Goal: Transaction & Acquisition: Book appointment/travel/reservation

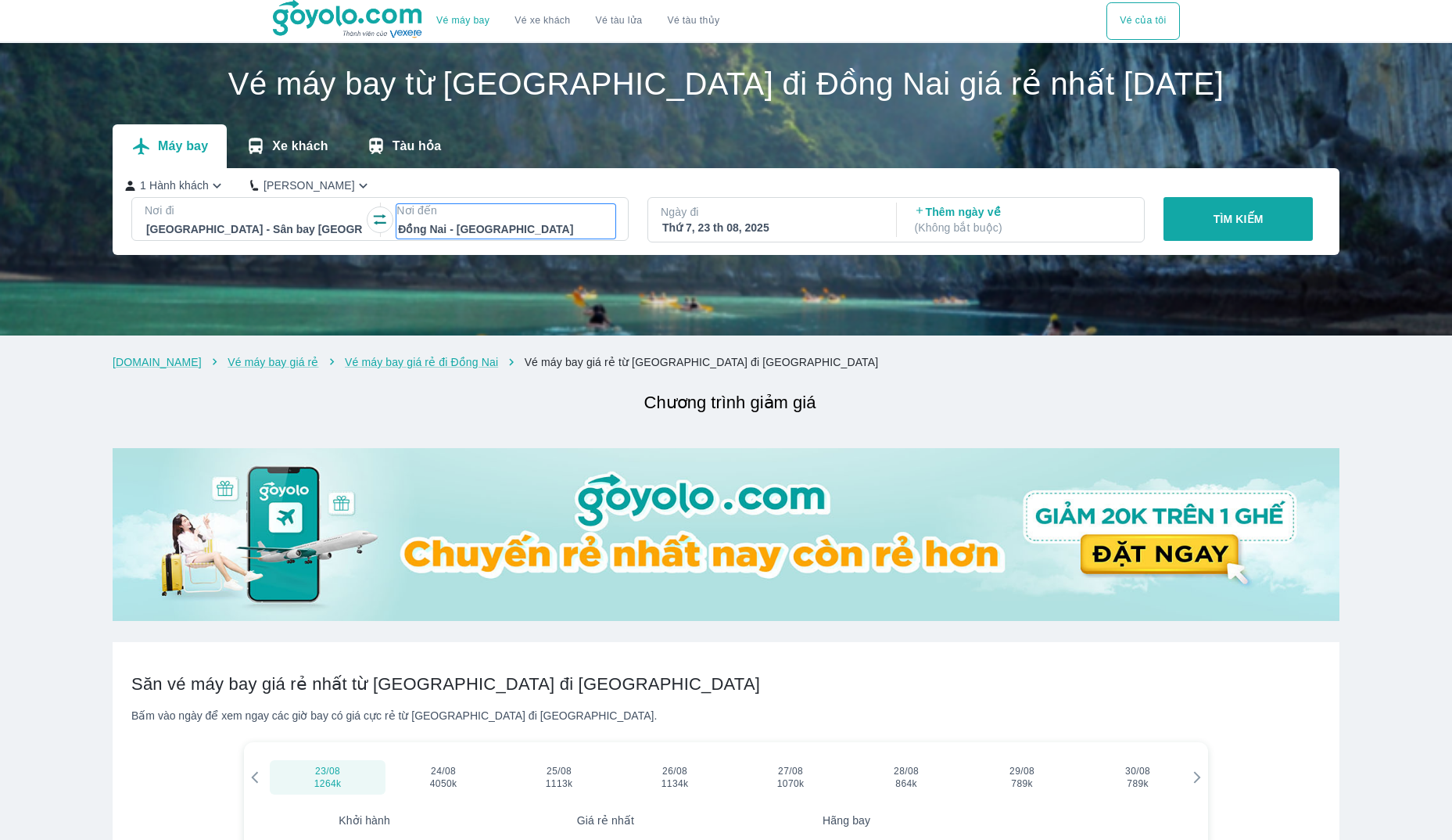
click at [513, 224] on div at bounding box center [506, 229] width 216 height 19
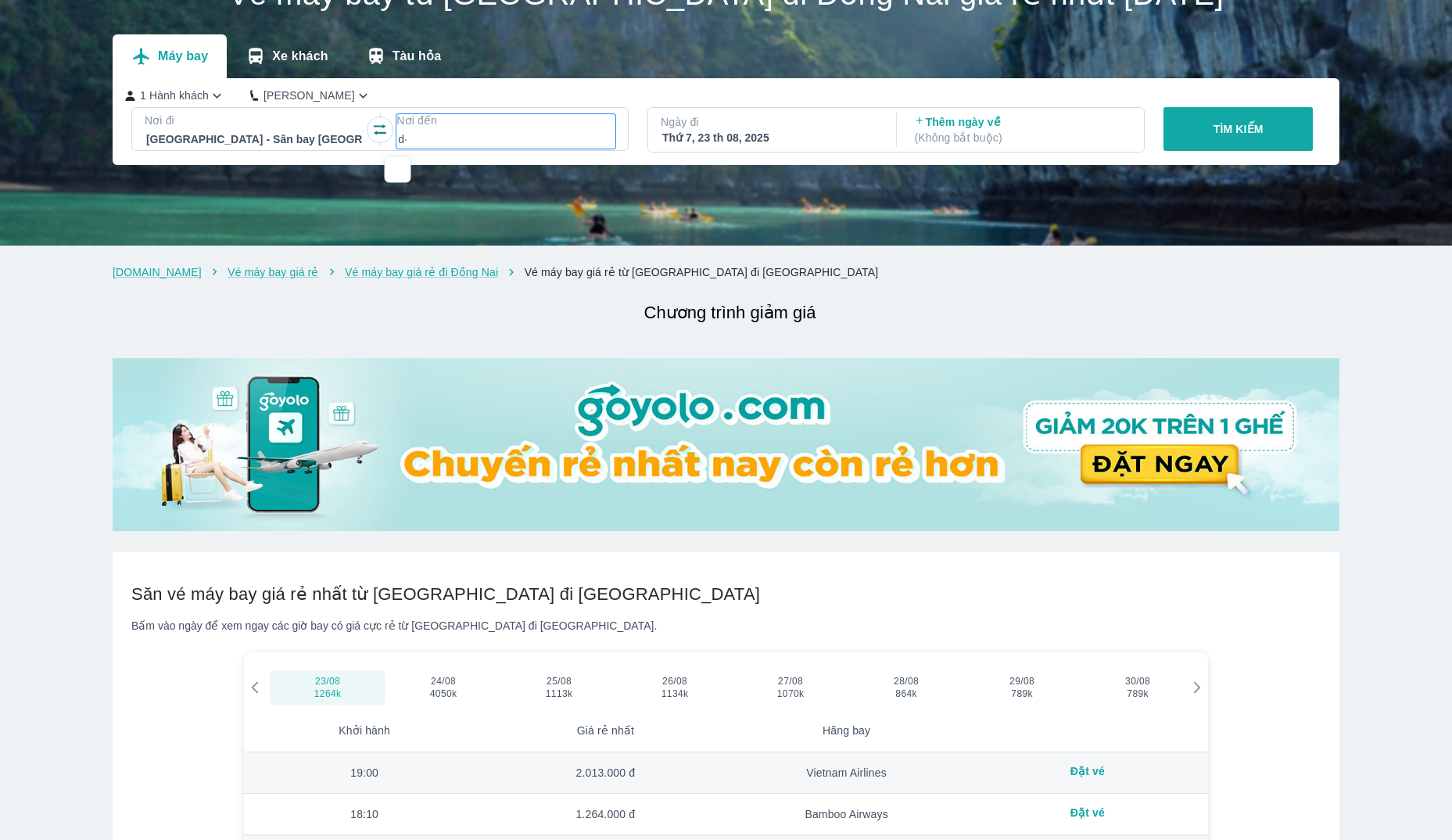
type input "d"
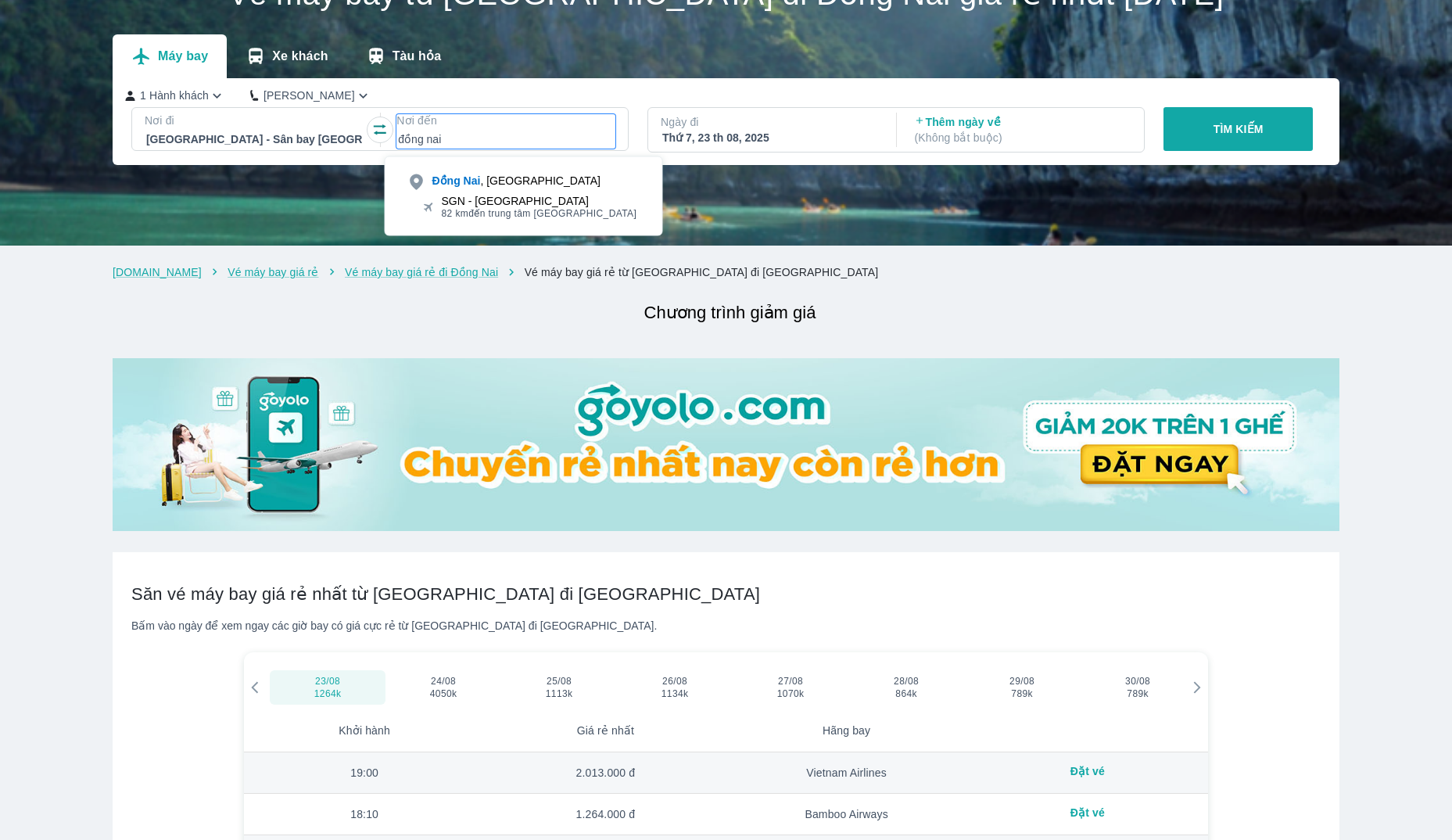
type input "đồng nai"
click at [521, 203] on div "SGN - [GEOGRAPHIC_DATA]" at bounding box center [540, 201] width 196 height 13
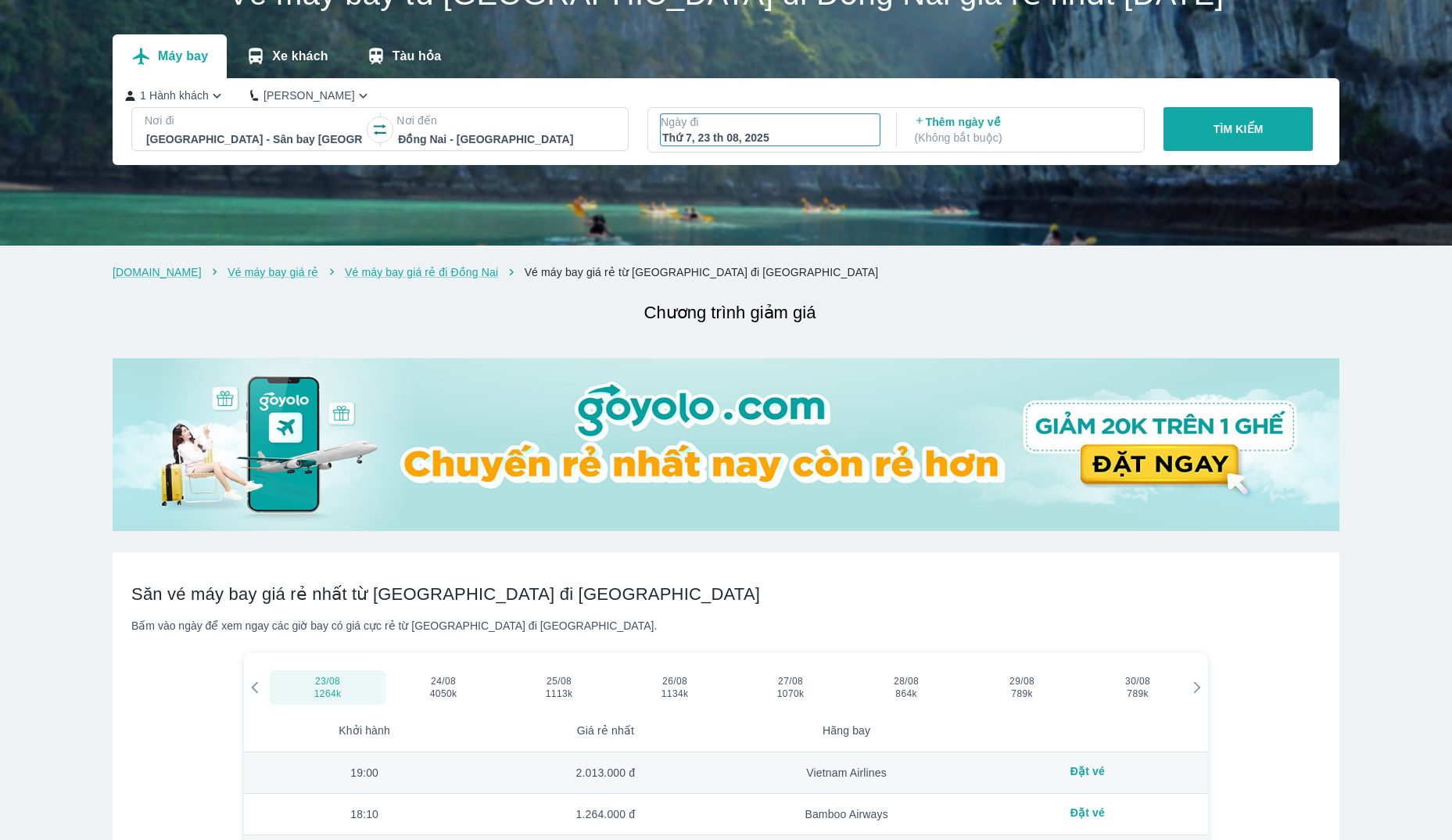
click at [778, 137] on div "Thứ 7, 23 th 08, 2025" at bounding box center [771, 137] width 216 height 16
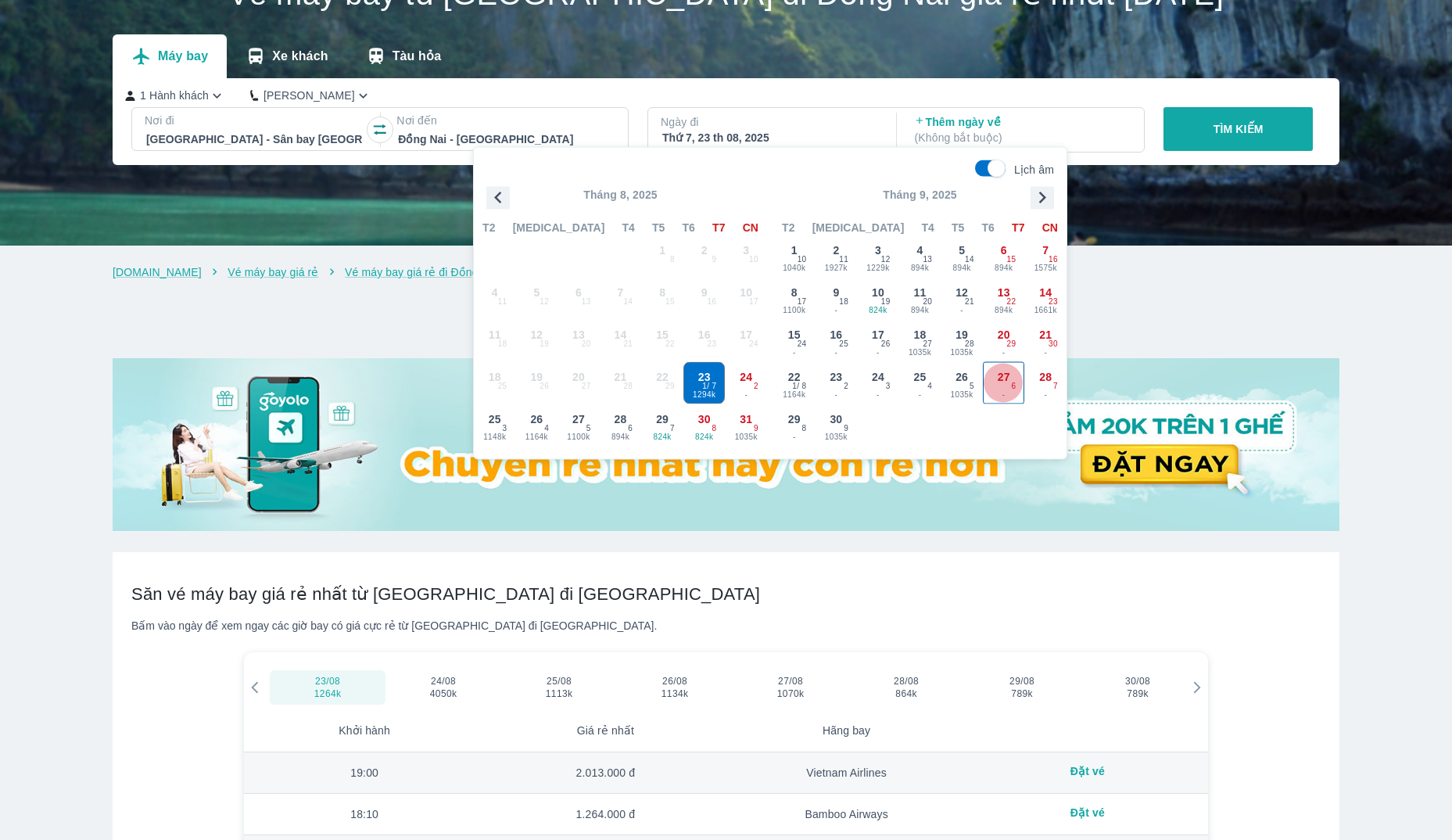
click at [1011, 395] on span "-" at bounding box center [1004, 395] width 40 height 13
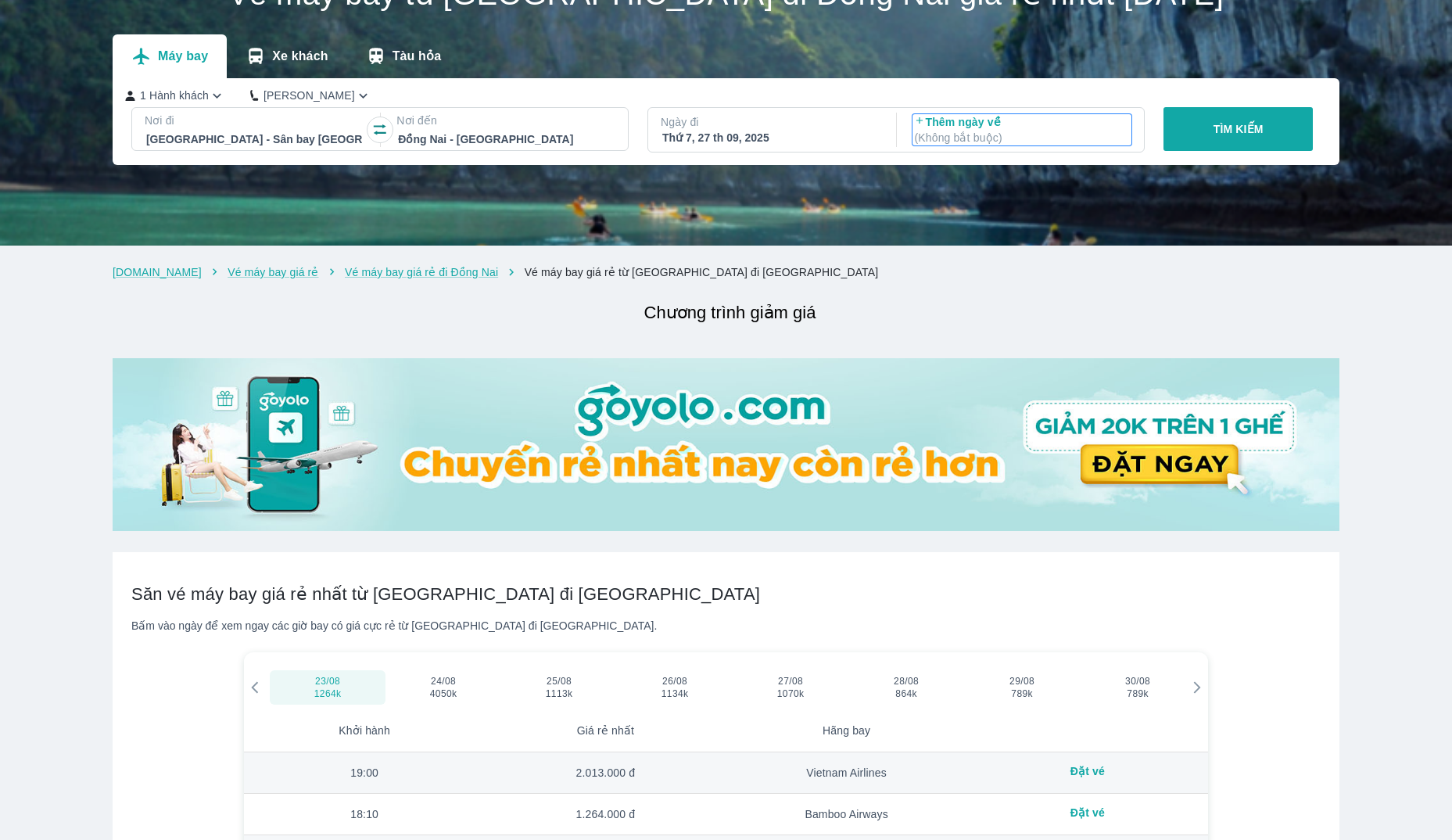
click at [960, 145] on p "( Không bắt buộc )" at bounding box center [1023, 137] width 216 height 16
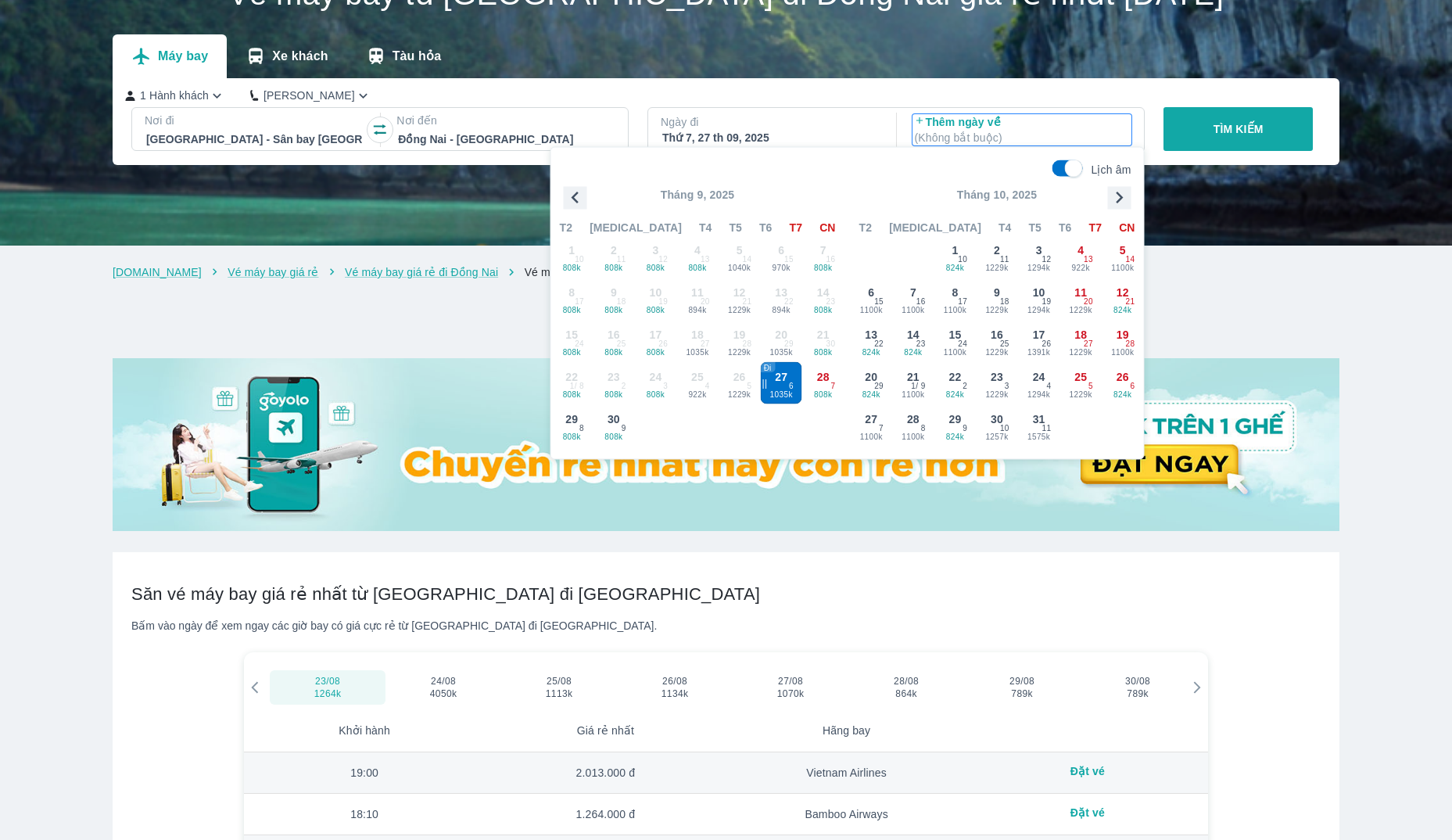
click at [785, 393] on span "1035k" at bounding box center [781, 395] width 40 height 13
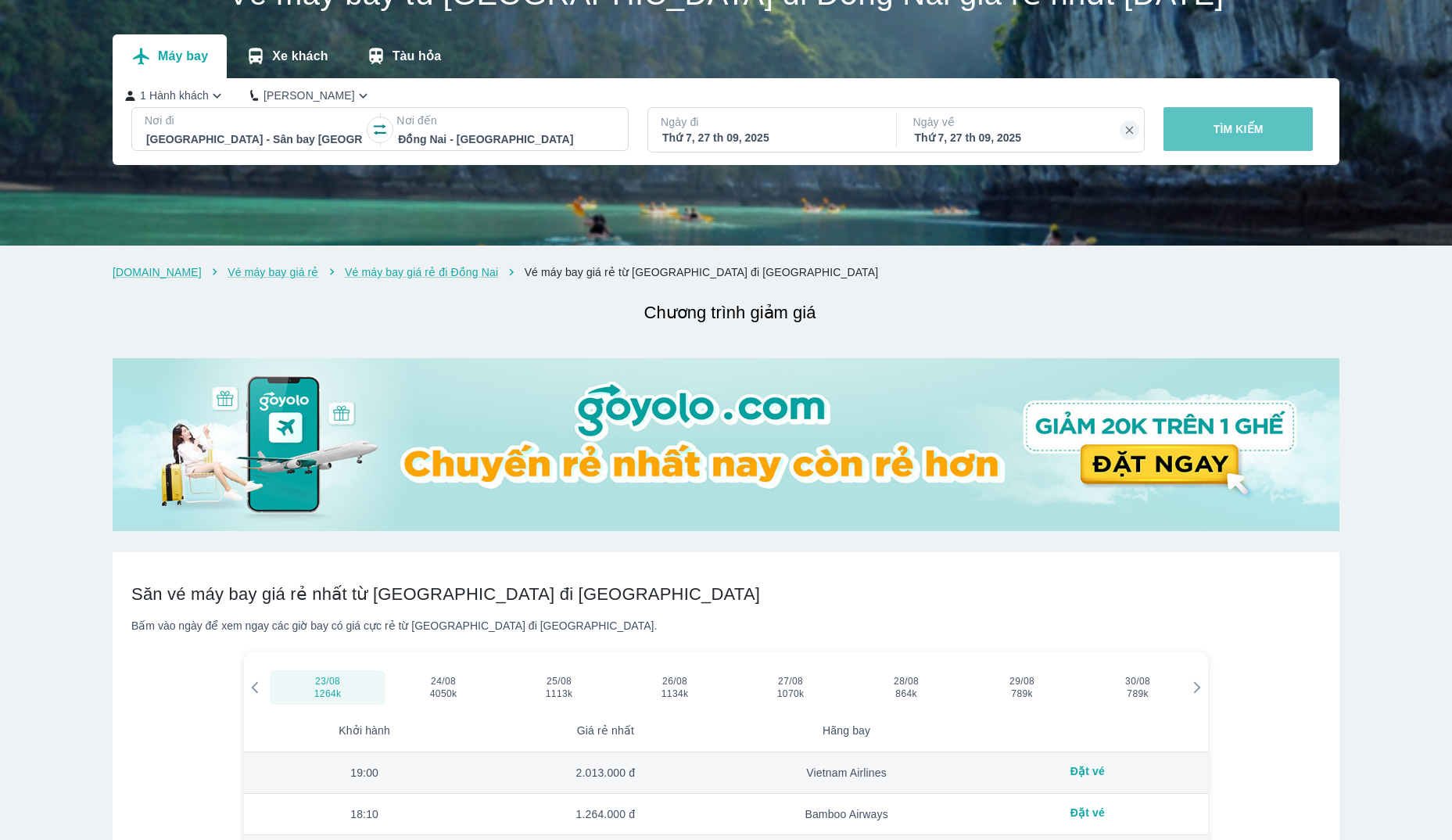
click at [1295, 125] on button "TÌM KIẾM" at bounding box center [1238, 129] width 149 height 44
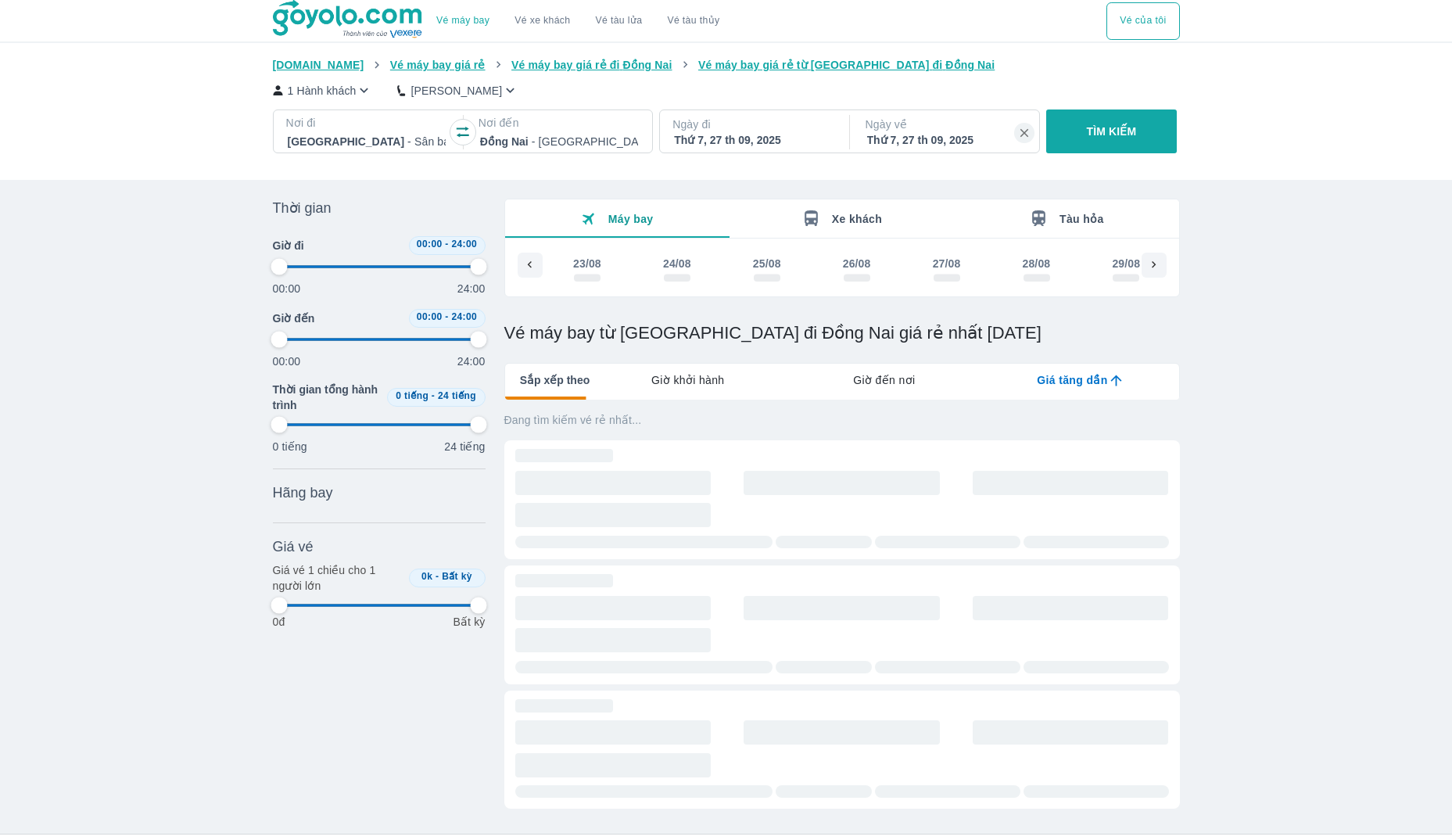
scroll to position [0, 2856]
type input "97.9166666666667"
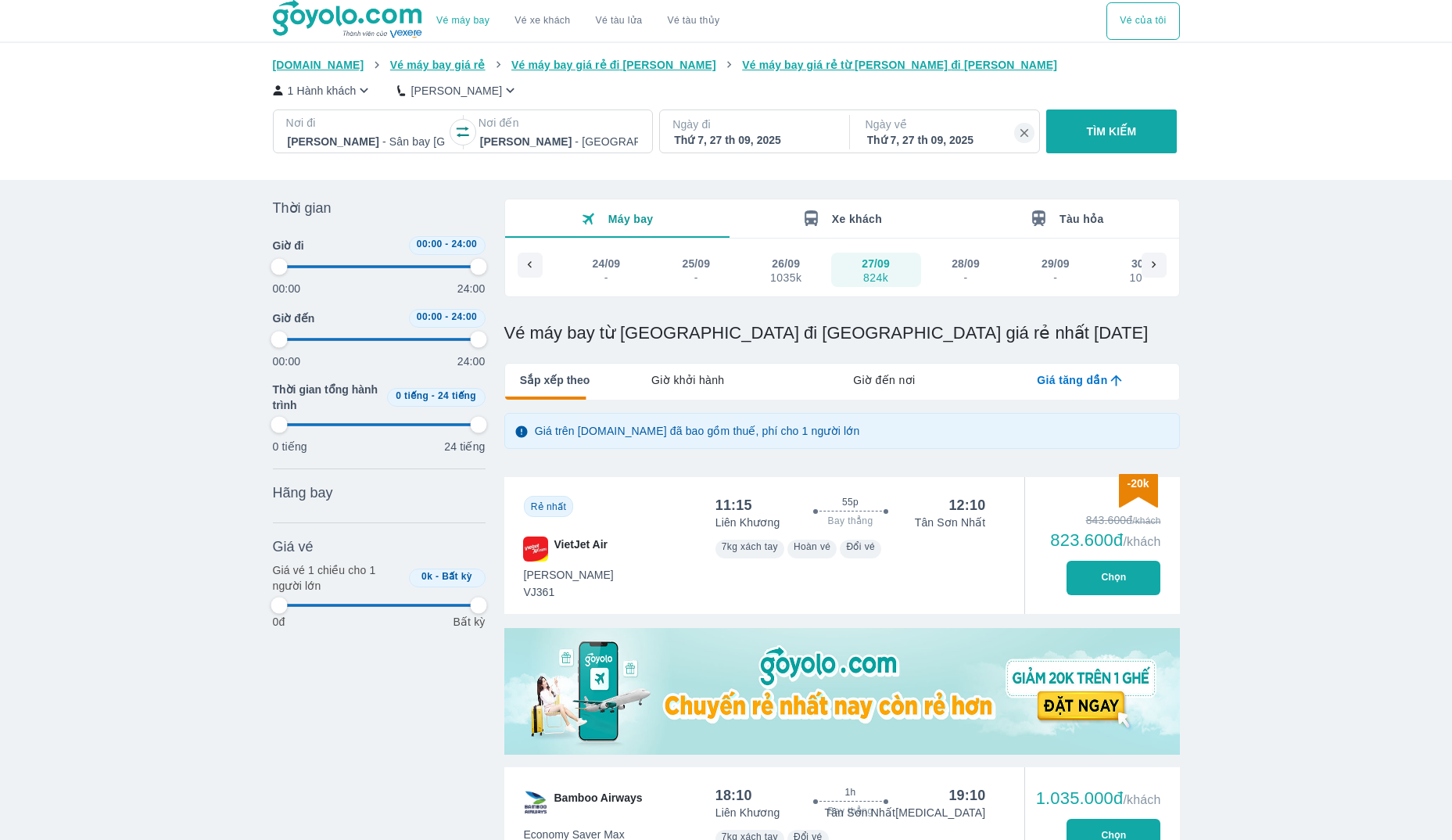
type input "97.9166666666667"
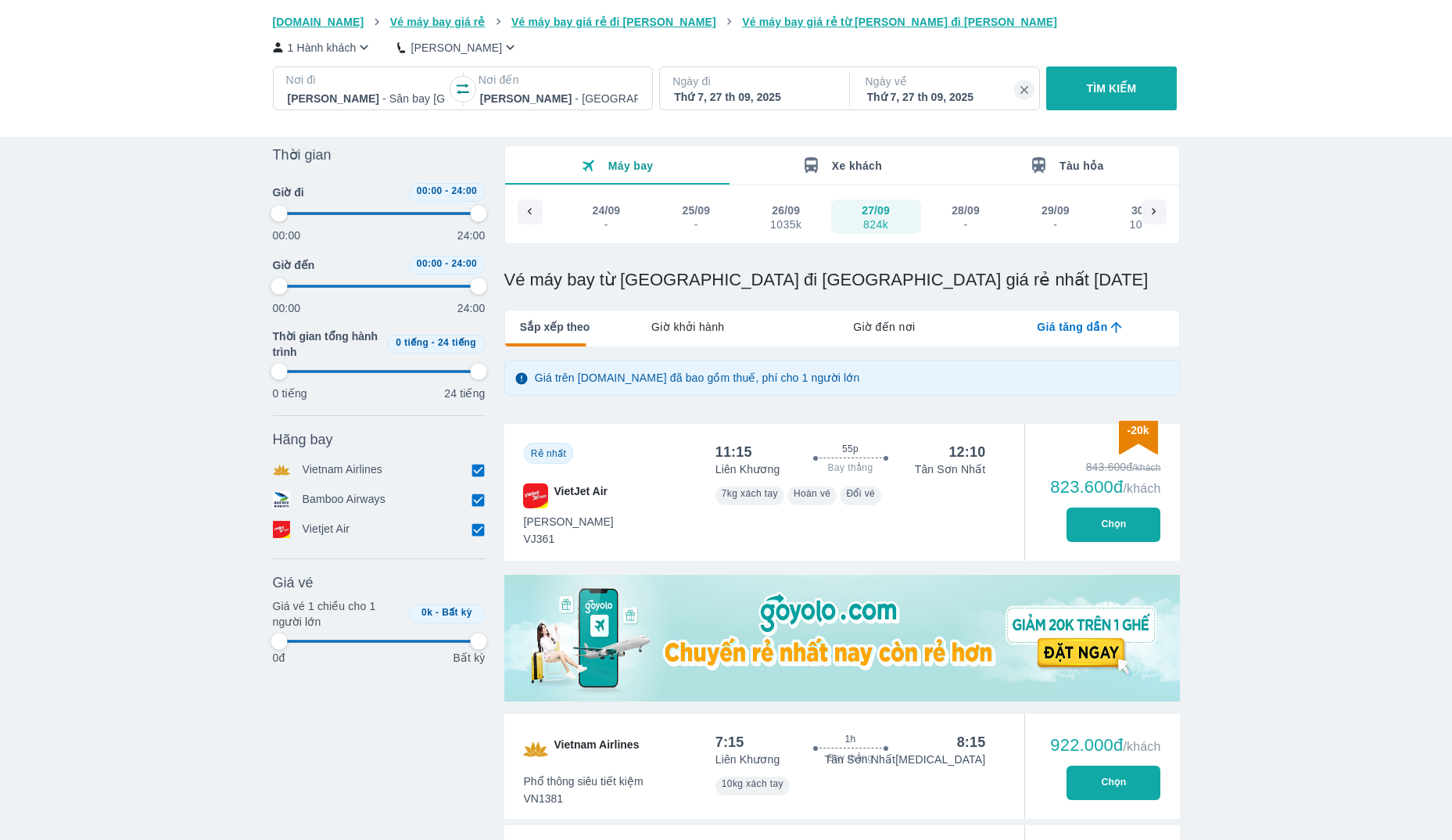
scroll to position [83, 0]
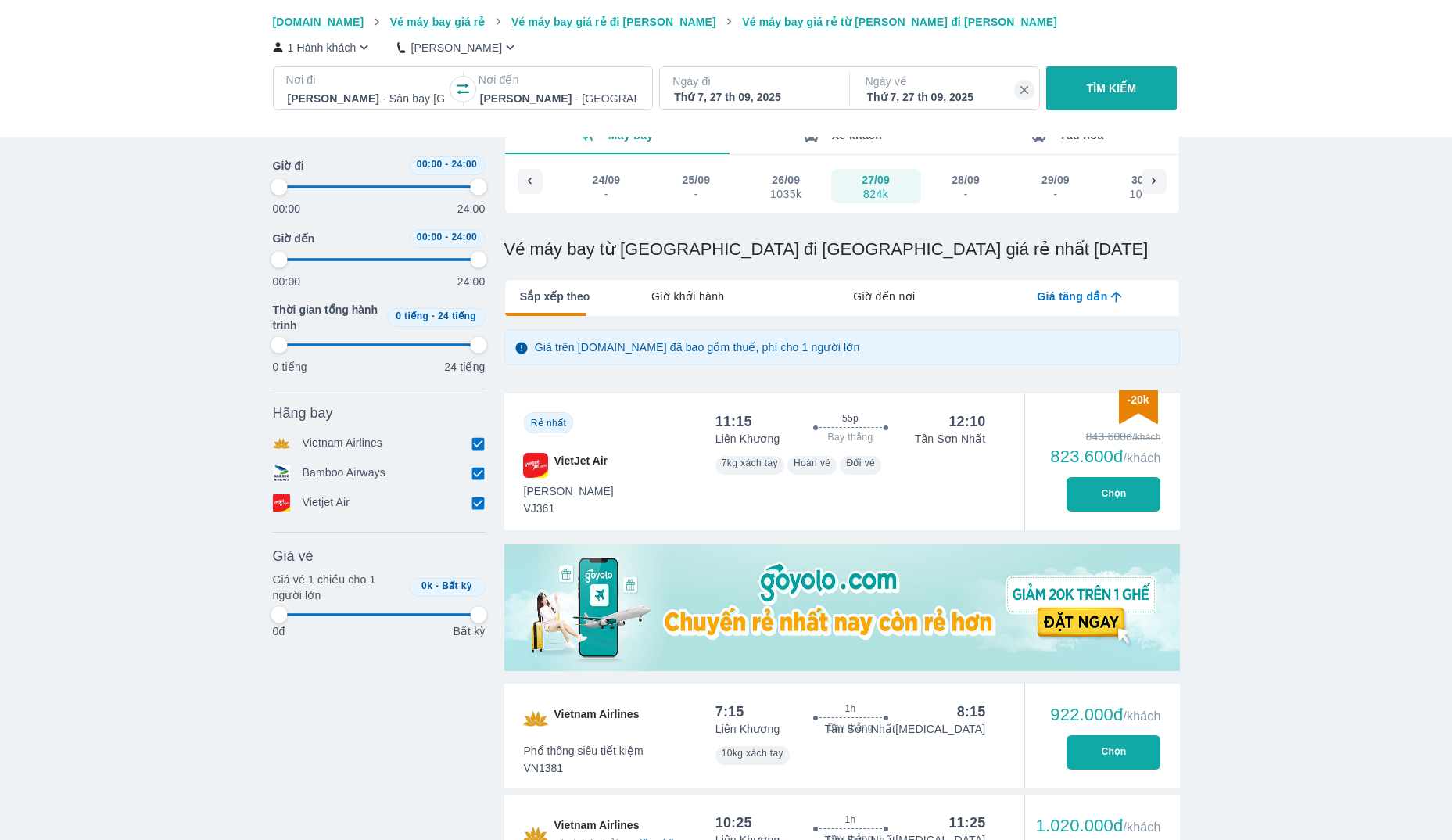
type input "97.9166666666667"
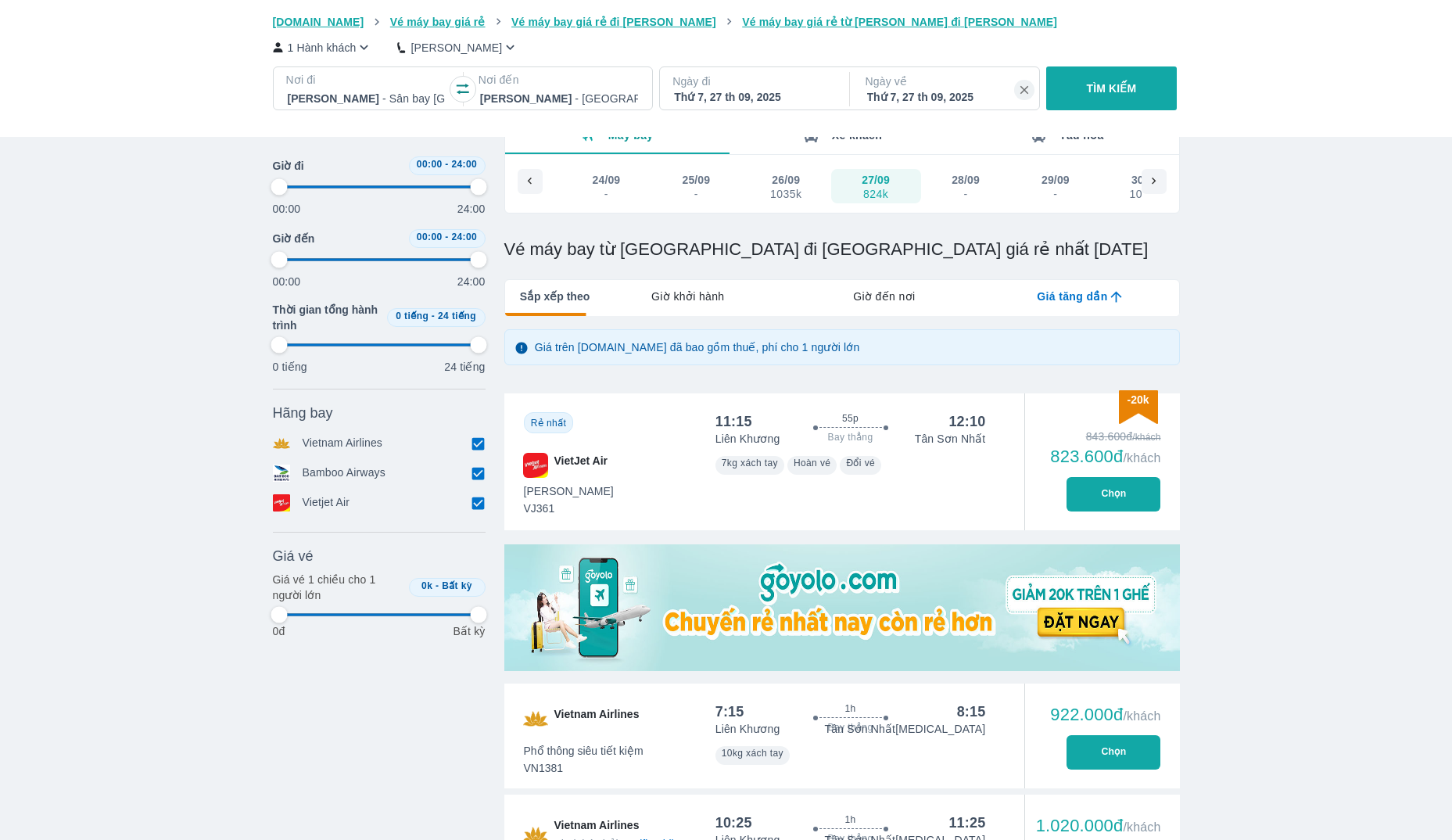
type input "97.9166666666667"
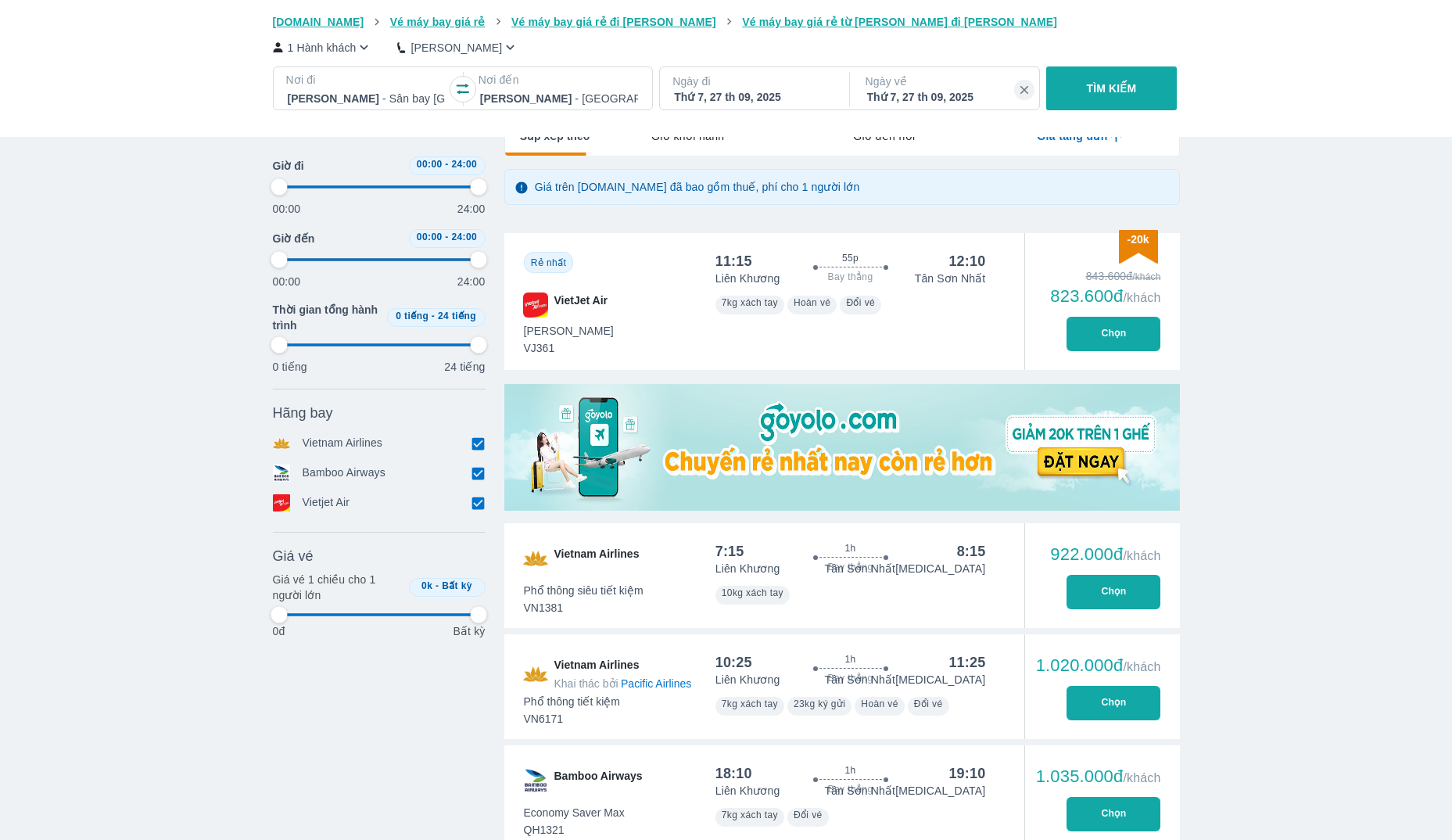
type input "97.9166666666667"
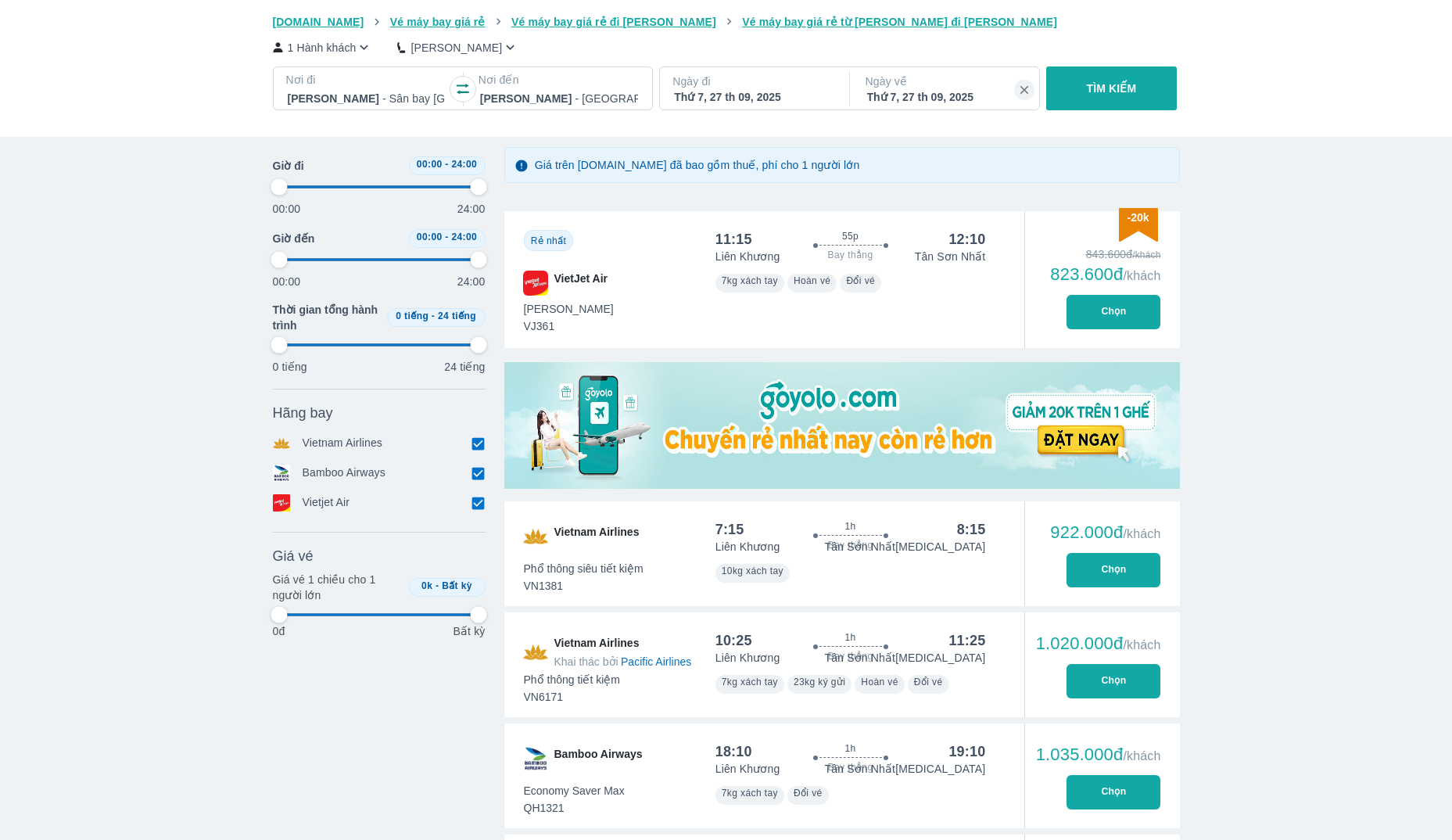
type input "97.9166666666667"
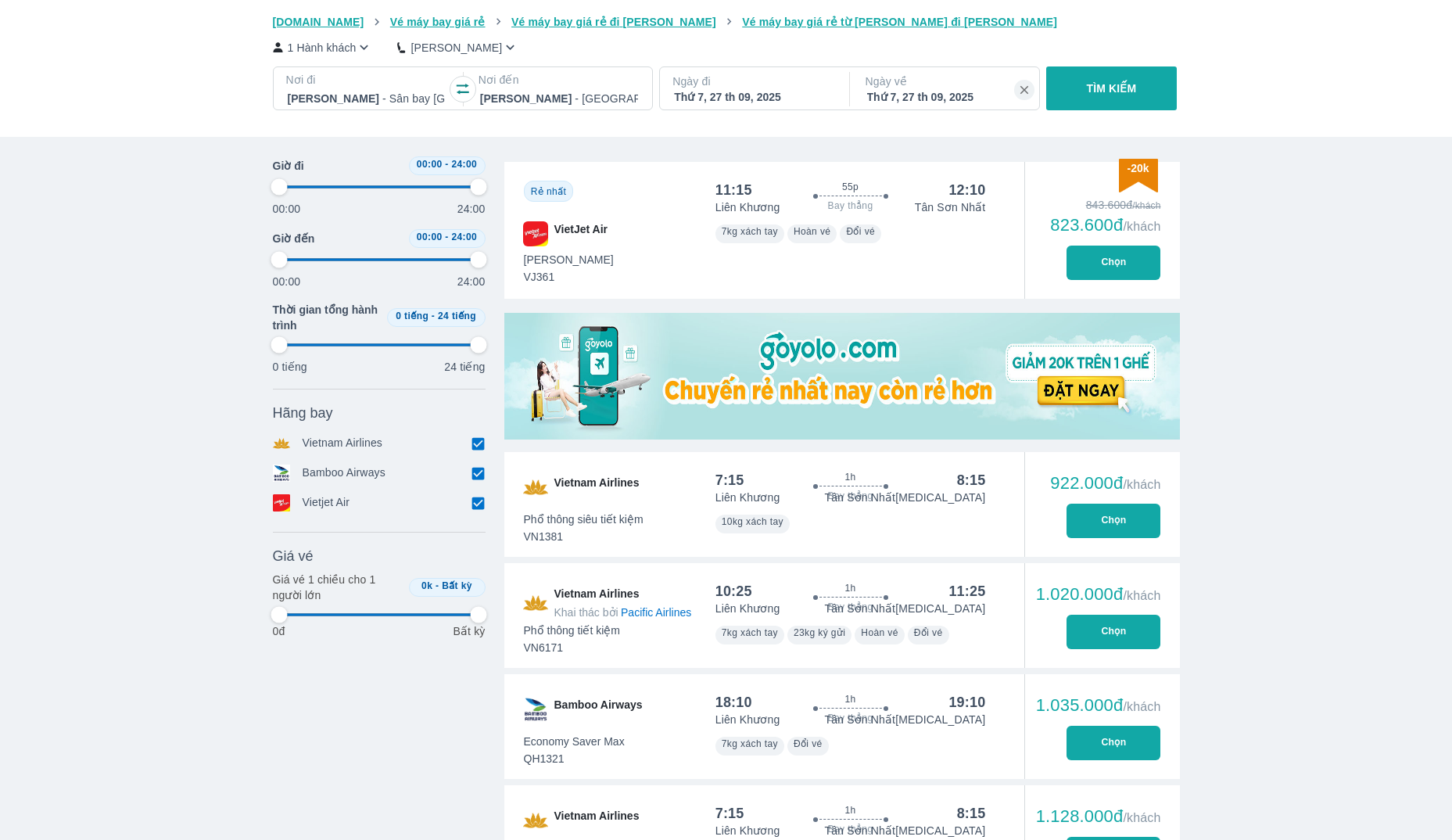
type input "97.9166666666667"
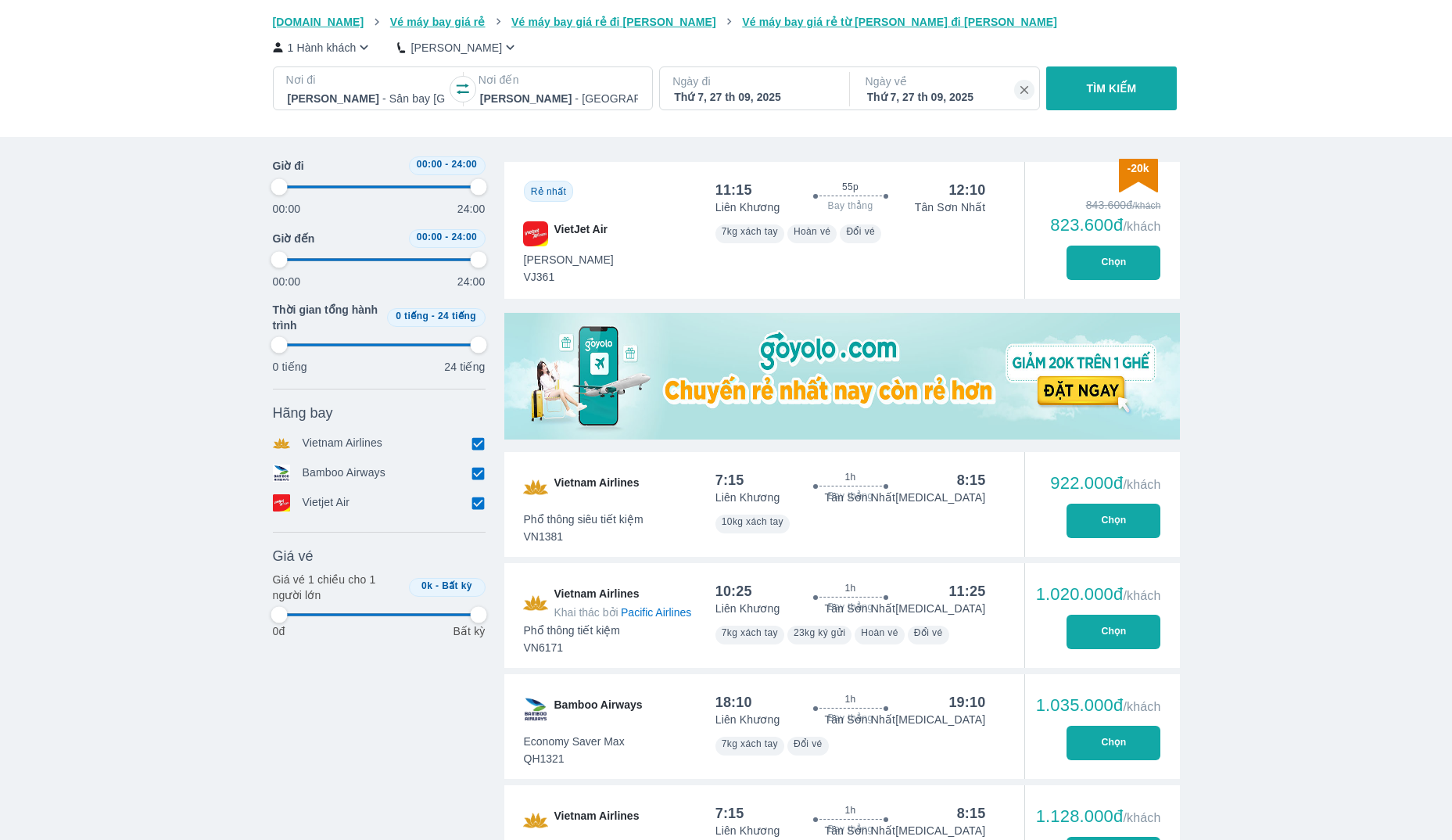
type input "97.9166666666667"
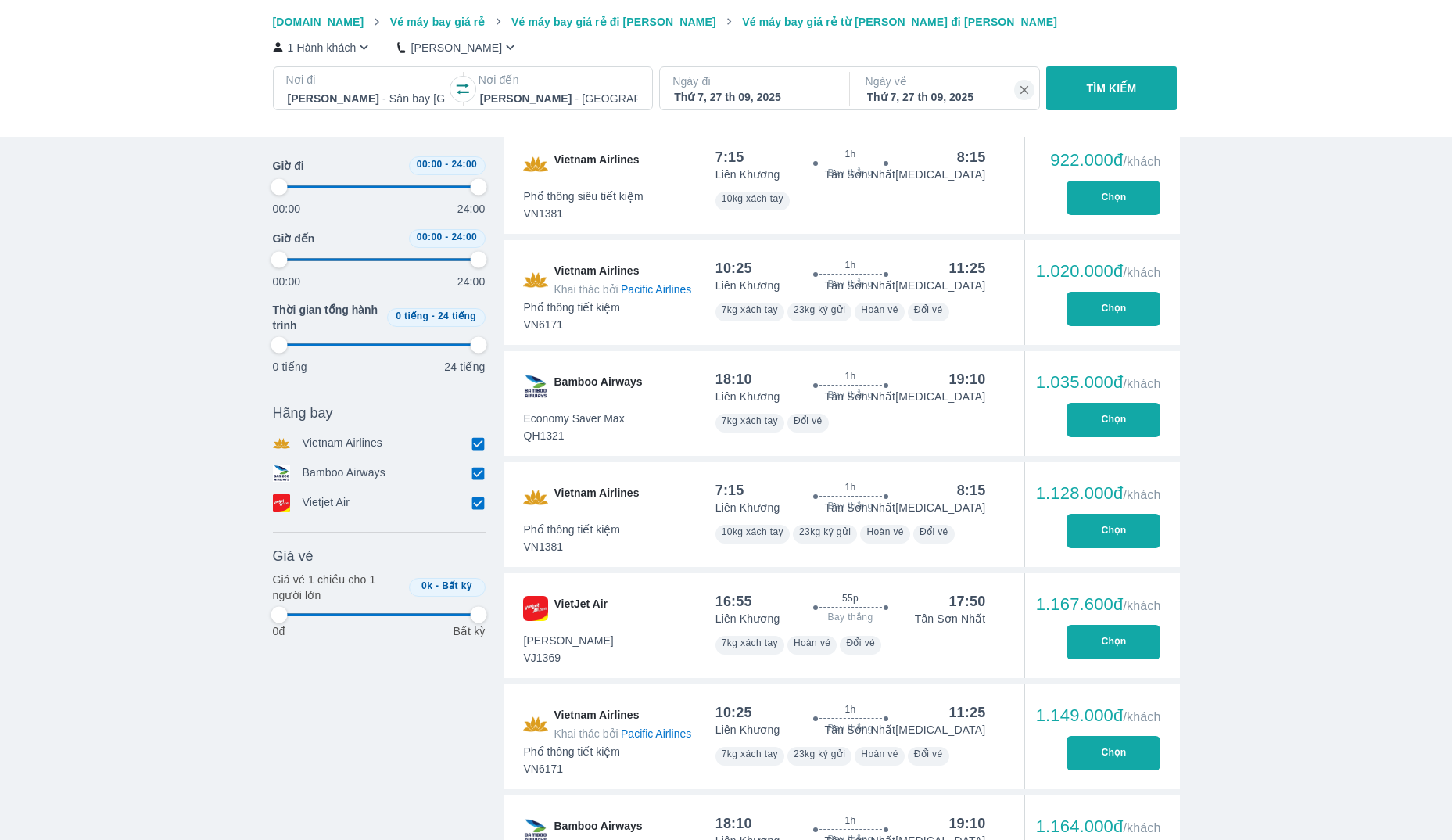
type input "97.9166666666667"
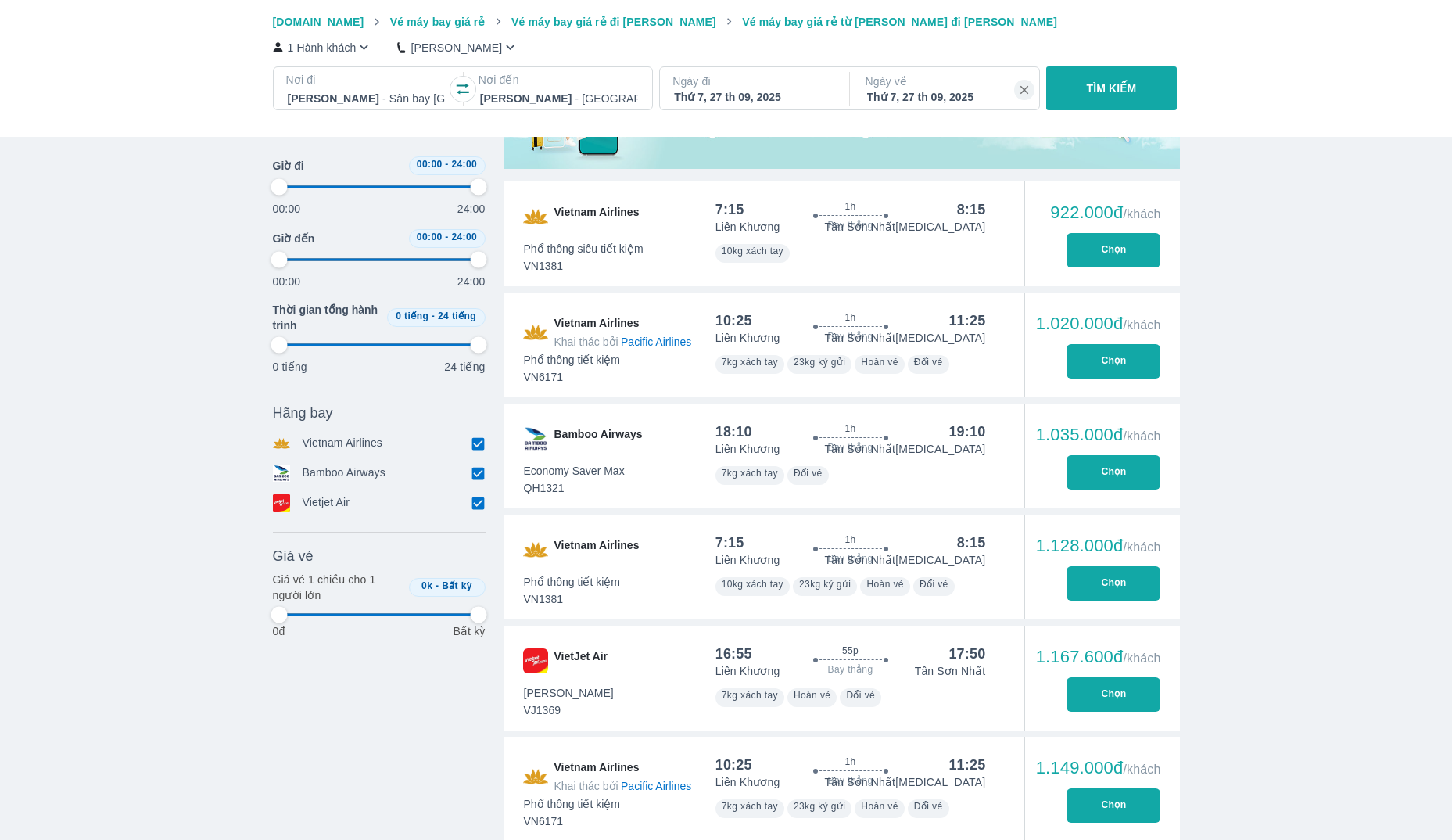
type input "97.9166666666667"
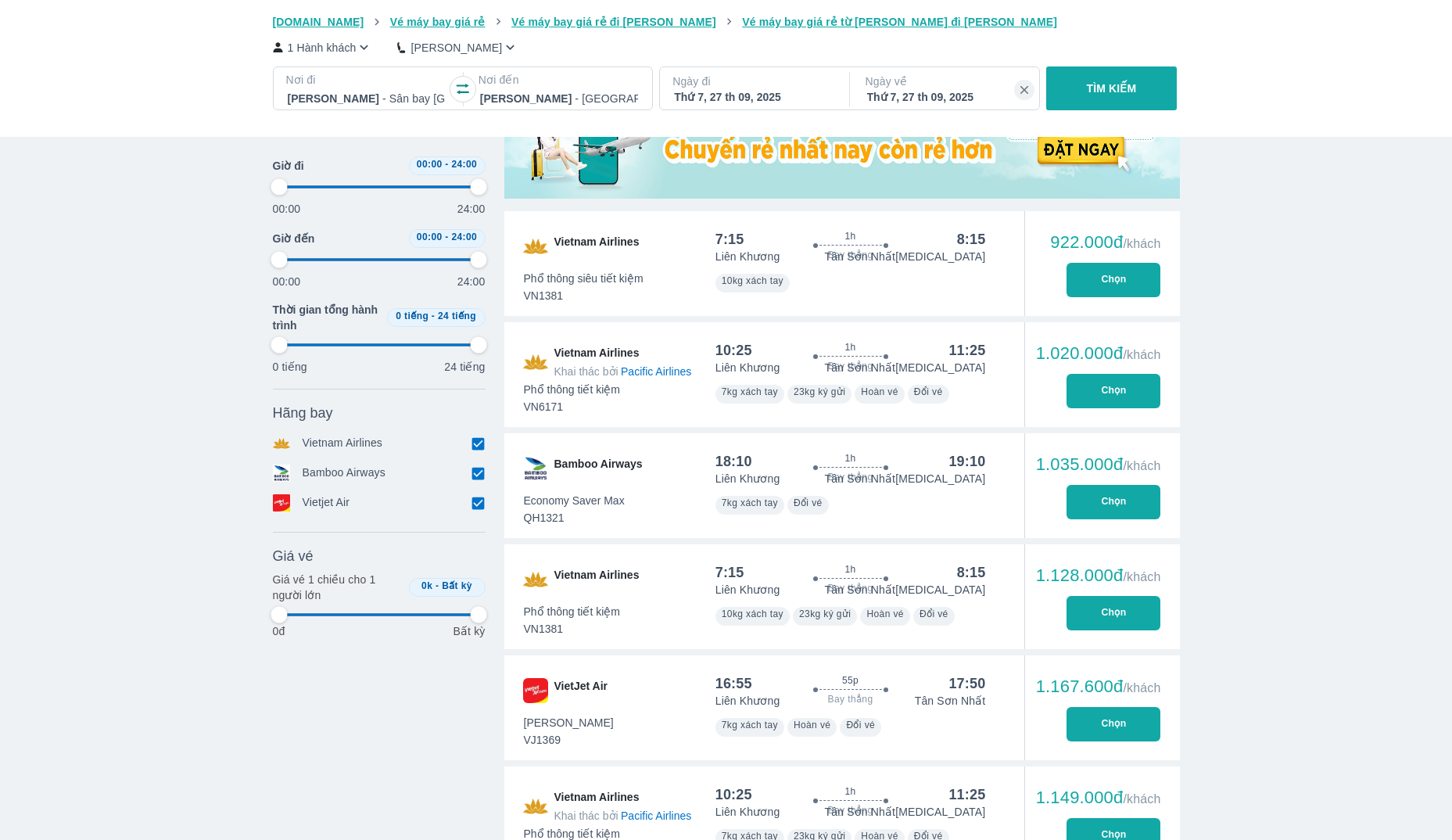
type input "97.9166666666667"
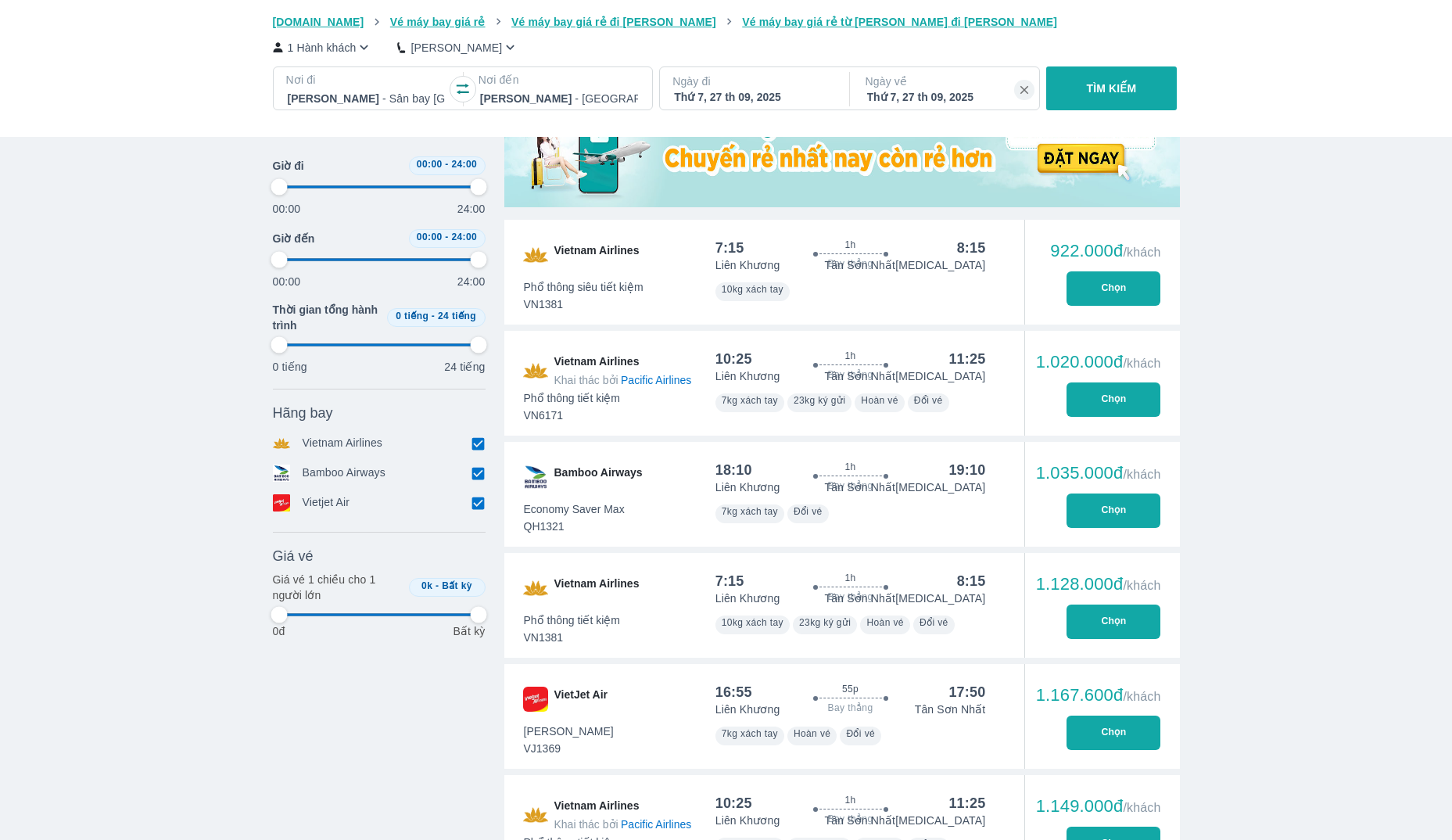
type input "97.9166666666667"
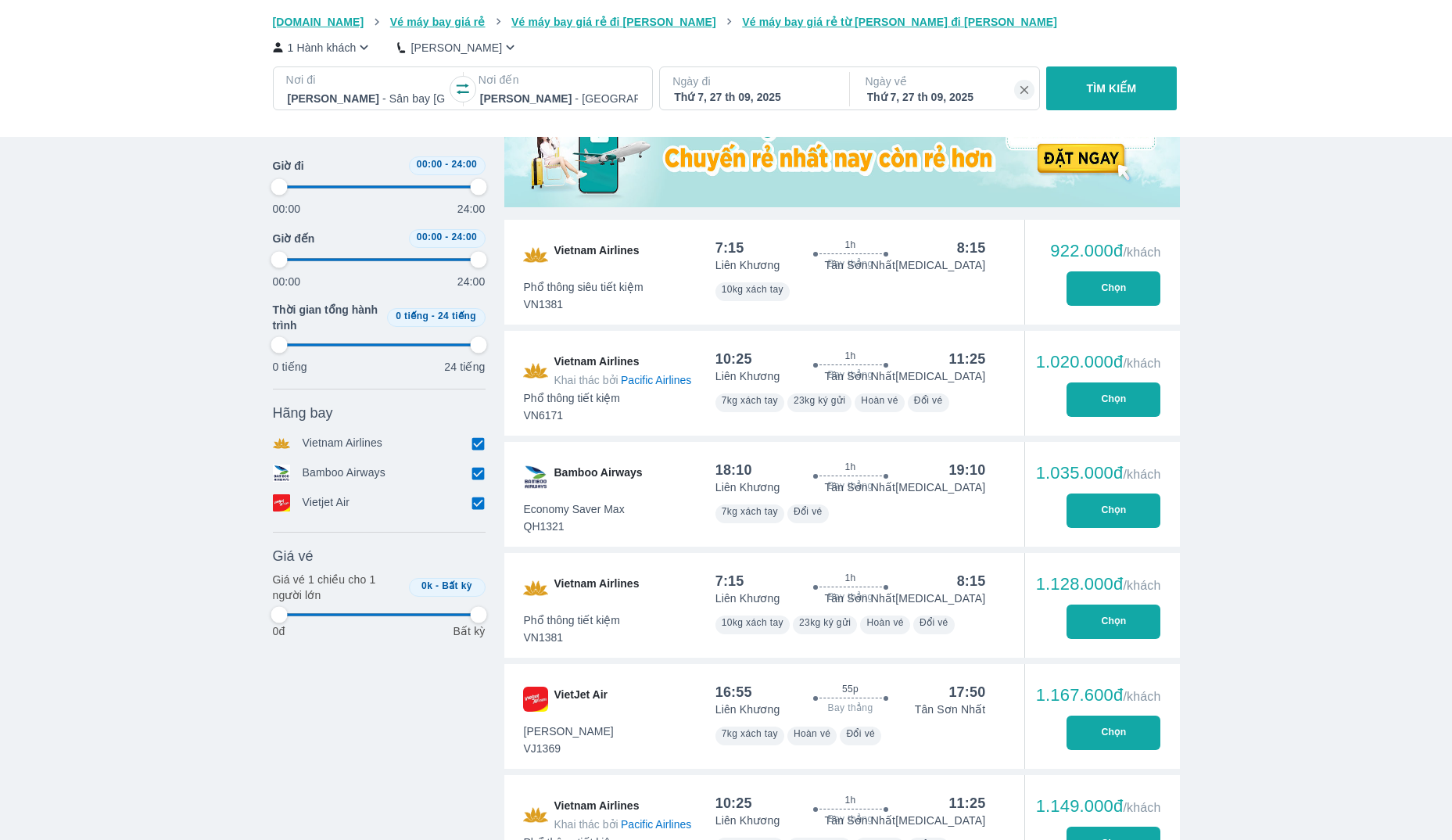
type input "97.9166666666667"
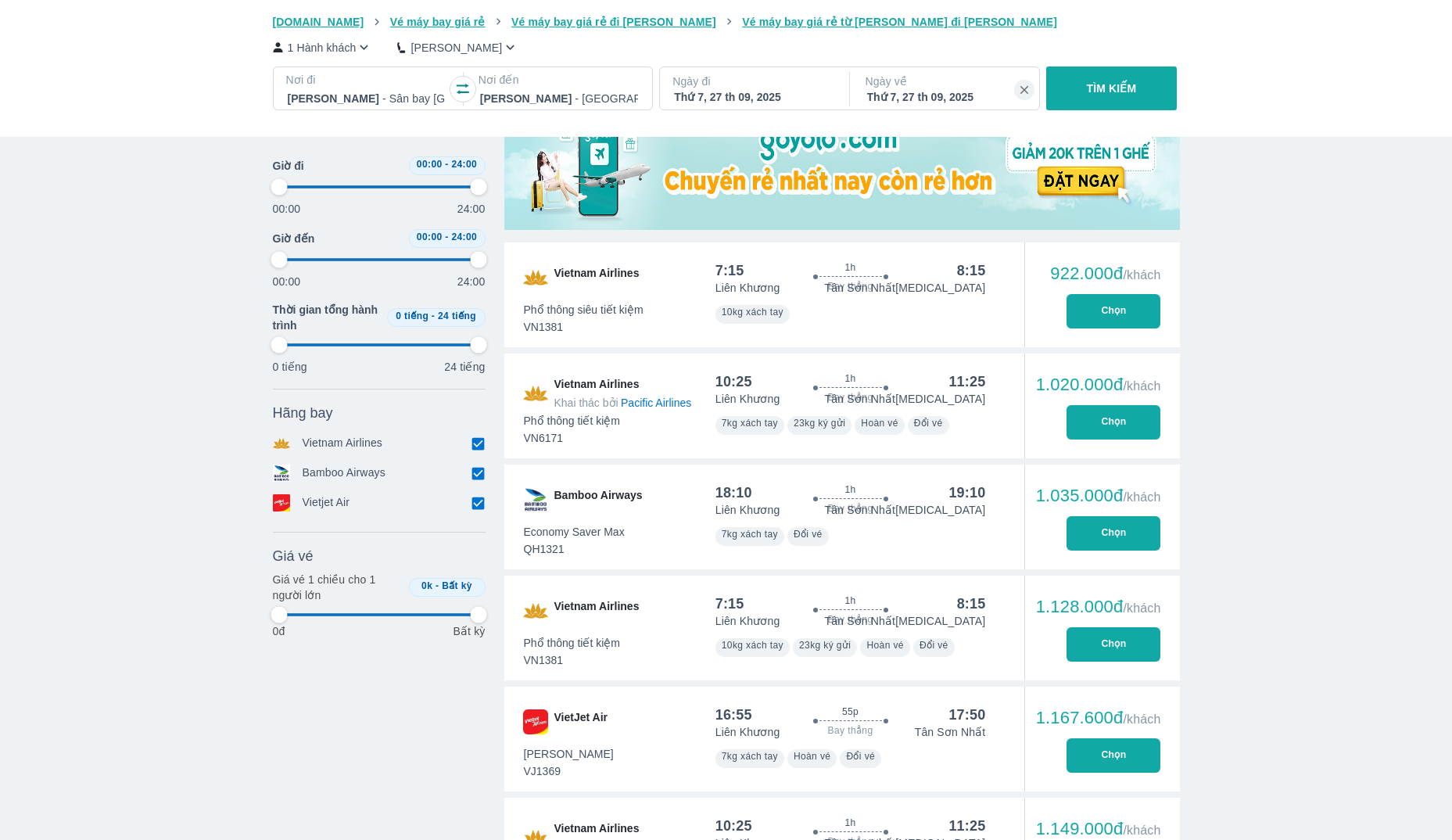
type input "97.9166666666667"
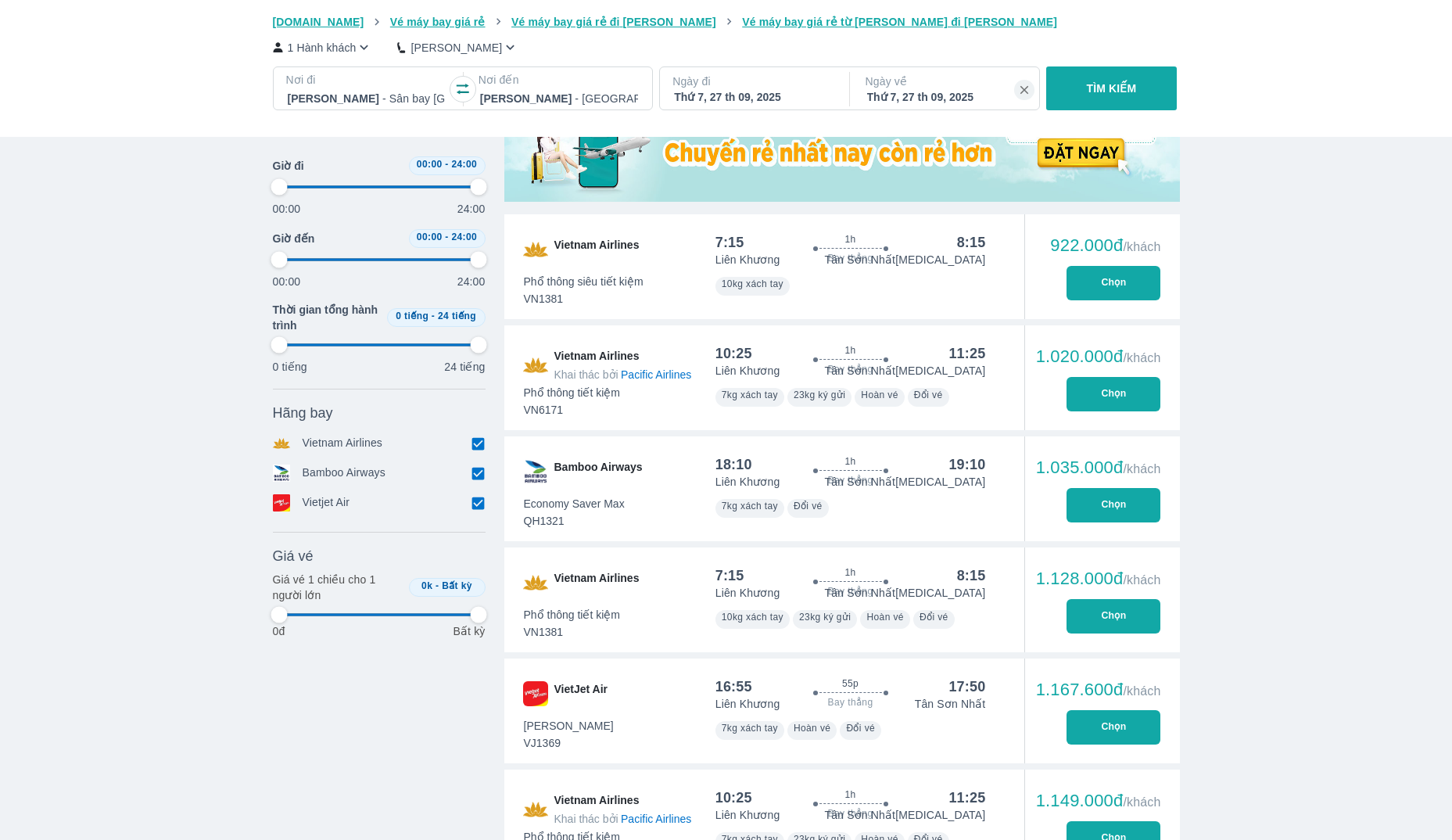
type input "97.9166666666667"
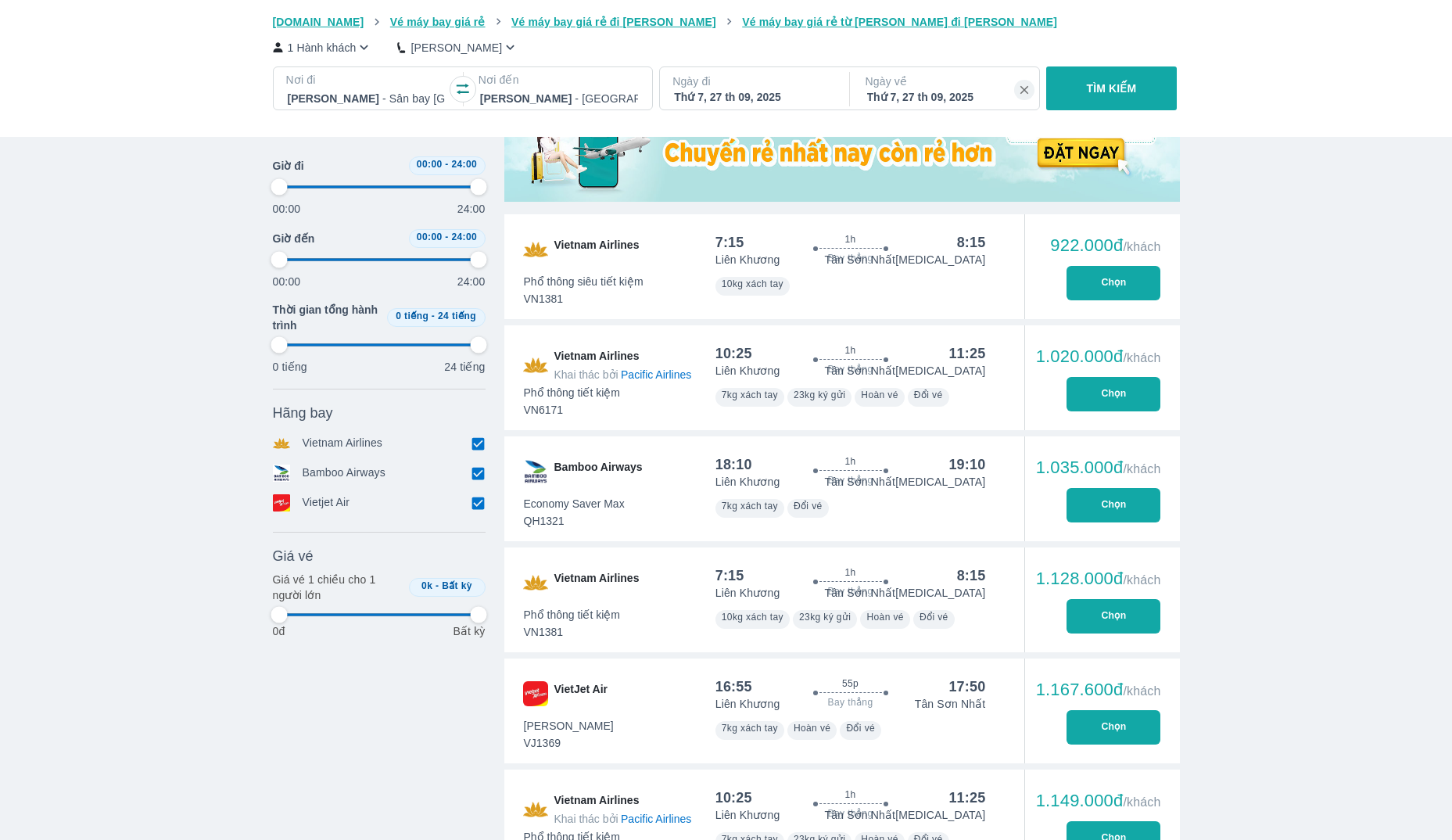
type input "97.9166666666667"
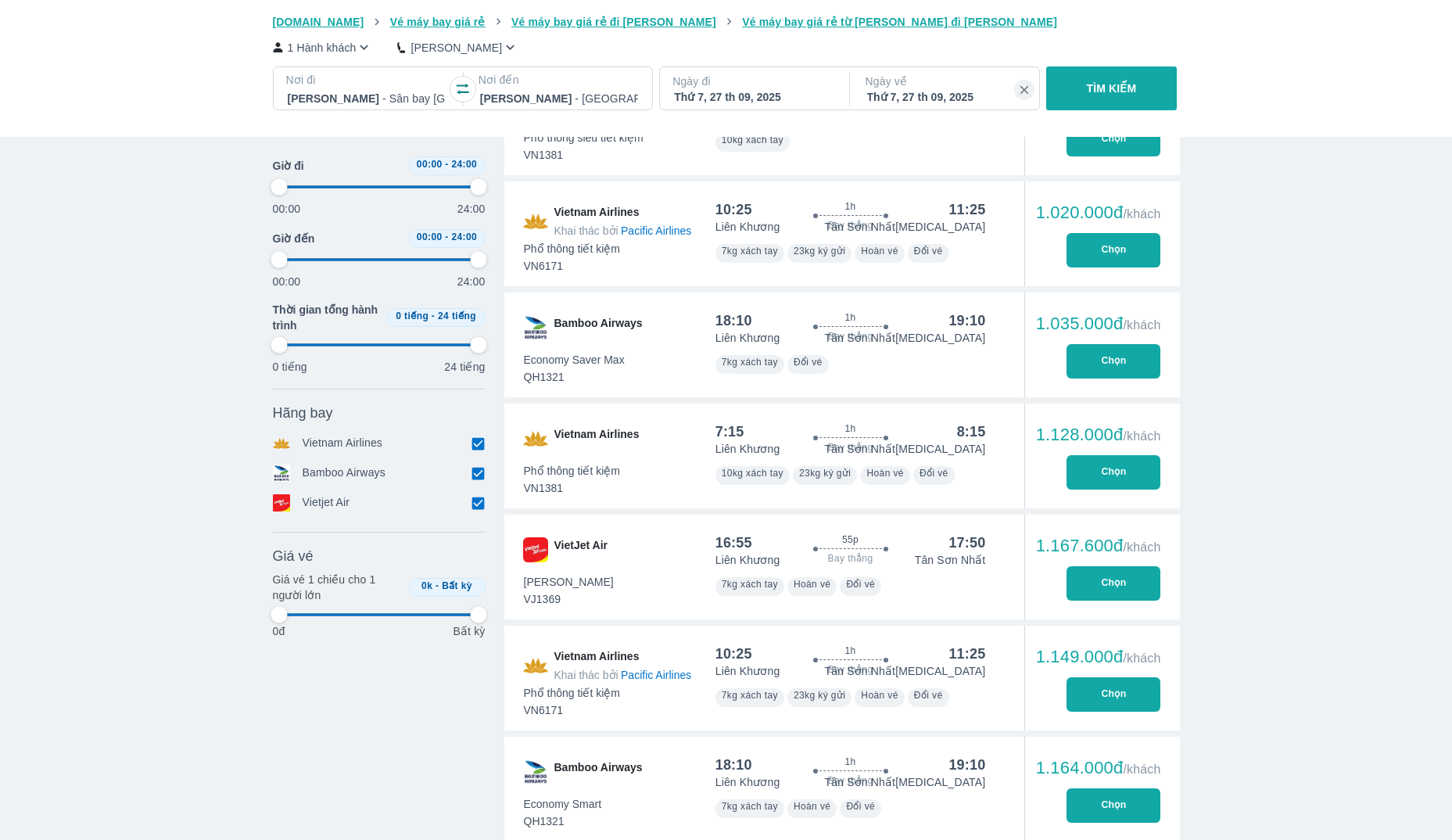
scroll to position [697, 0]
type input "97.9166666666667"
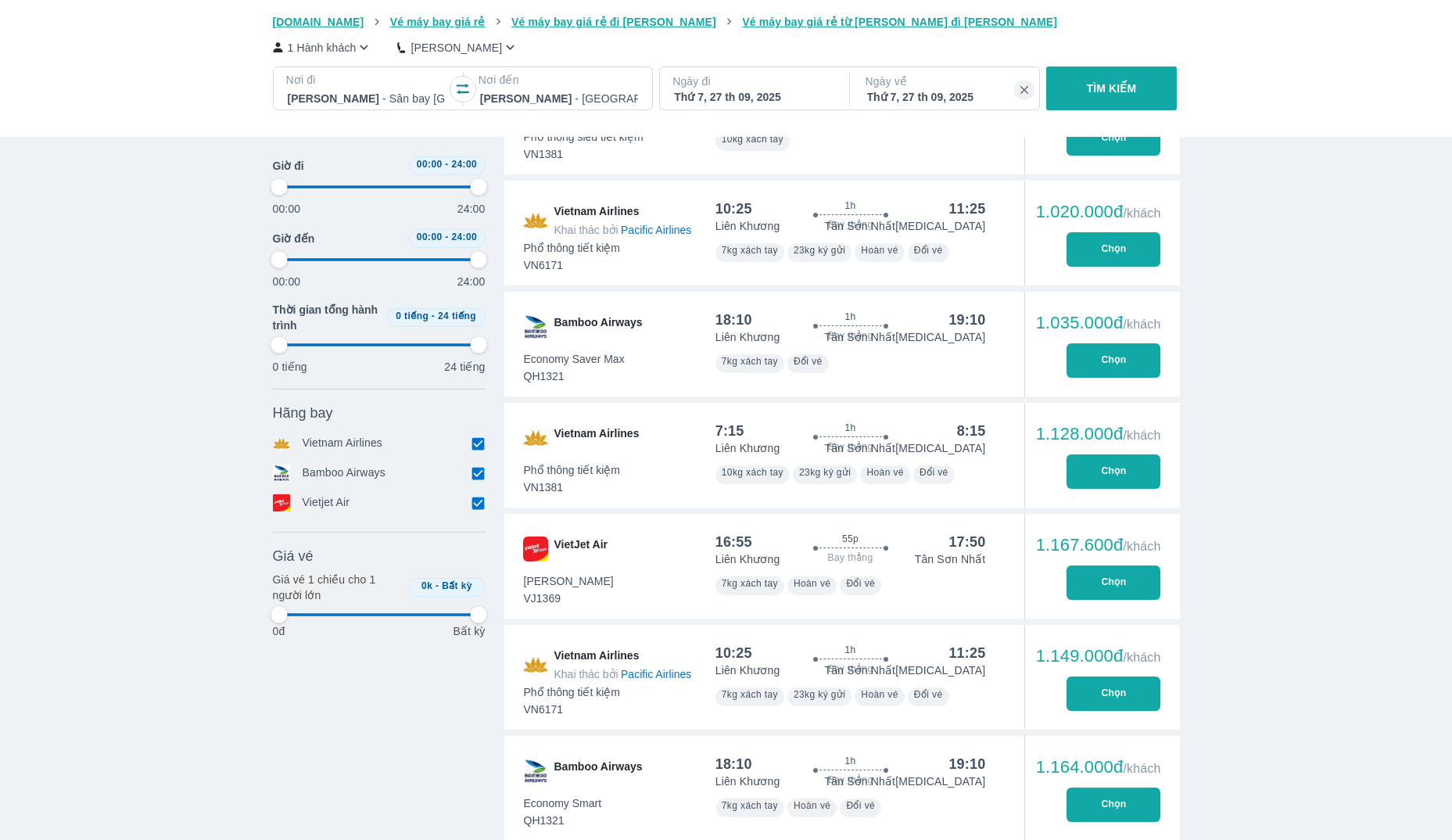
type input "97.9166666666667"
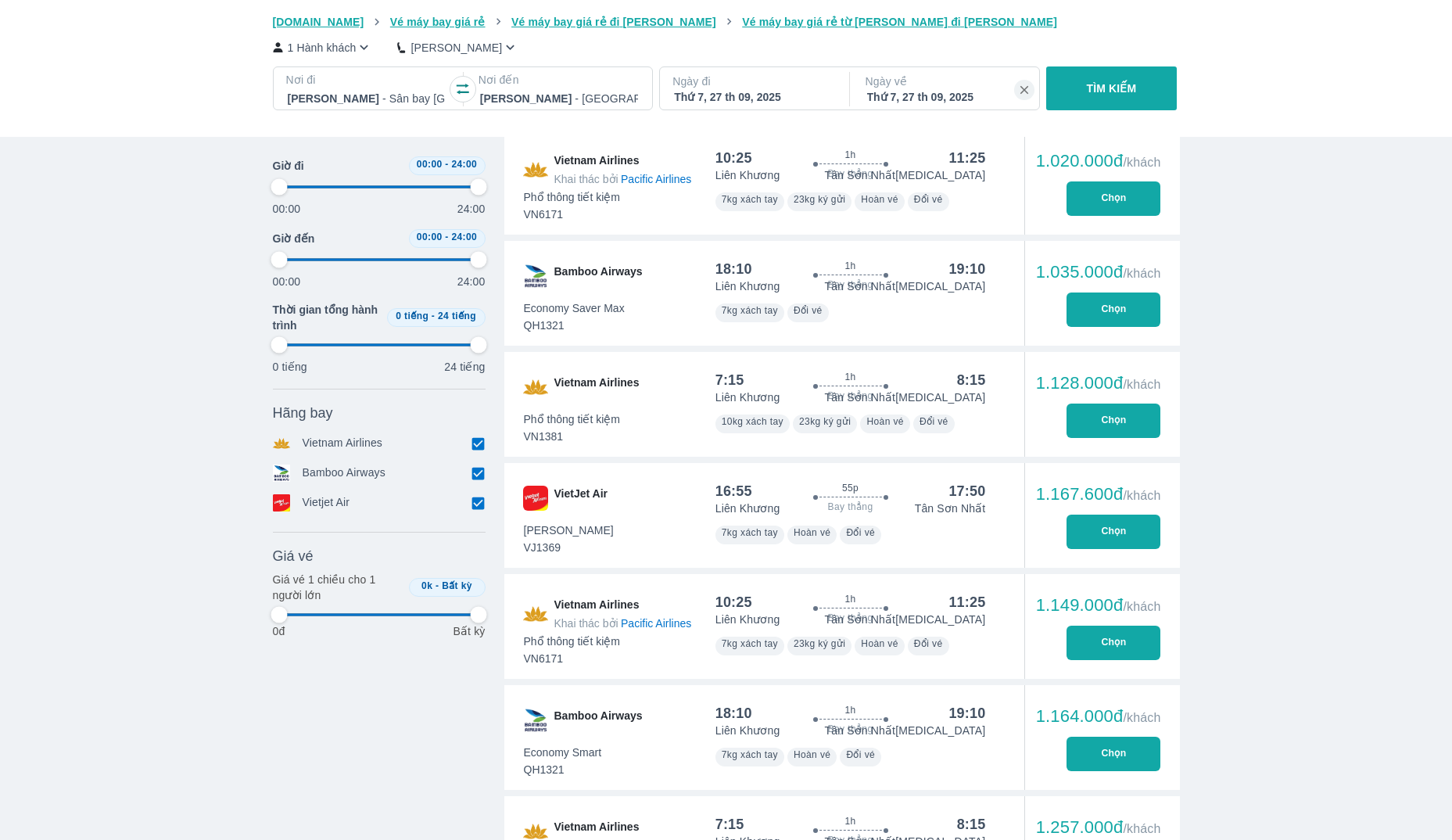
scroll to position [759, 0]
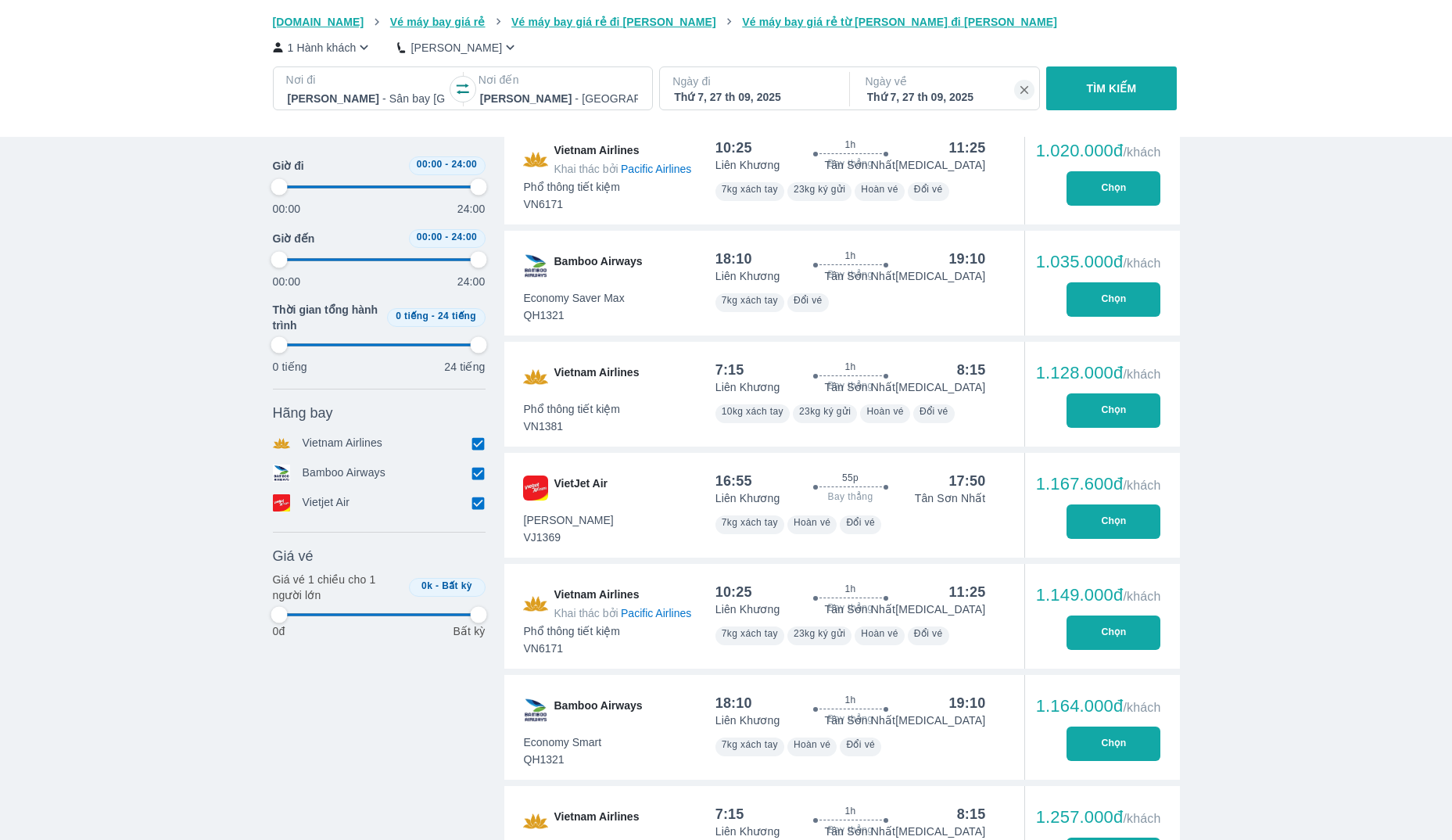
type input "97.9166666666667"
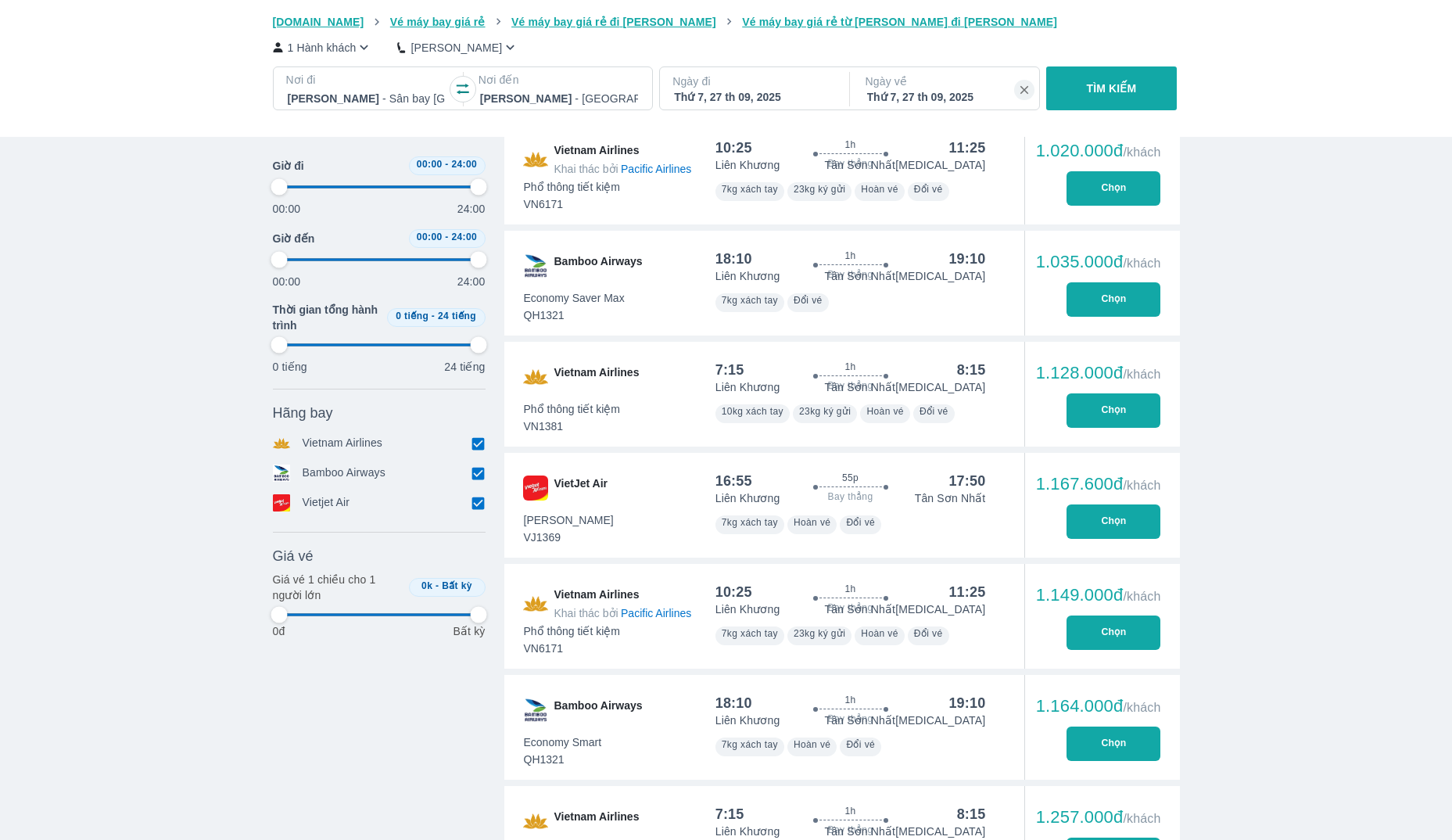
type input "97.9166666666667"
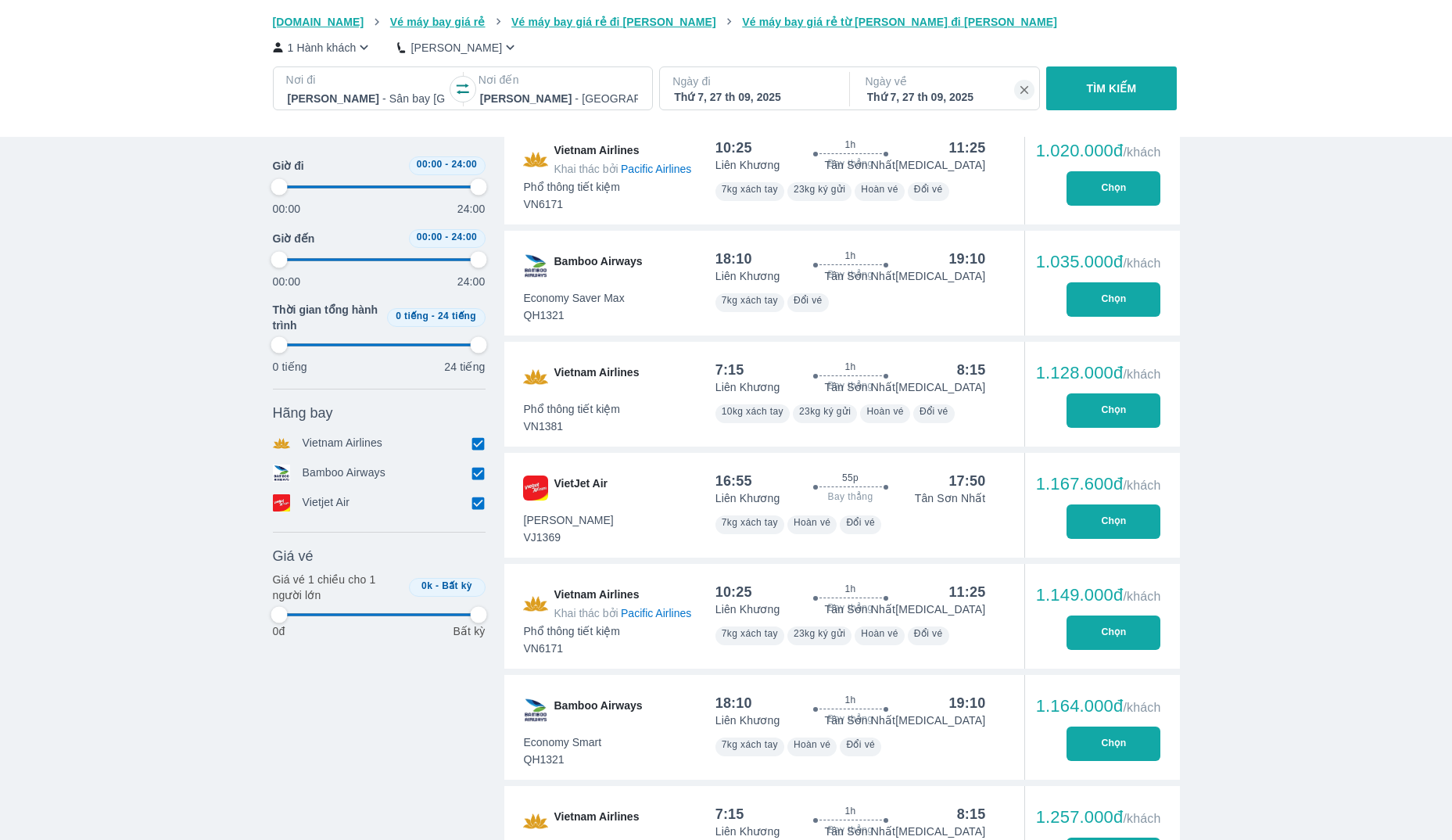
type input "97.9166666666667"
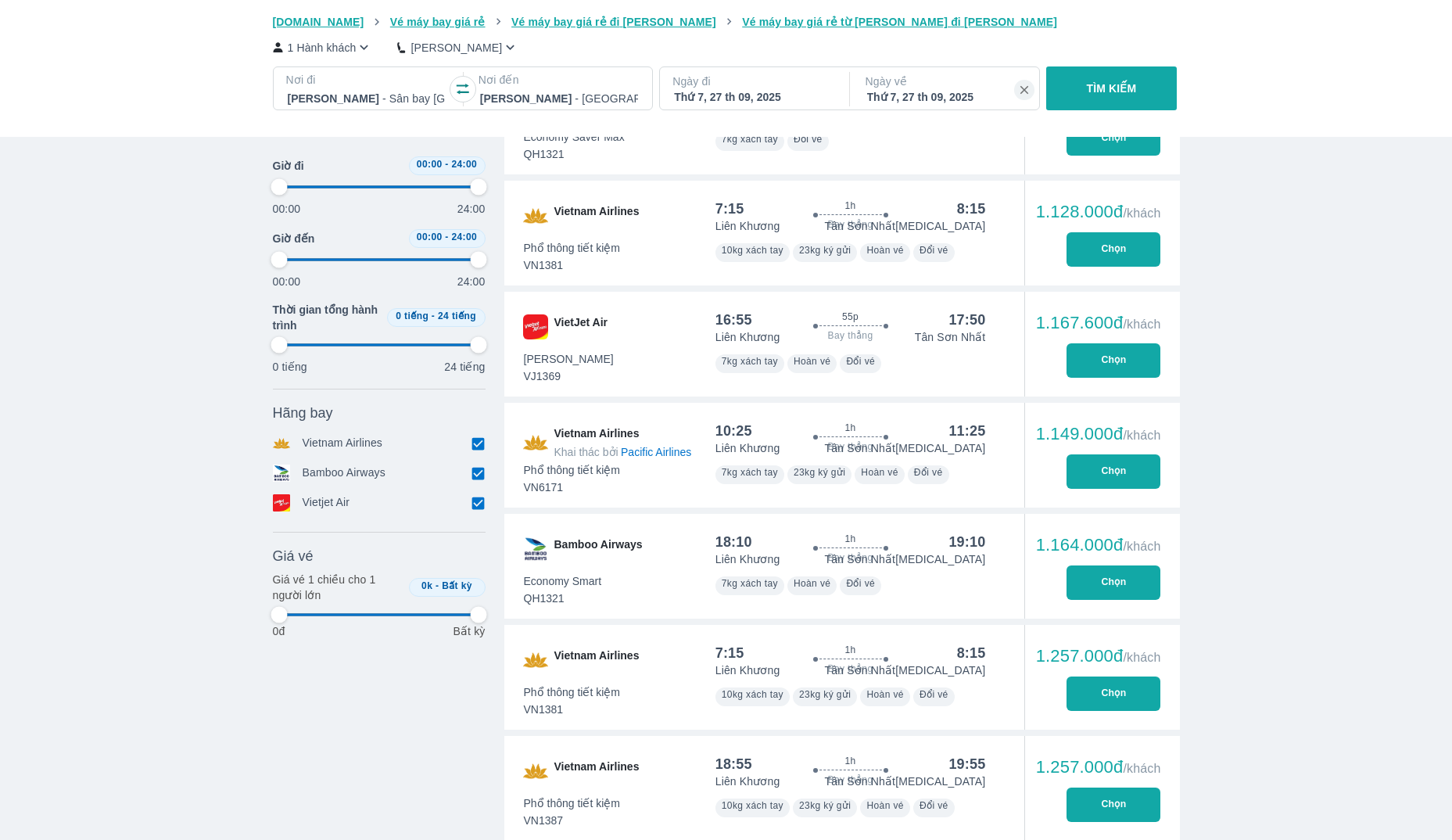
type input "97.9166666666667"
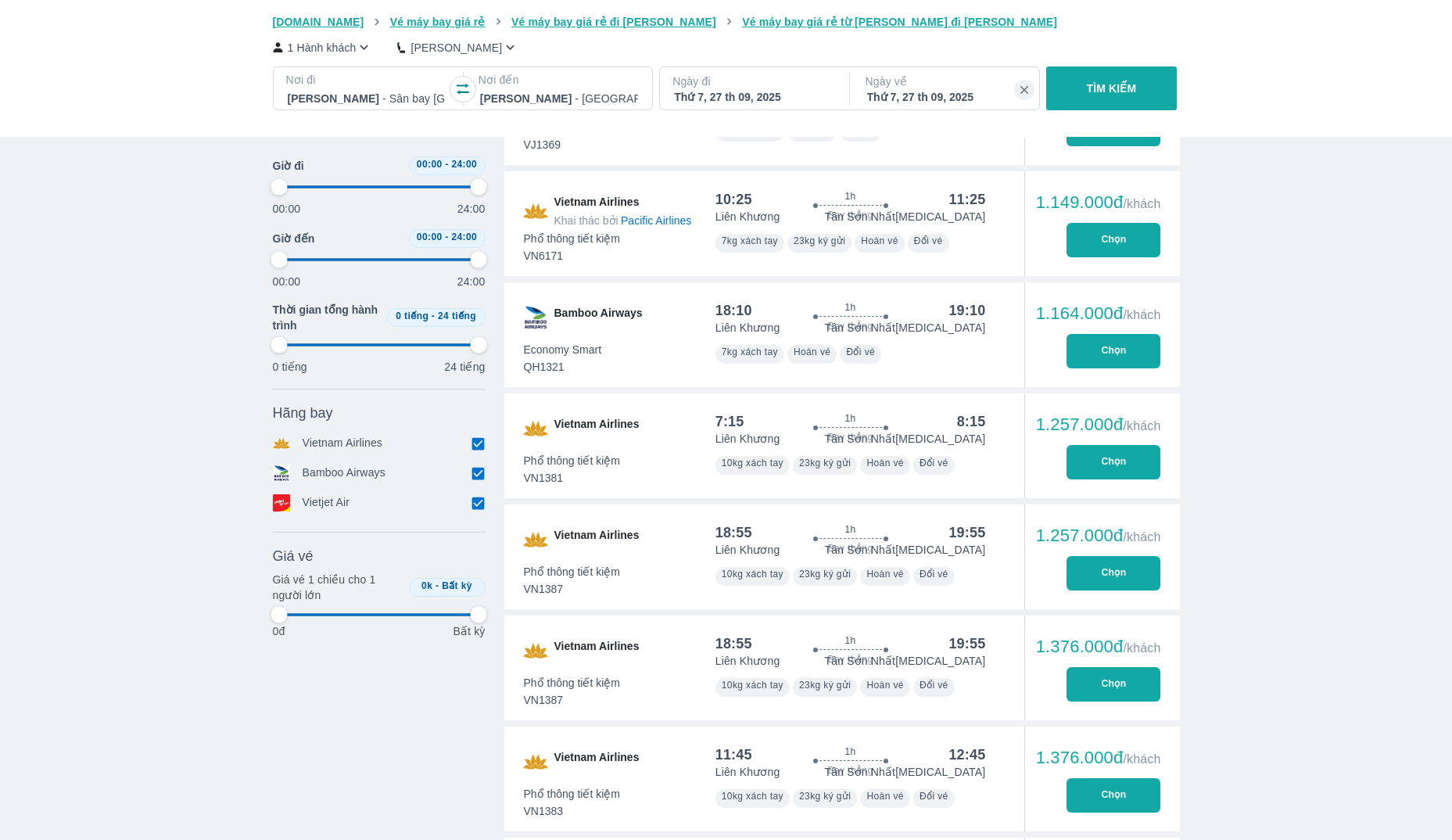
type input "97.9166666666667"
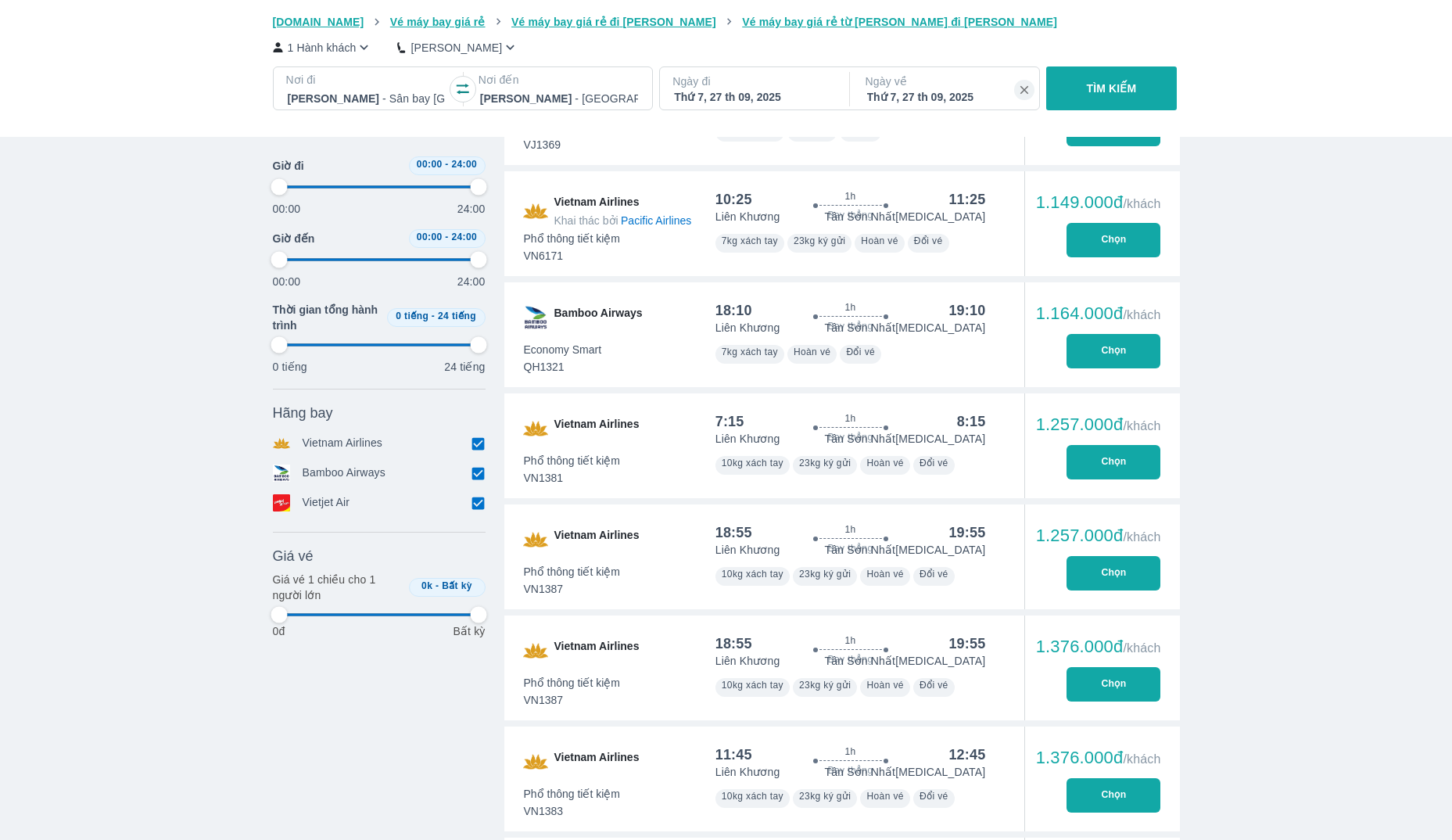
type input "97.9166666666667"
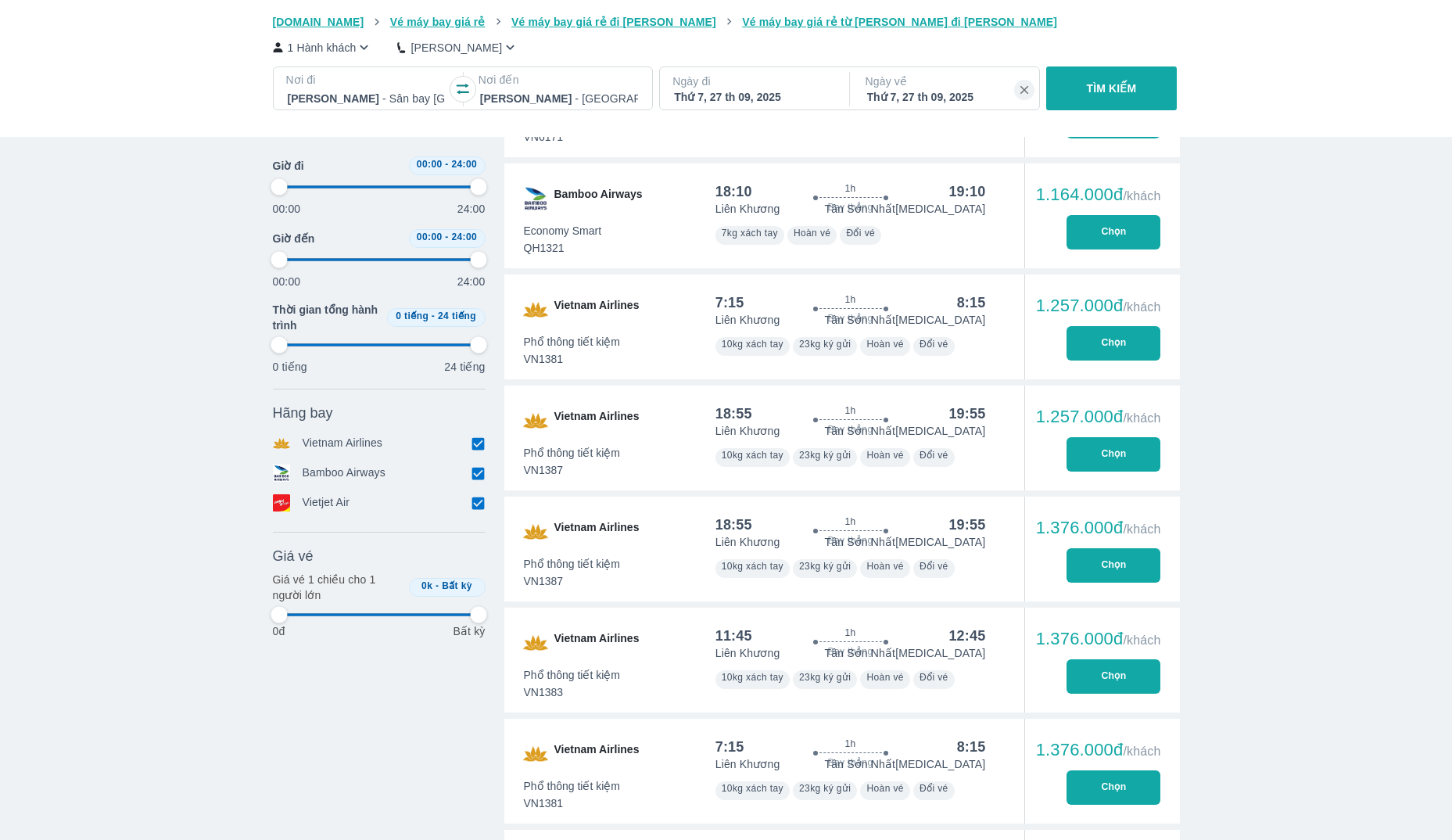
type input "97.9166666666667"
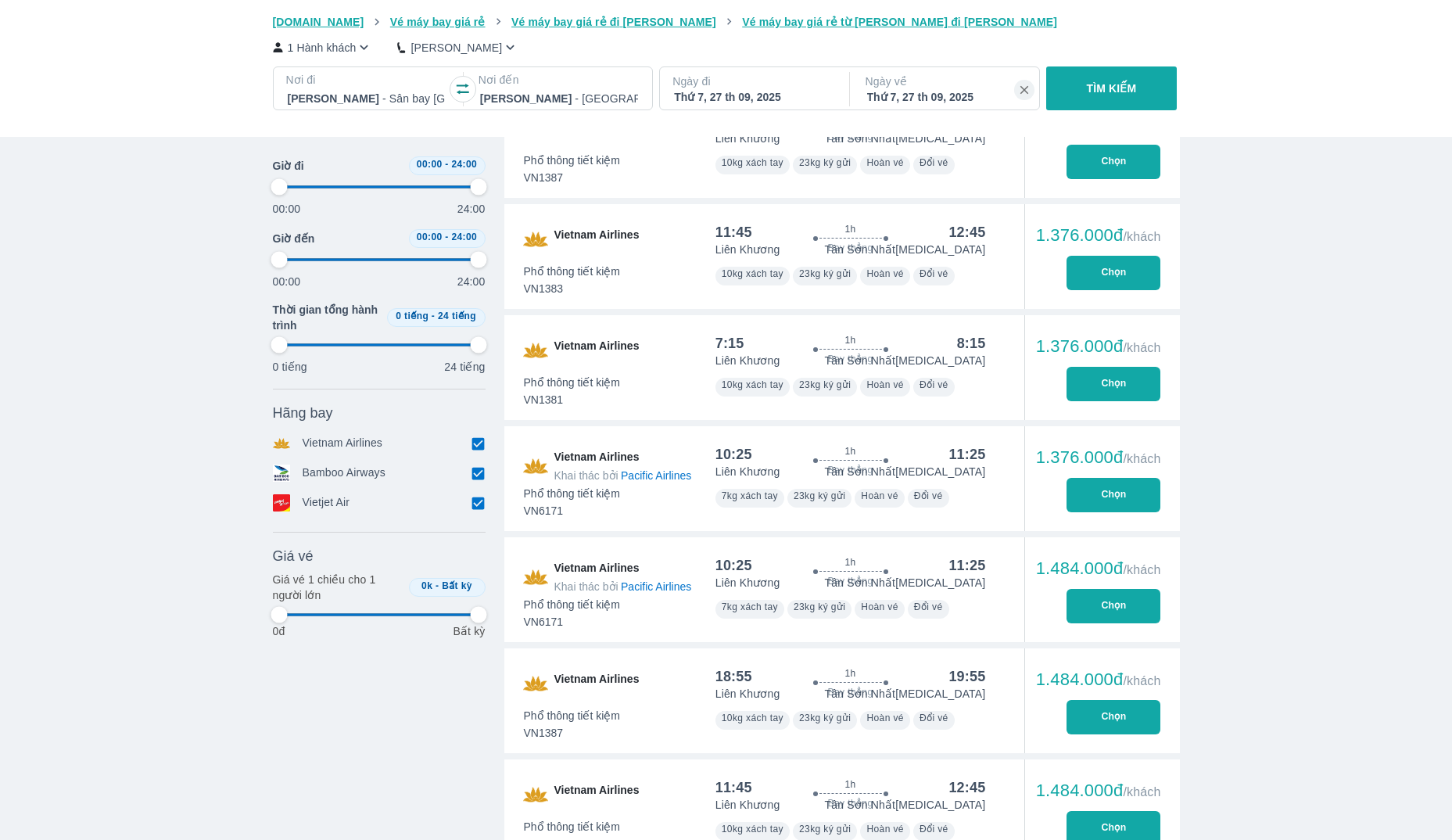
type input "97.9166666666667"
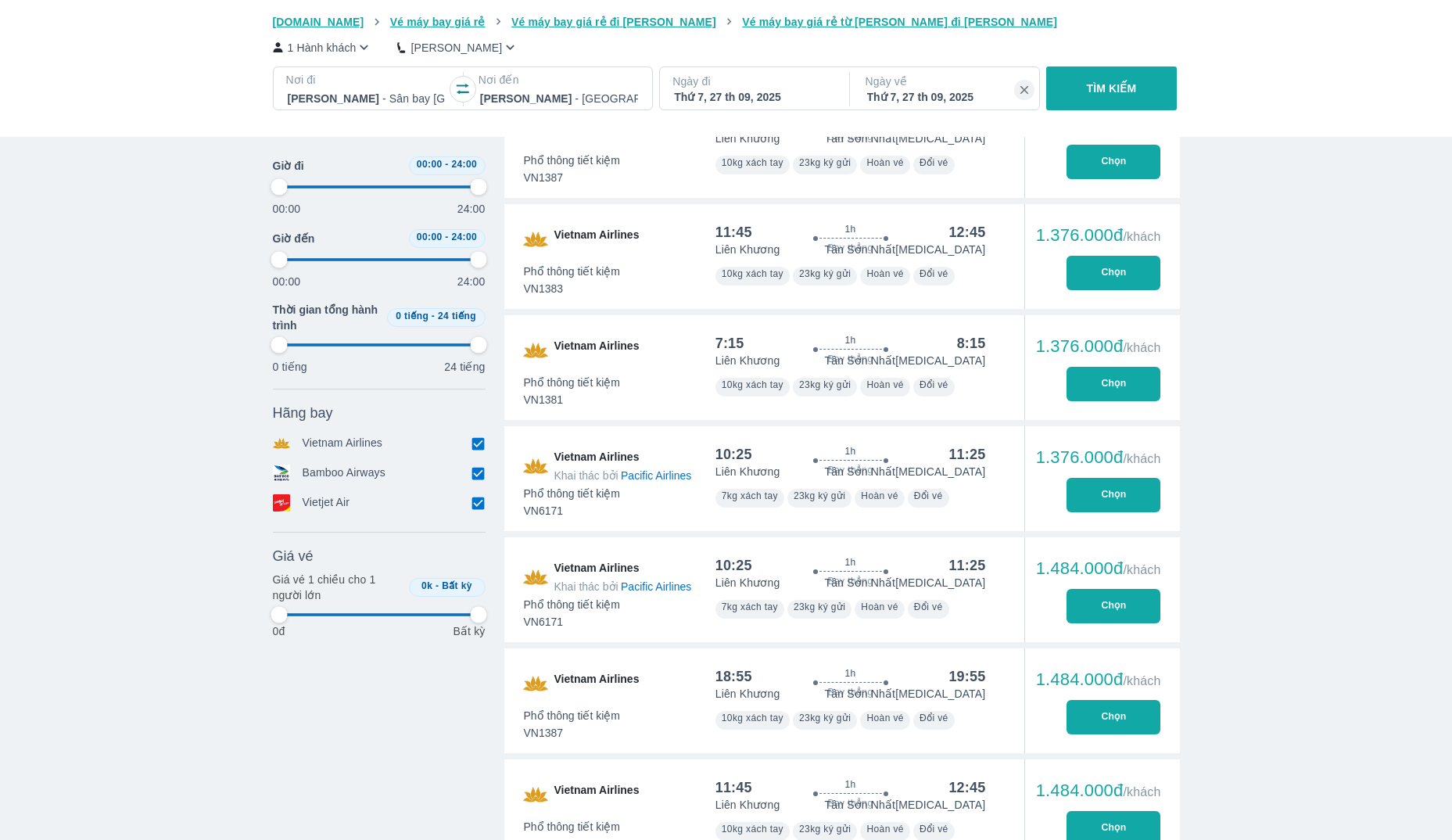
type input "97.9166666666667"
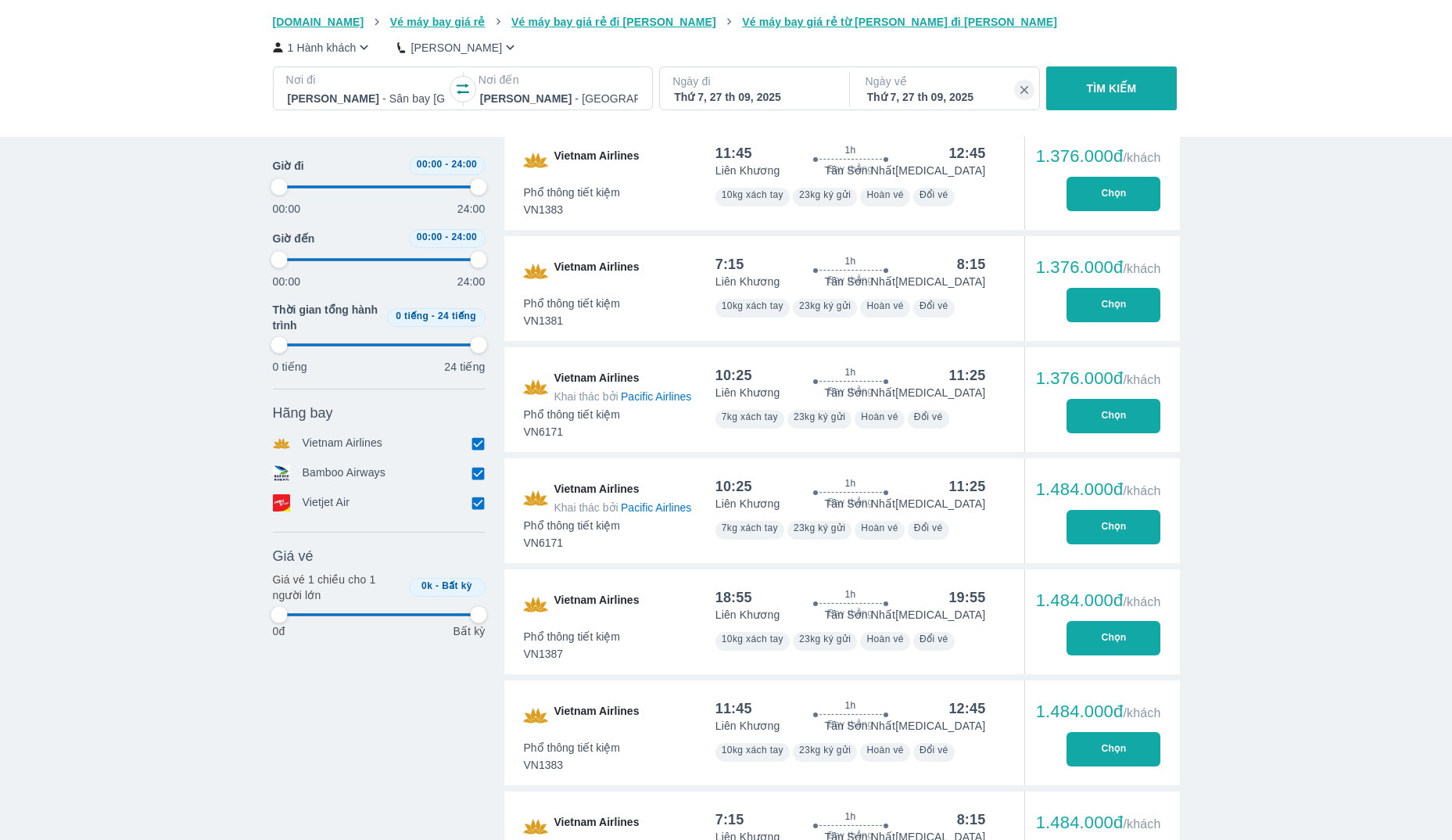
type input "97.9166666666667"
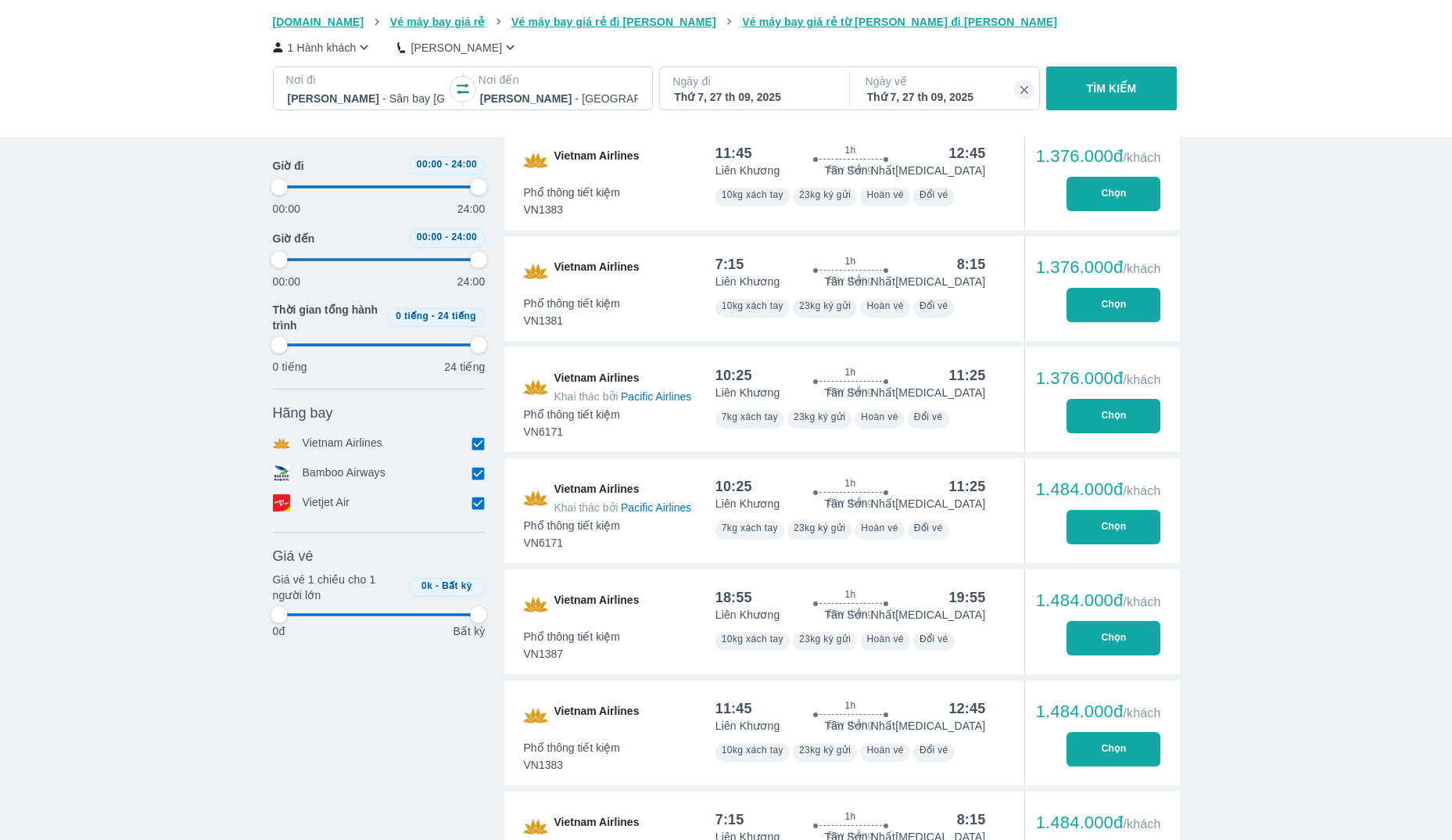
type input "97.9166666666667"
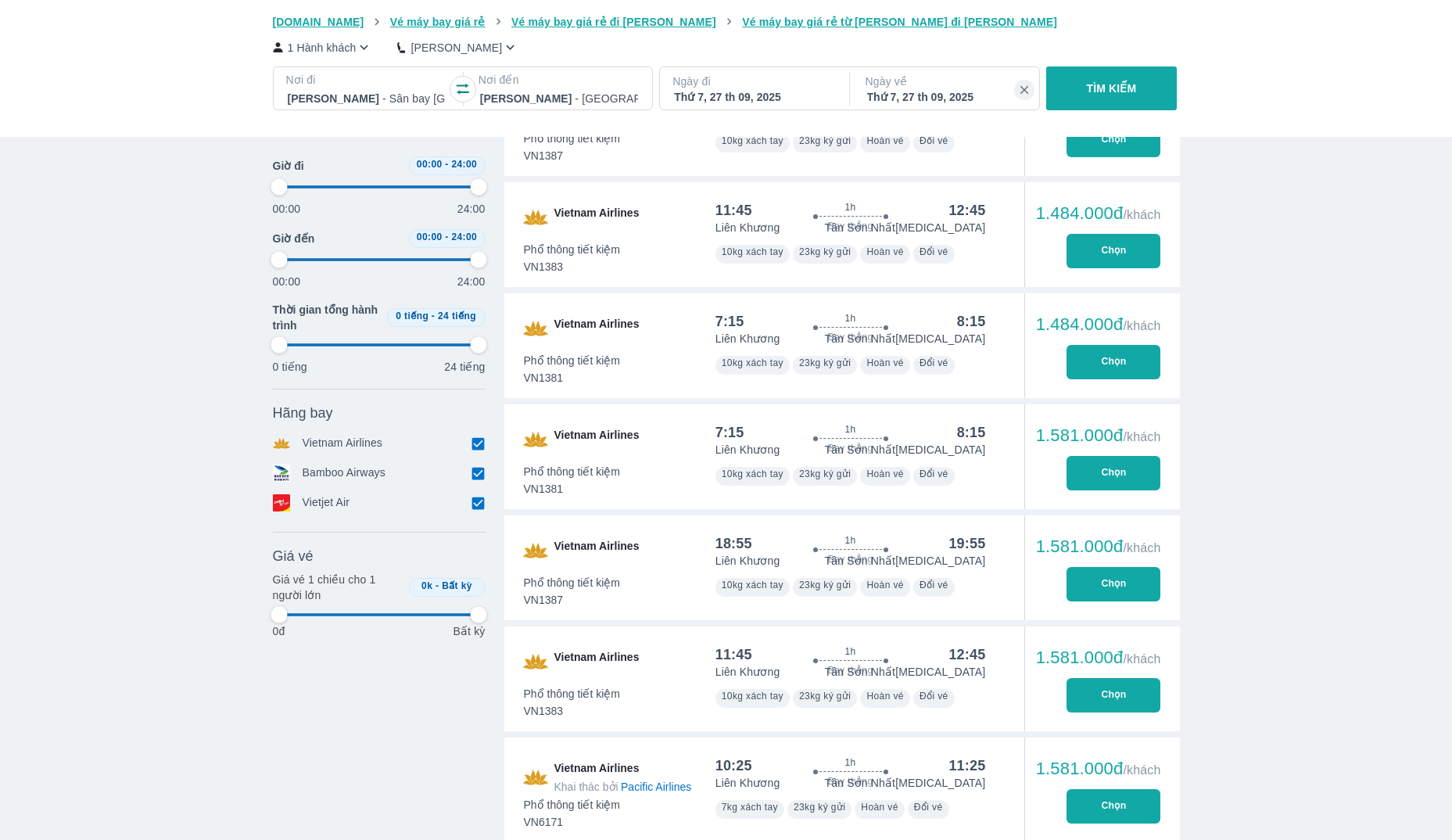
type input "97.9166666666667"
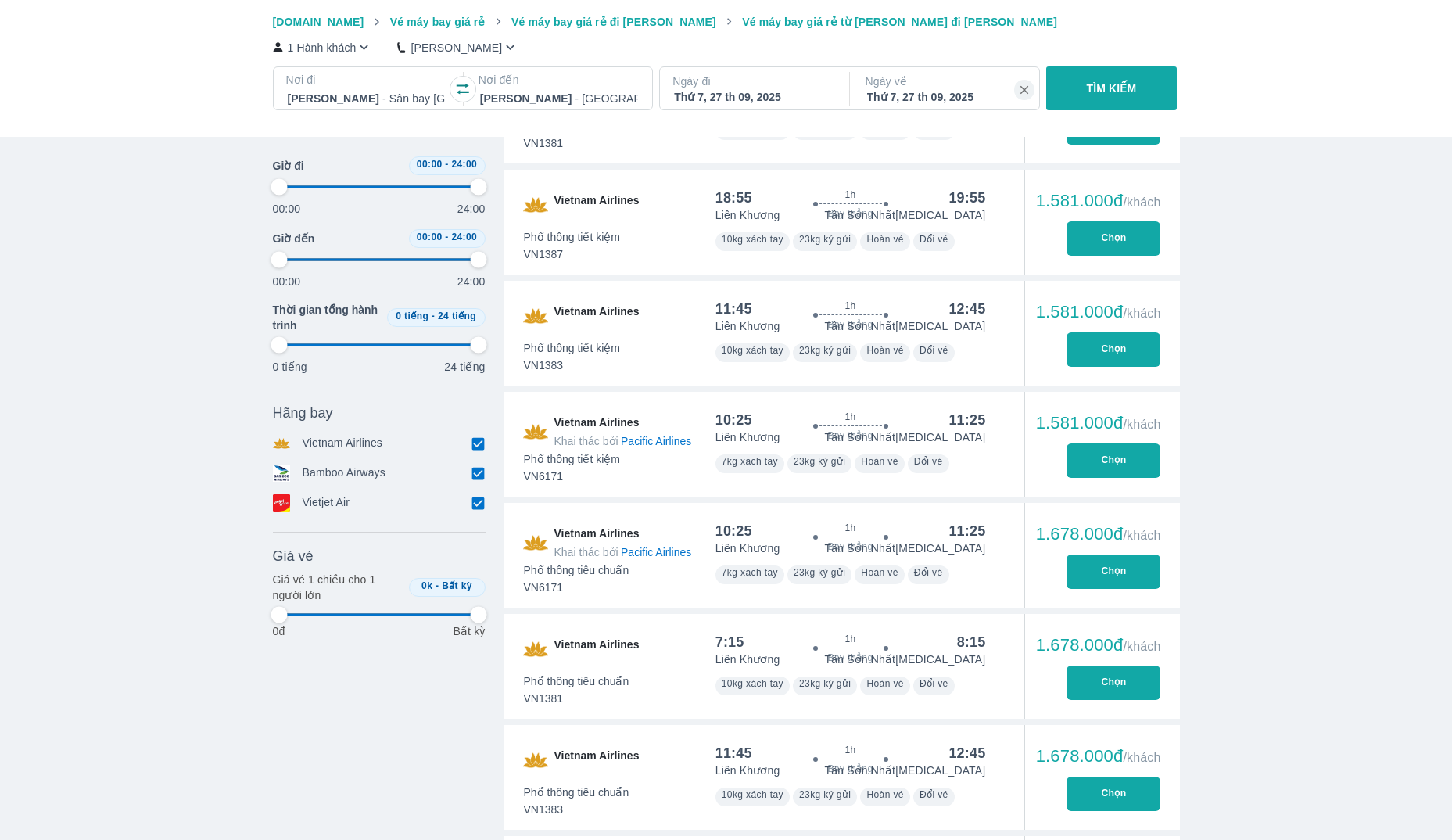
type input "97.9166666666667"
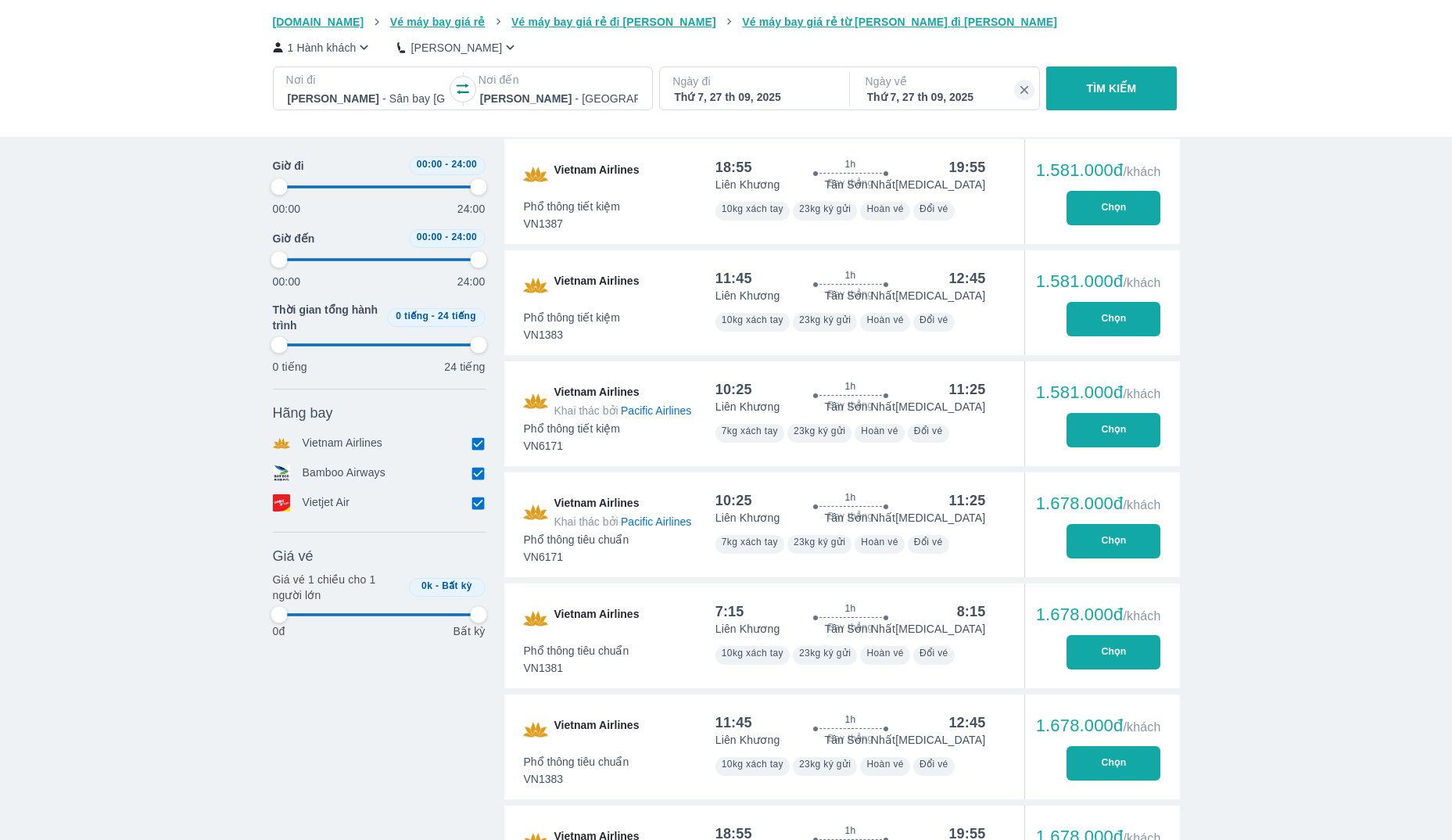
type input "97.9166666666667"
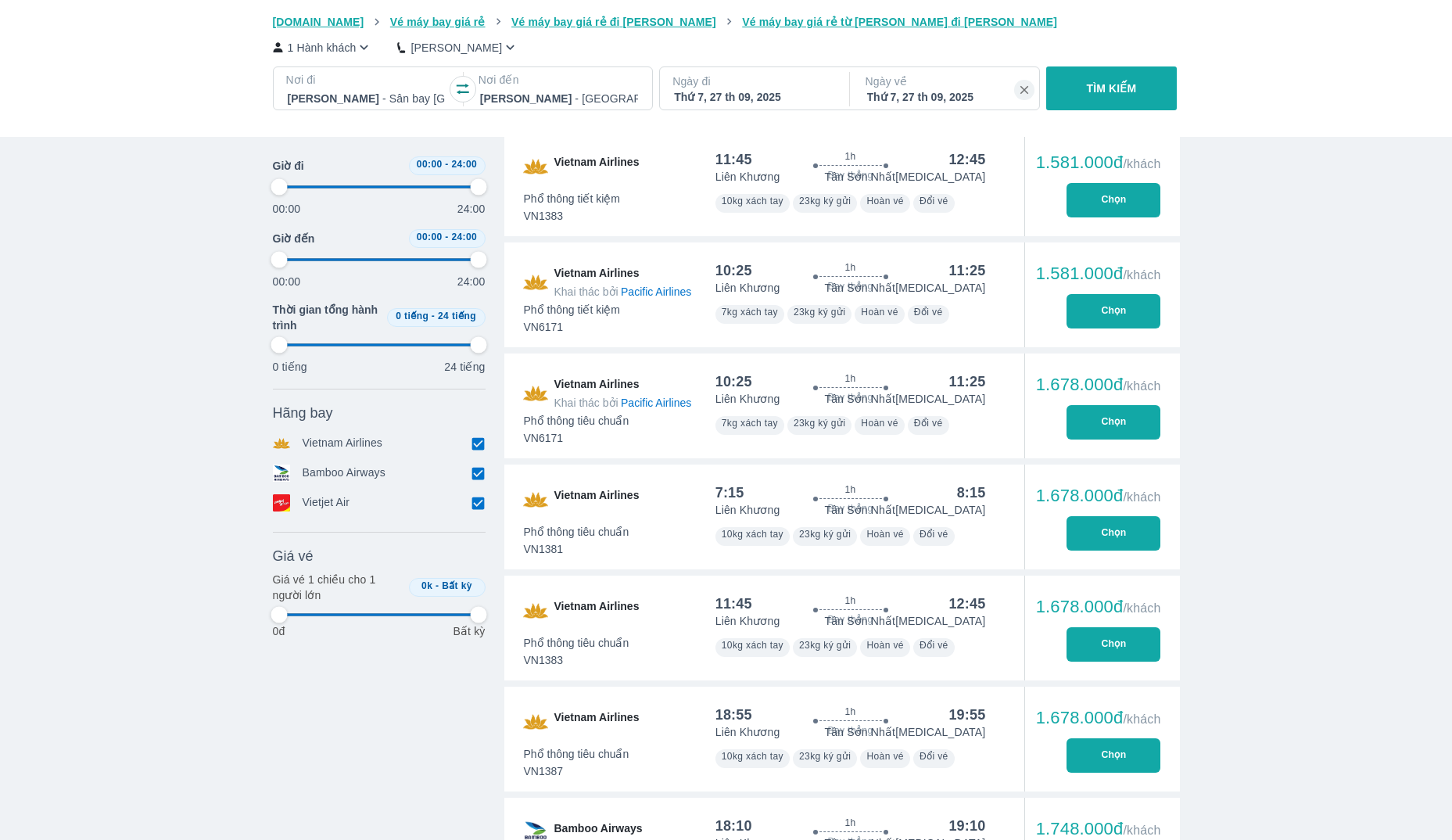
type input "97.9166666666667"
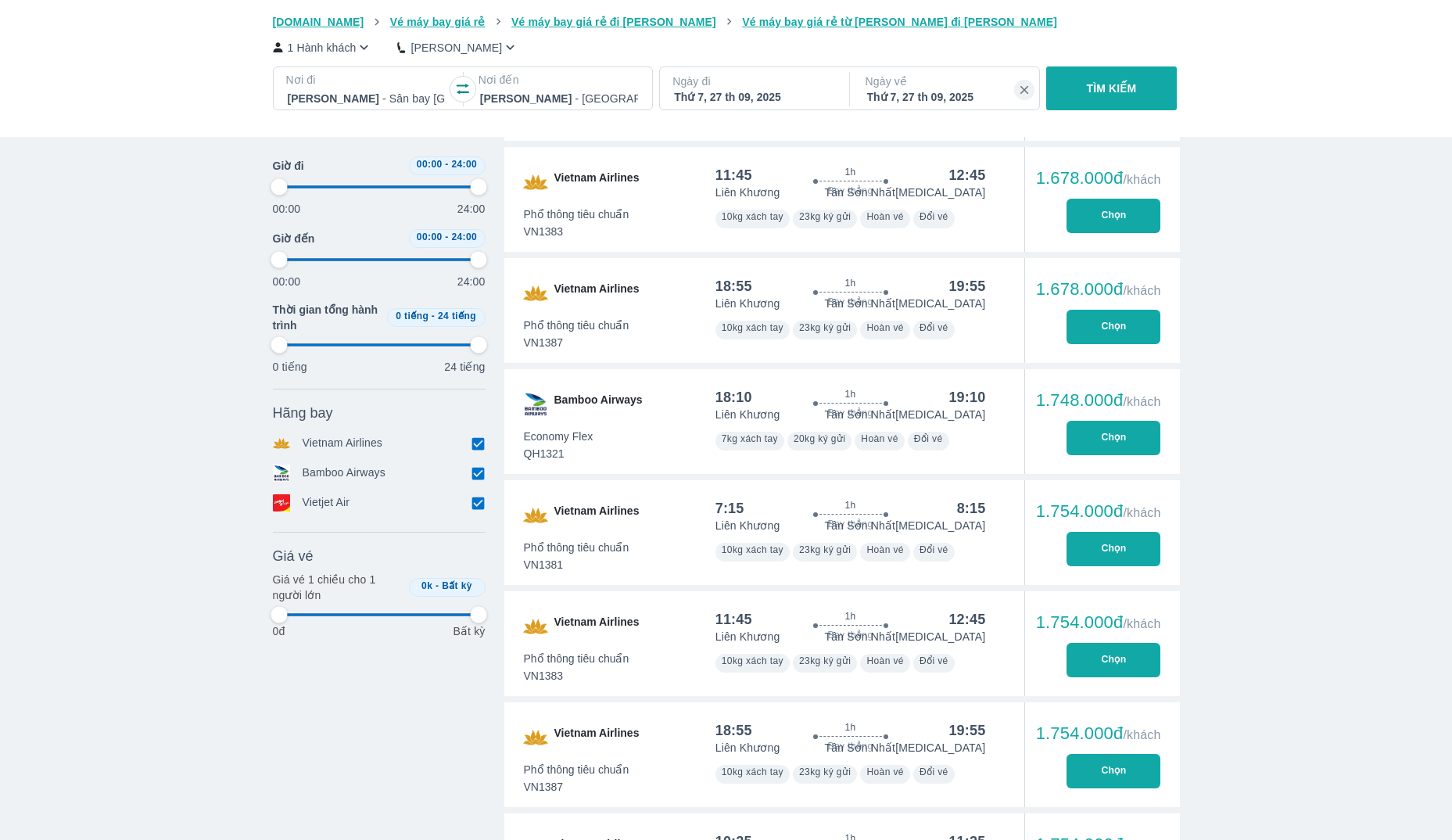
type input "97.9166666666667"
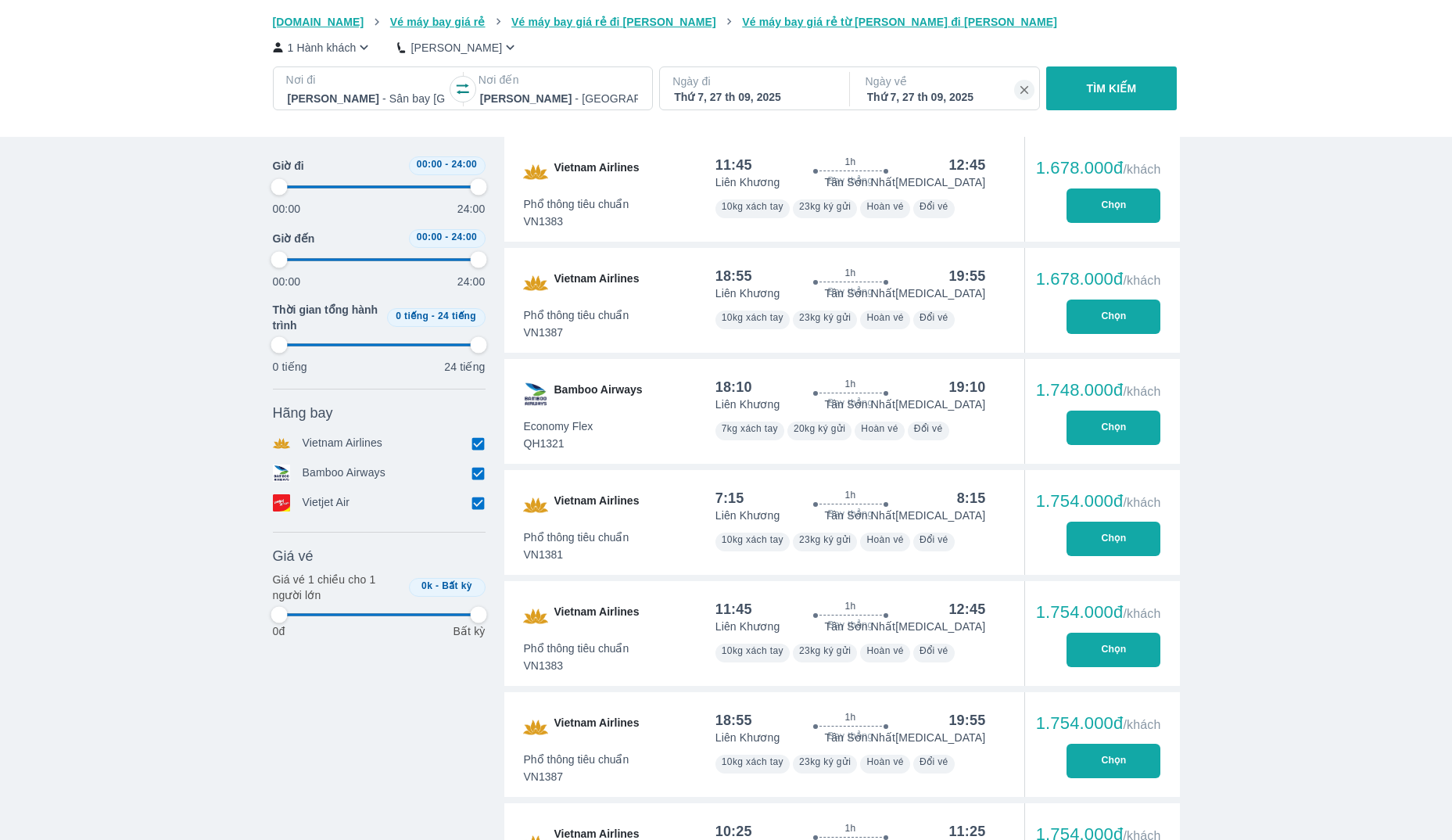
type input "97.9166666666667"
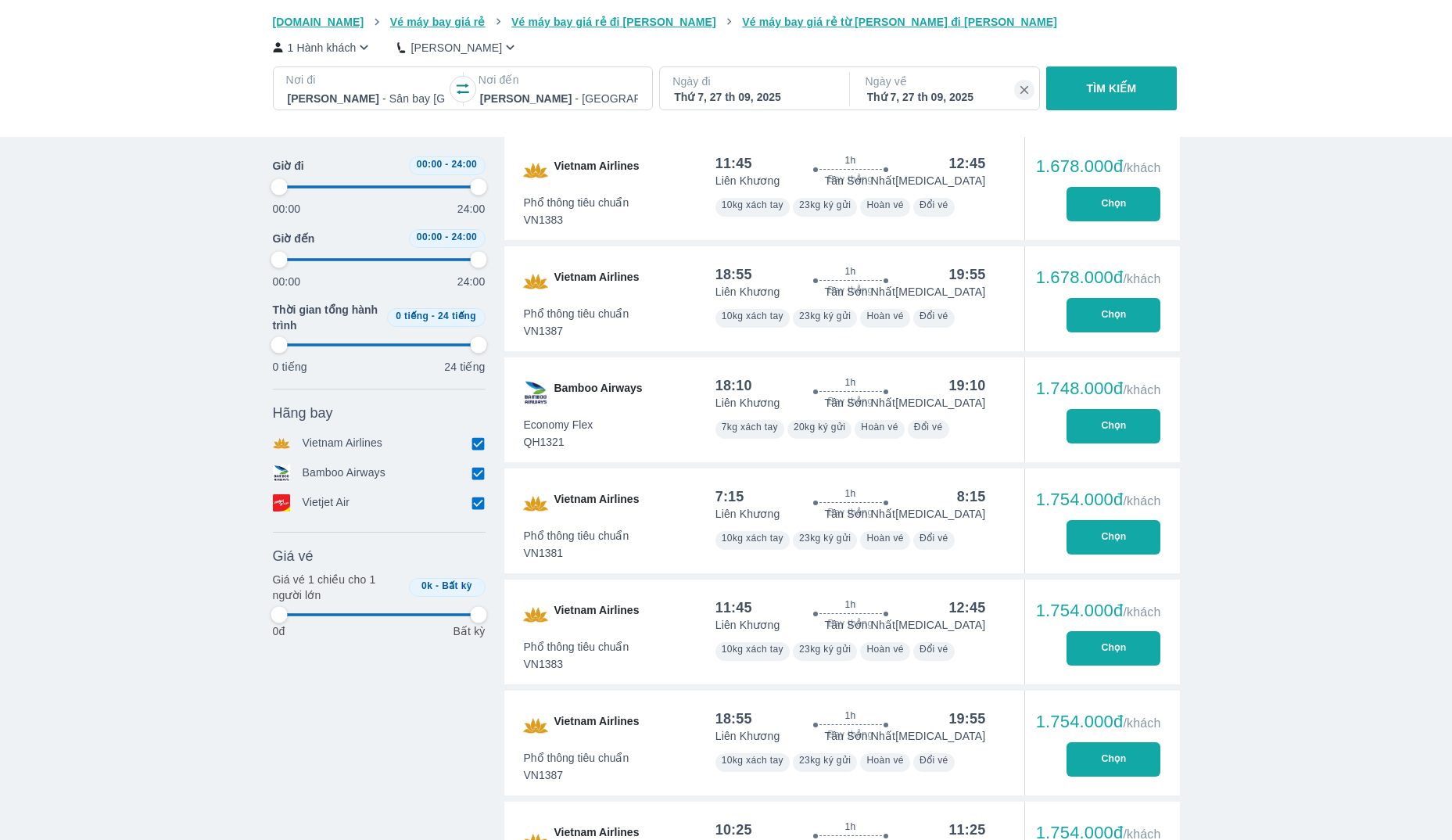
type input "97.9166666666667"
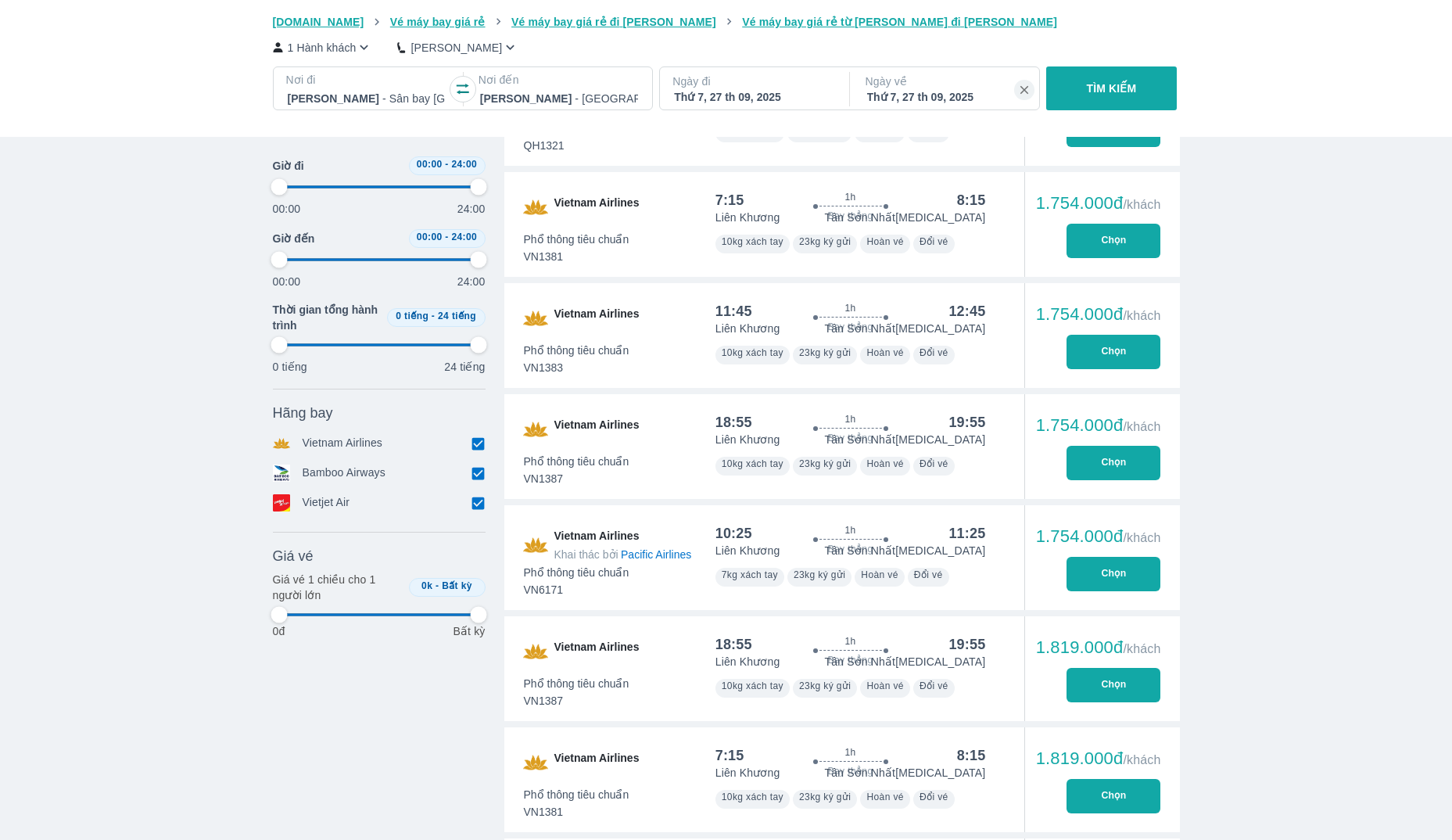
type input "97.9166666666667"
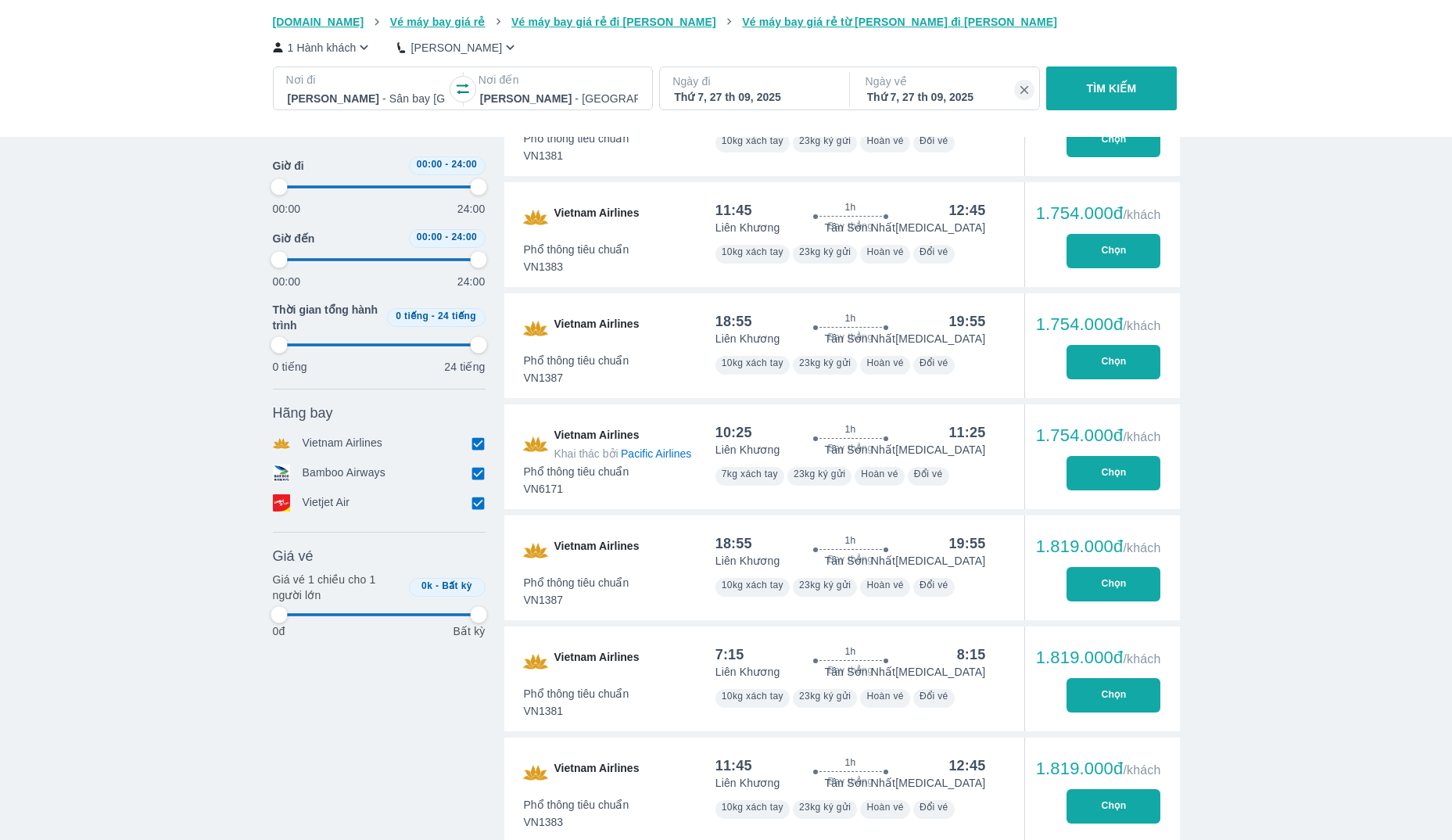
type input "97.9166666666667"
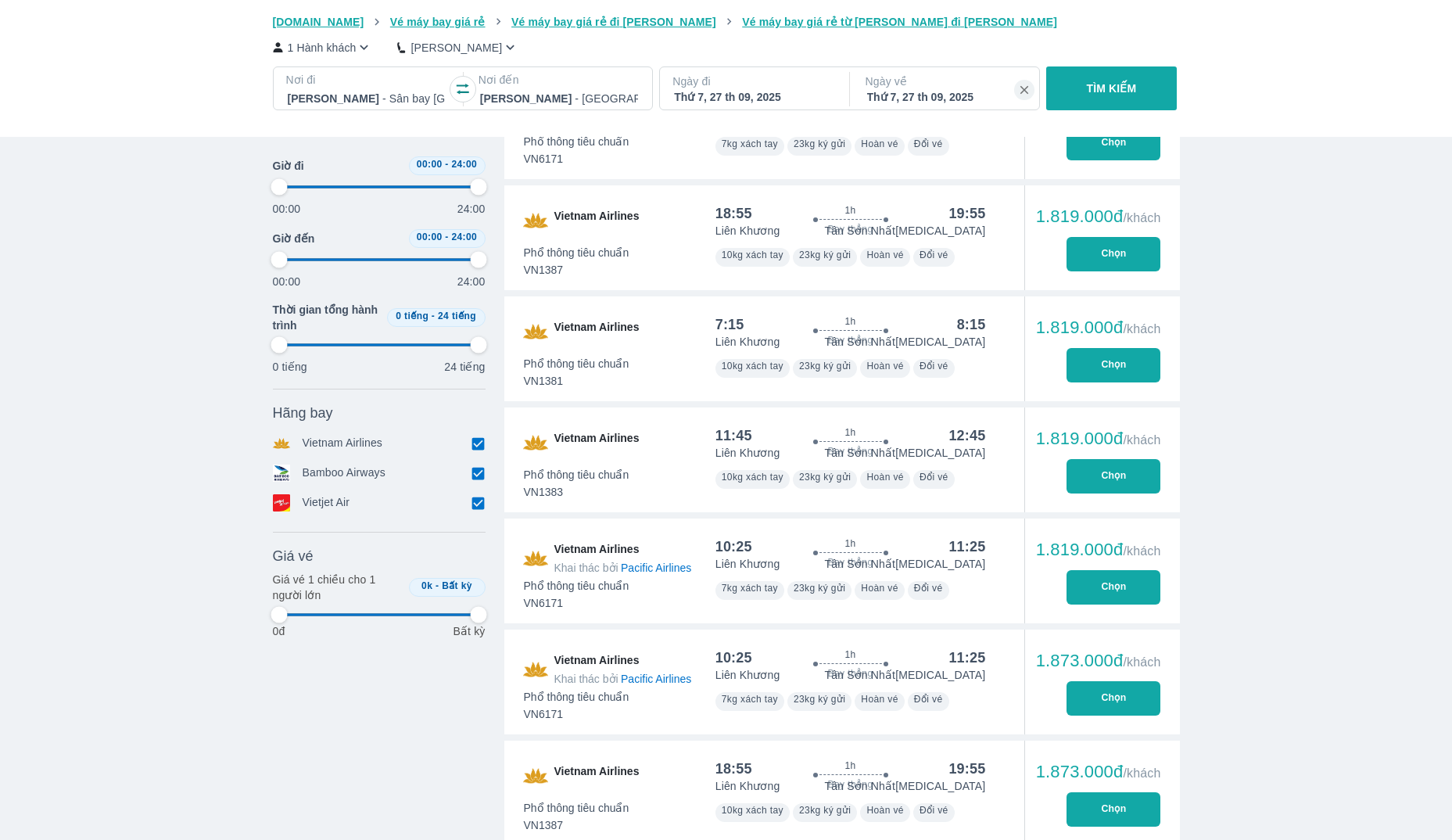
type input "97.9166666666667"
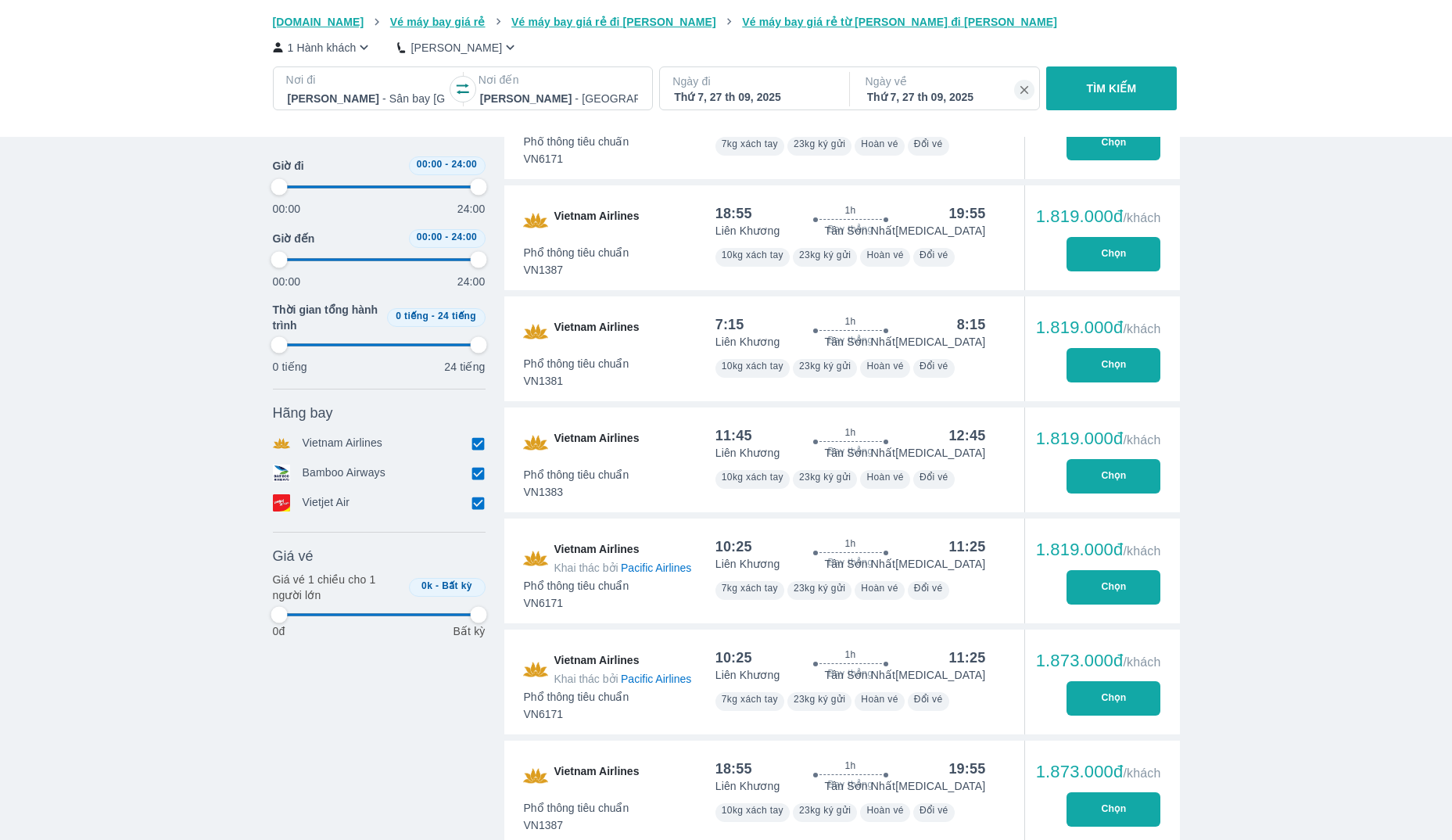
type input "97.9166666666667"
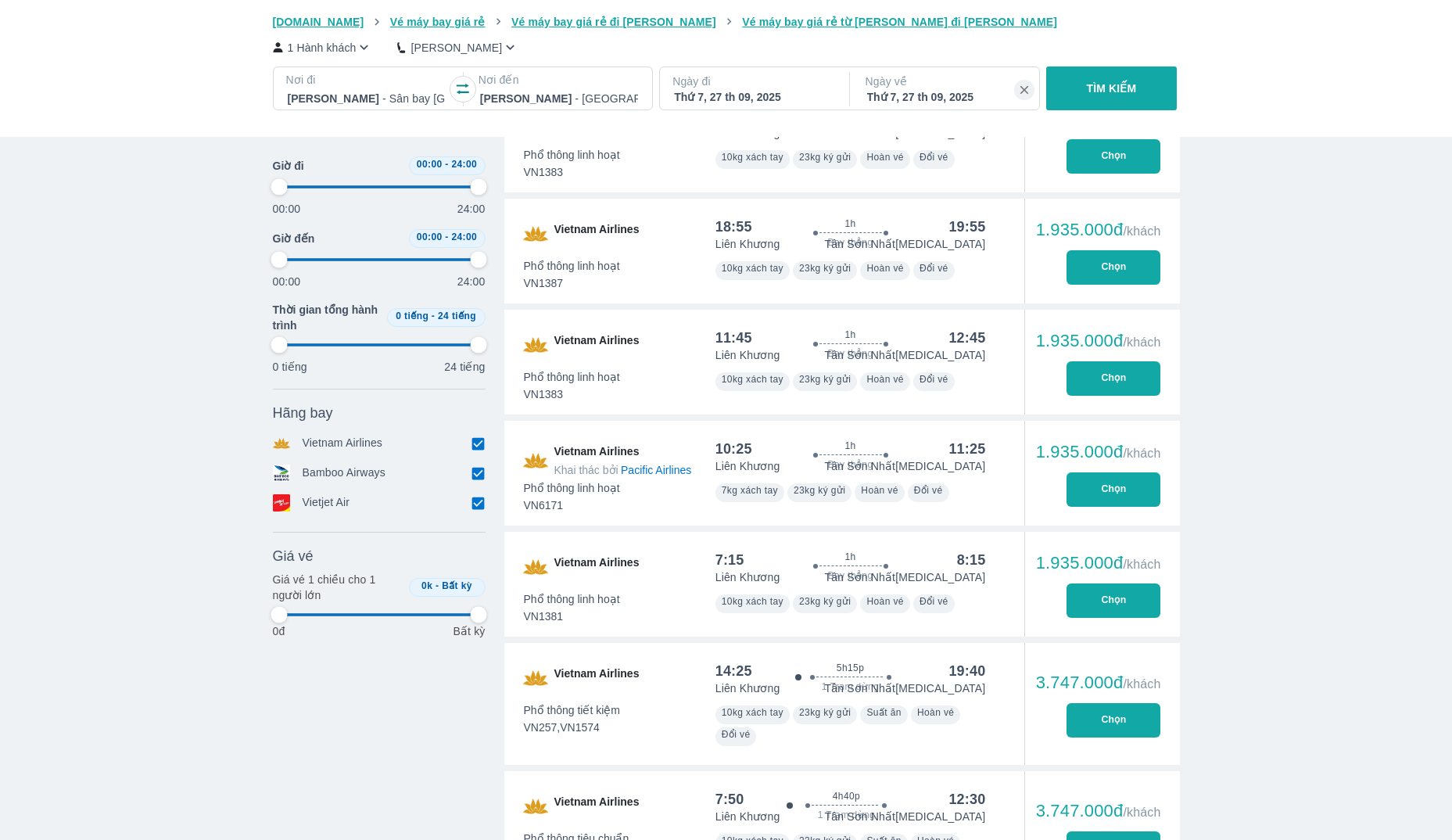
type input "97.9166666666667"
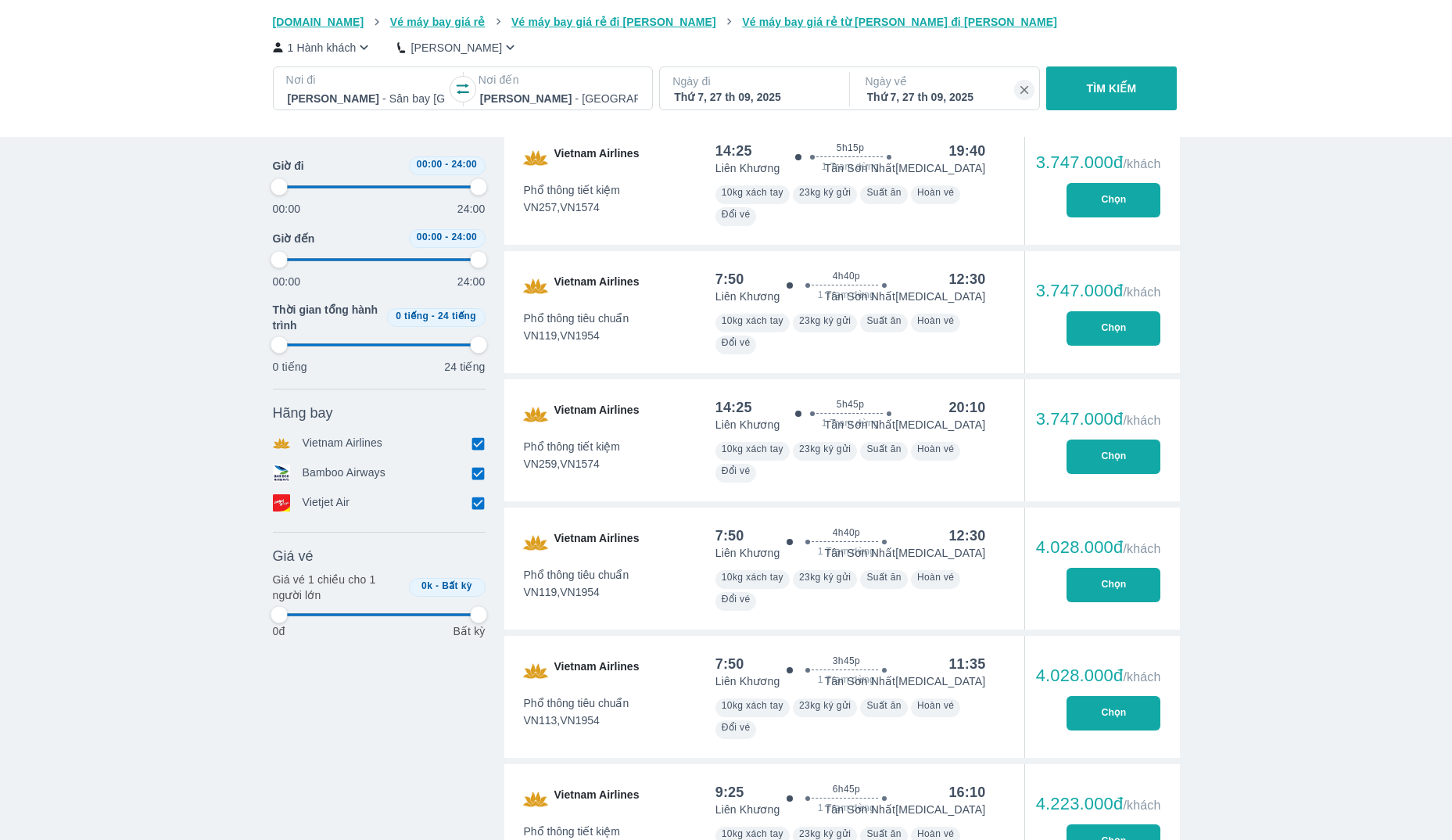
type input "97.9166666666667"
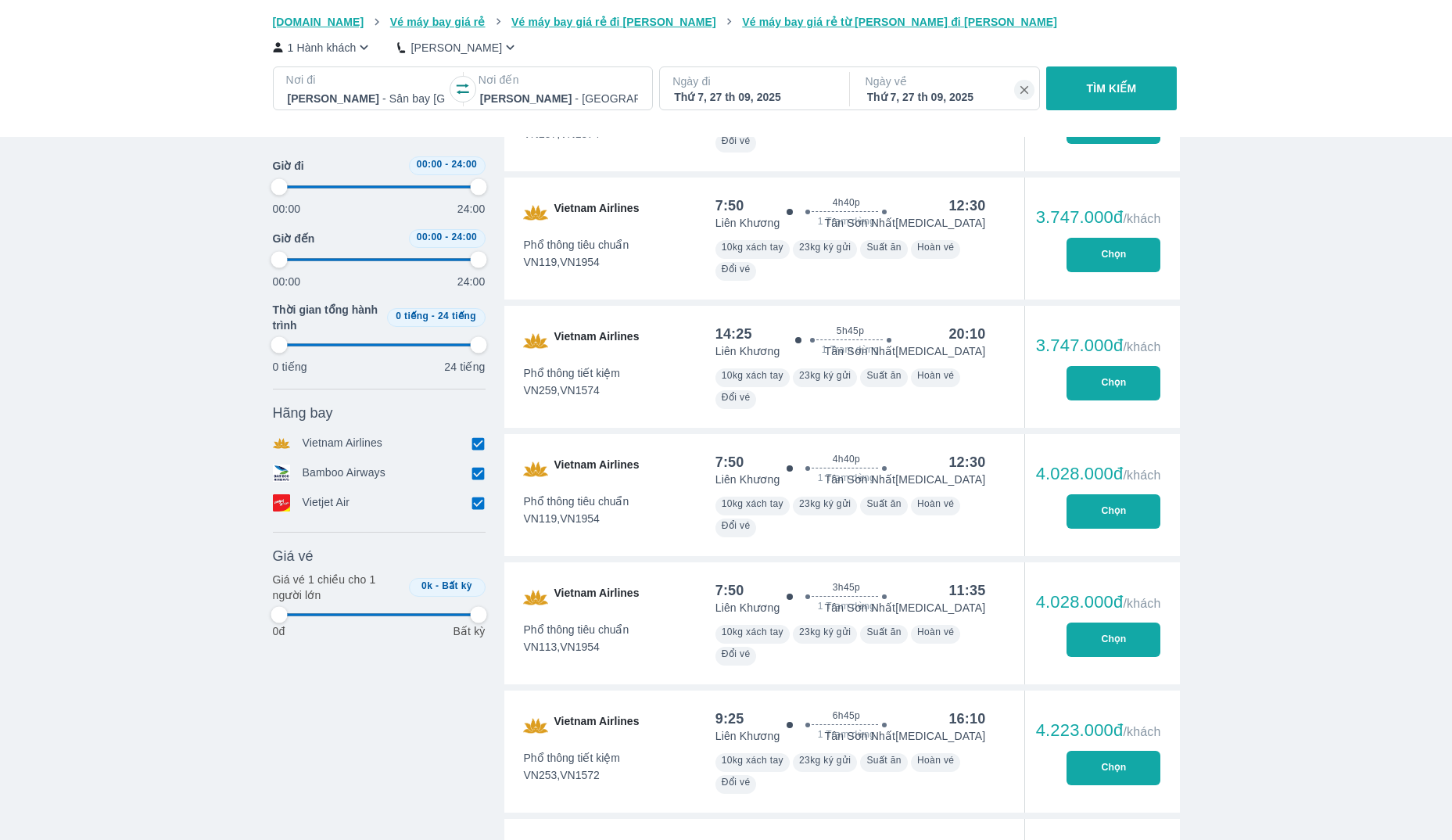
type input "97.9166666666667"
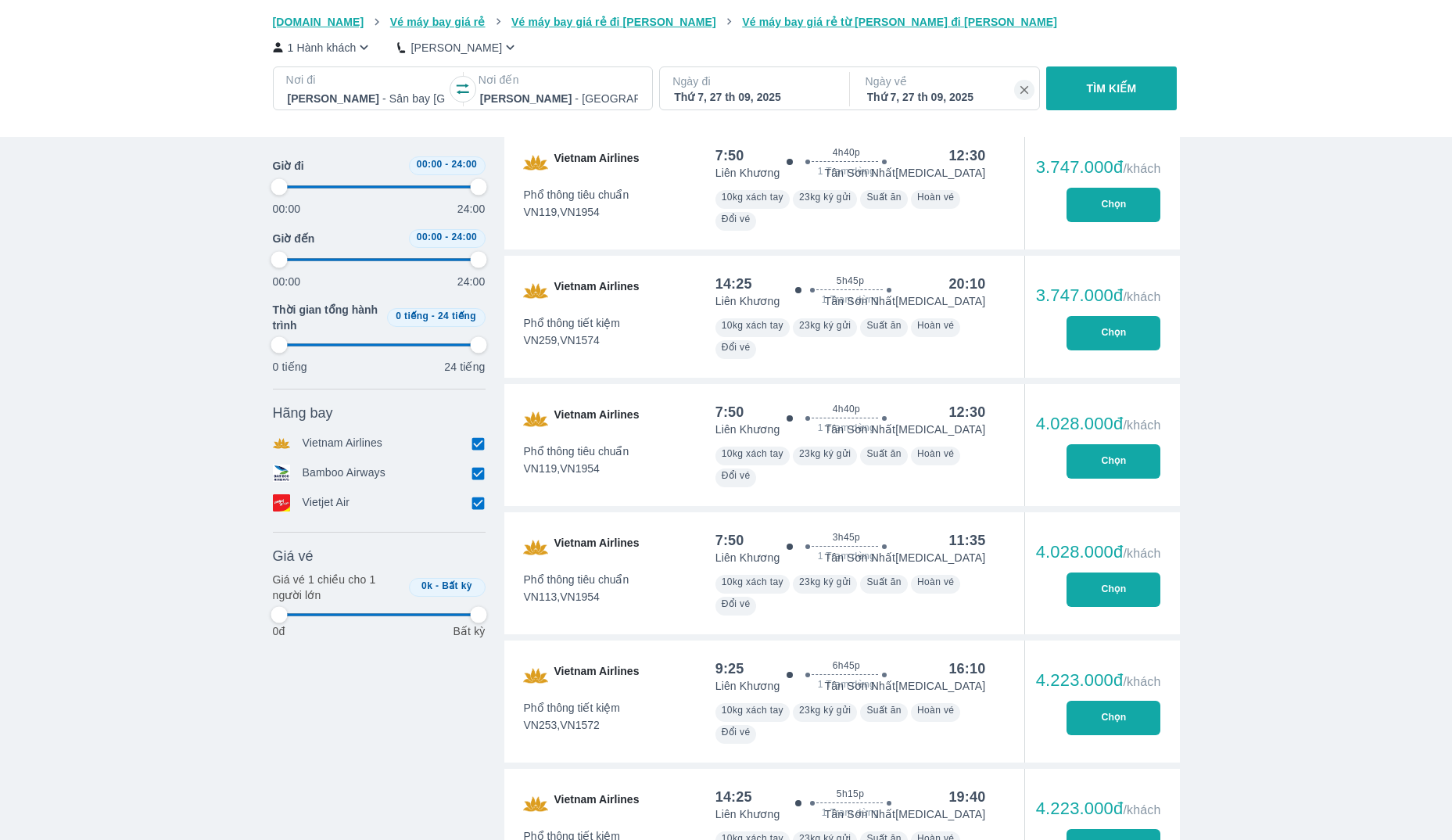
type input "97.9166666666667"
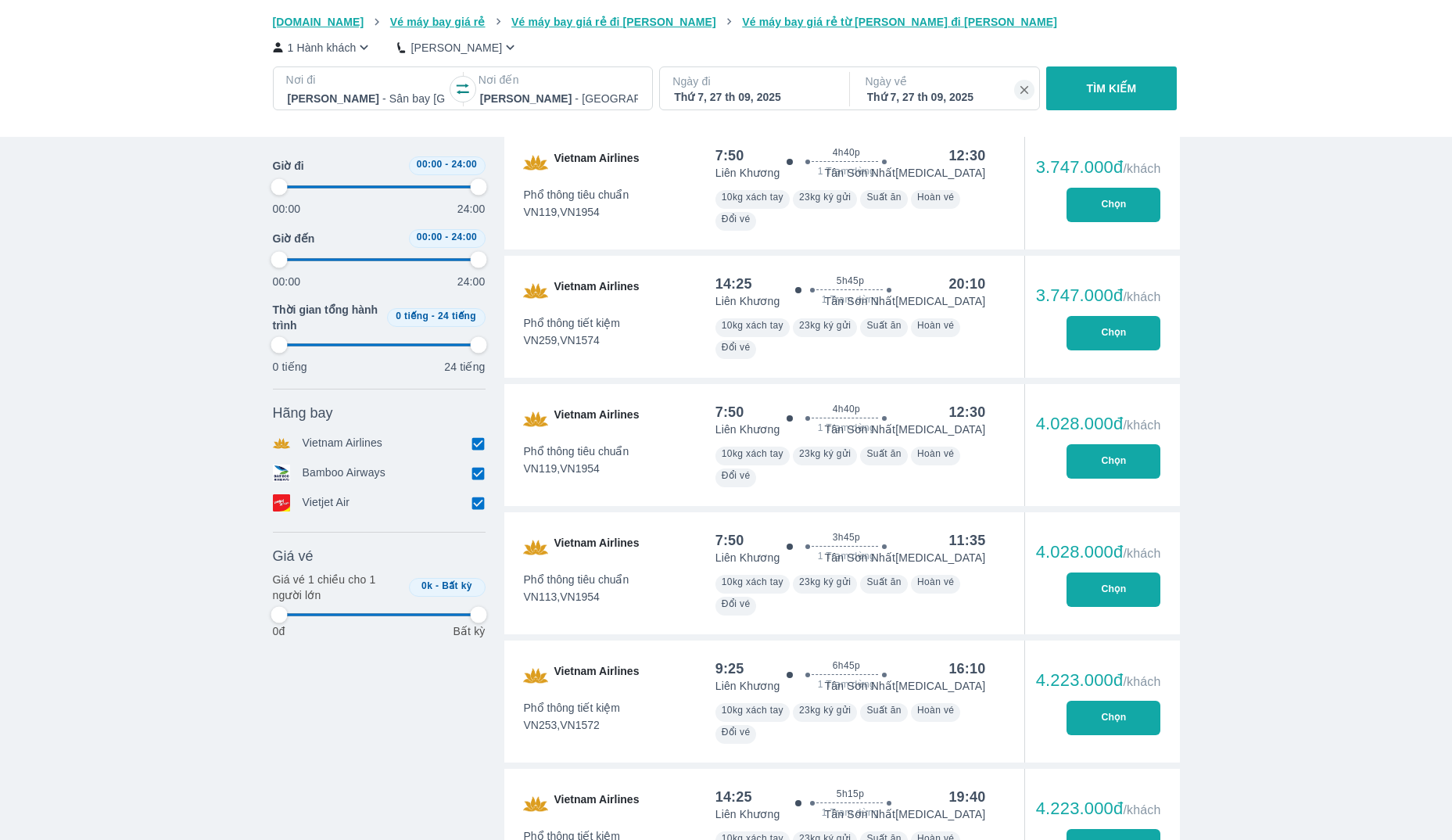
type input "97.9166666666667"
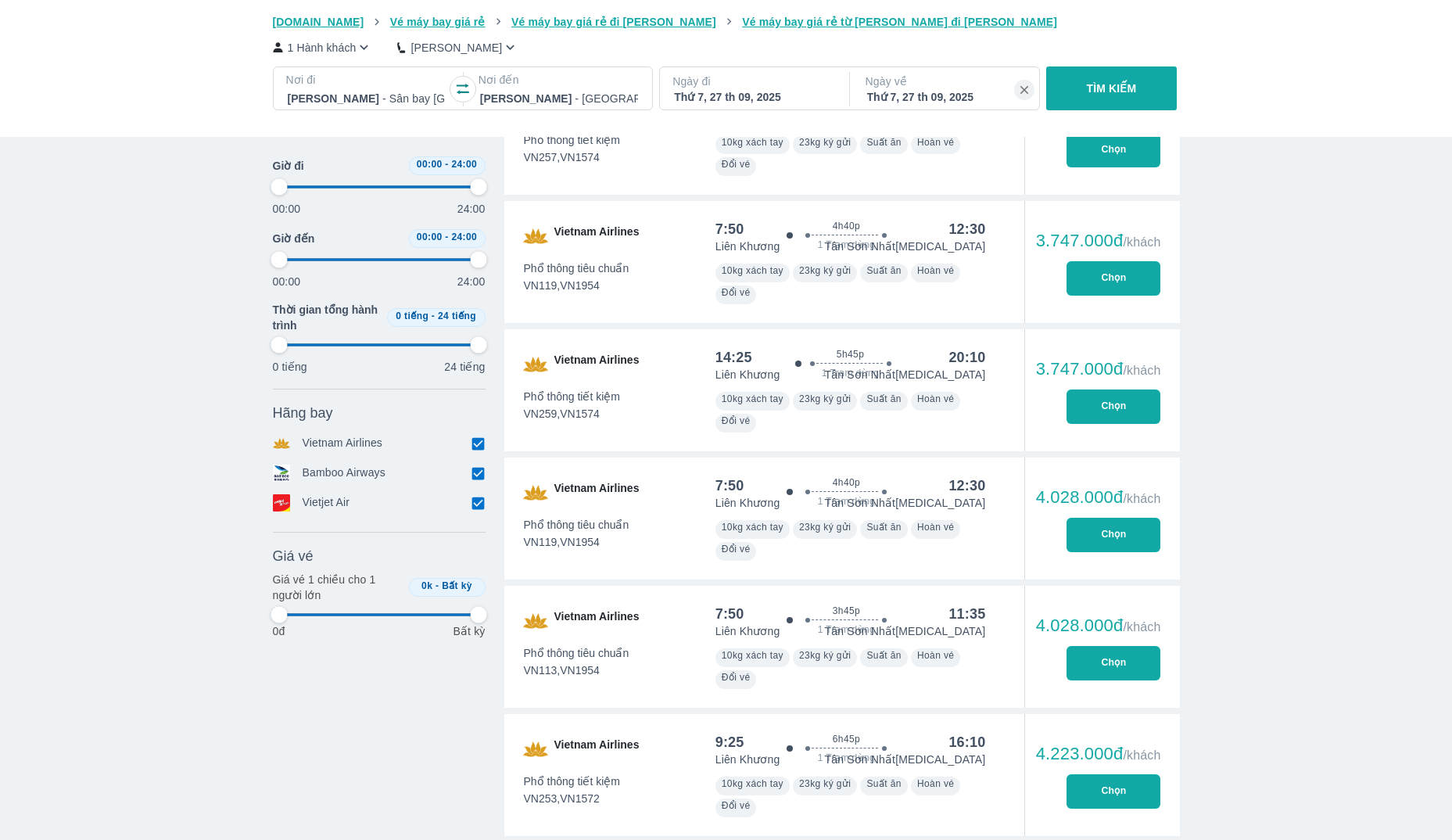
type input "97.9166666666667"
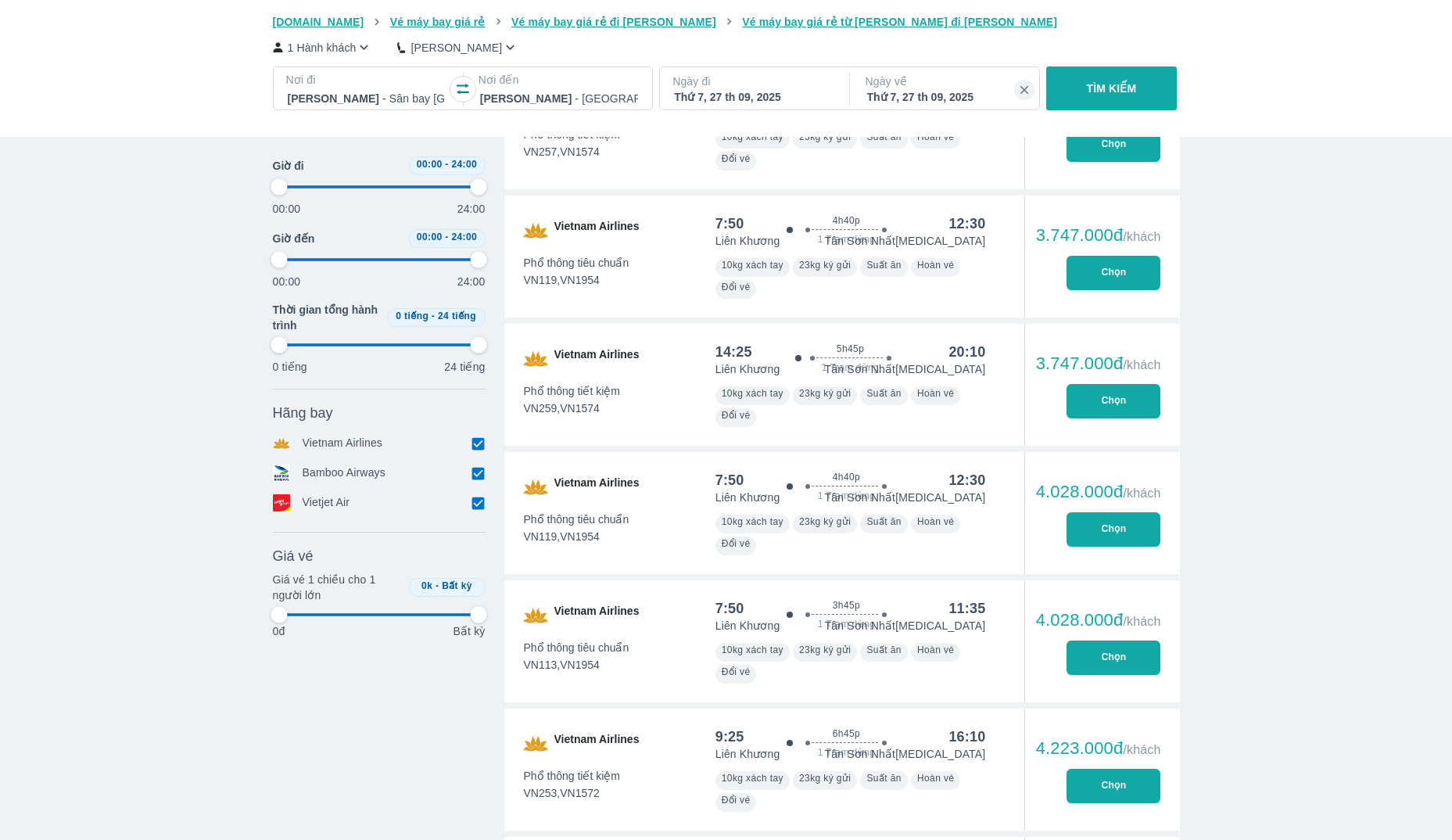
type input "97.9166666666667"
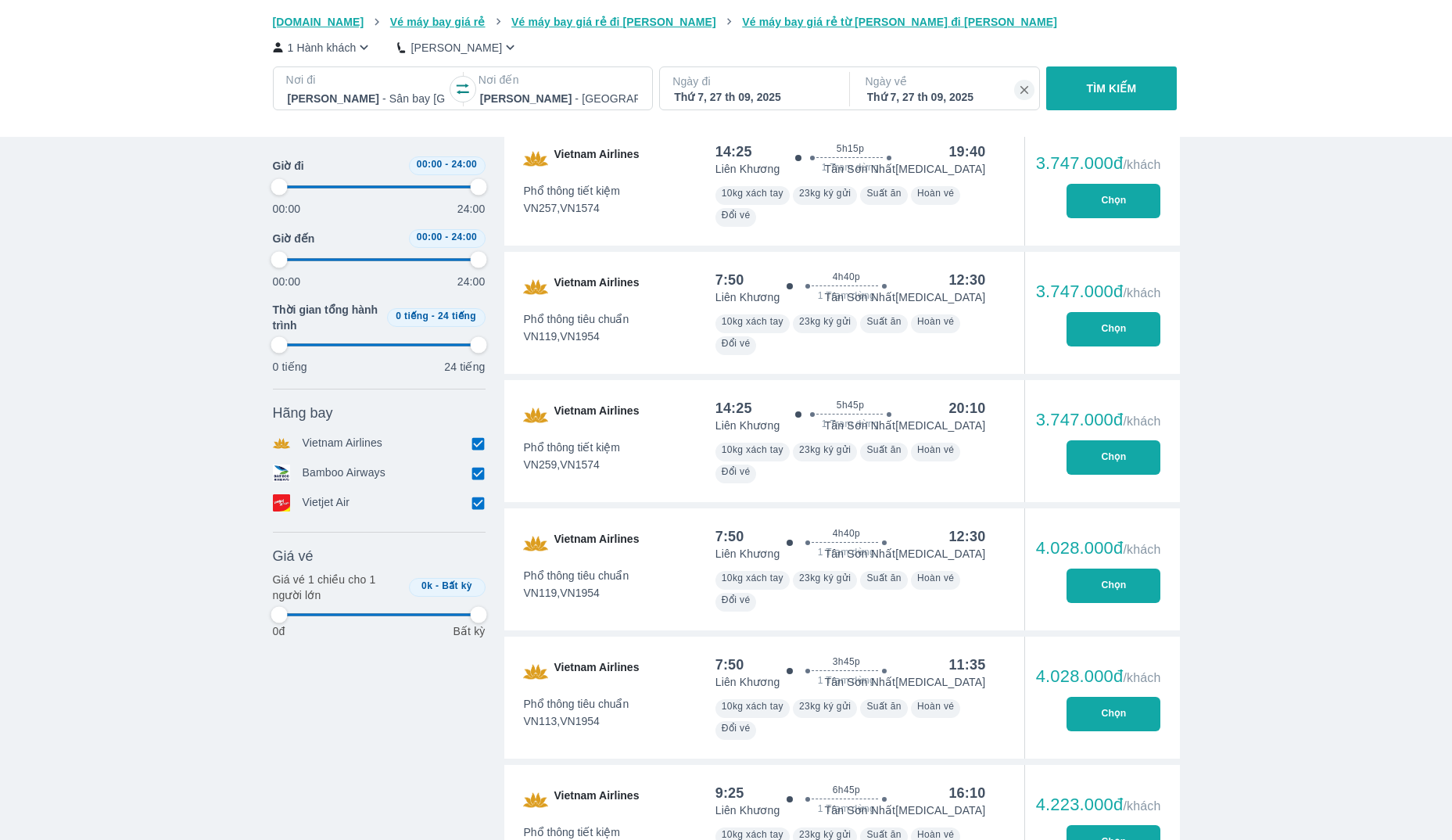
scroll to position [5748, 0]
type input "97.9166666666667"
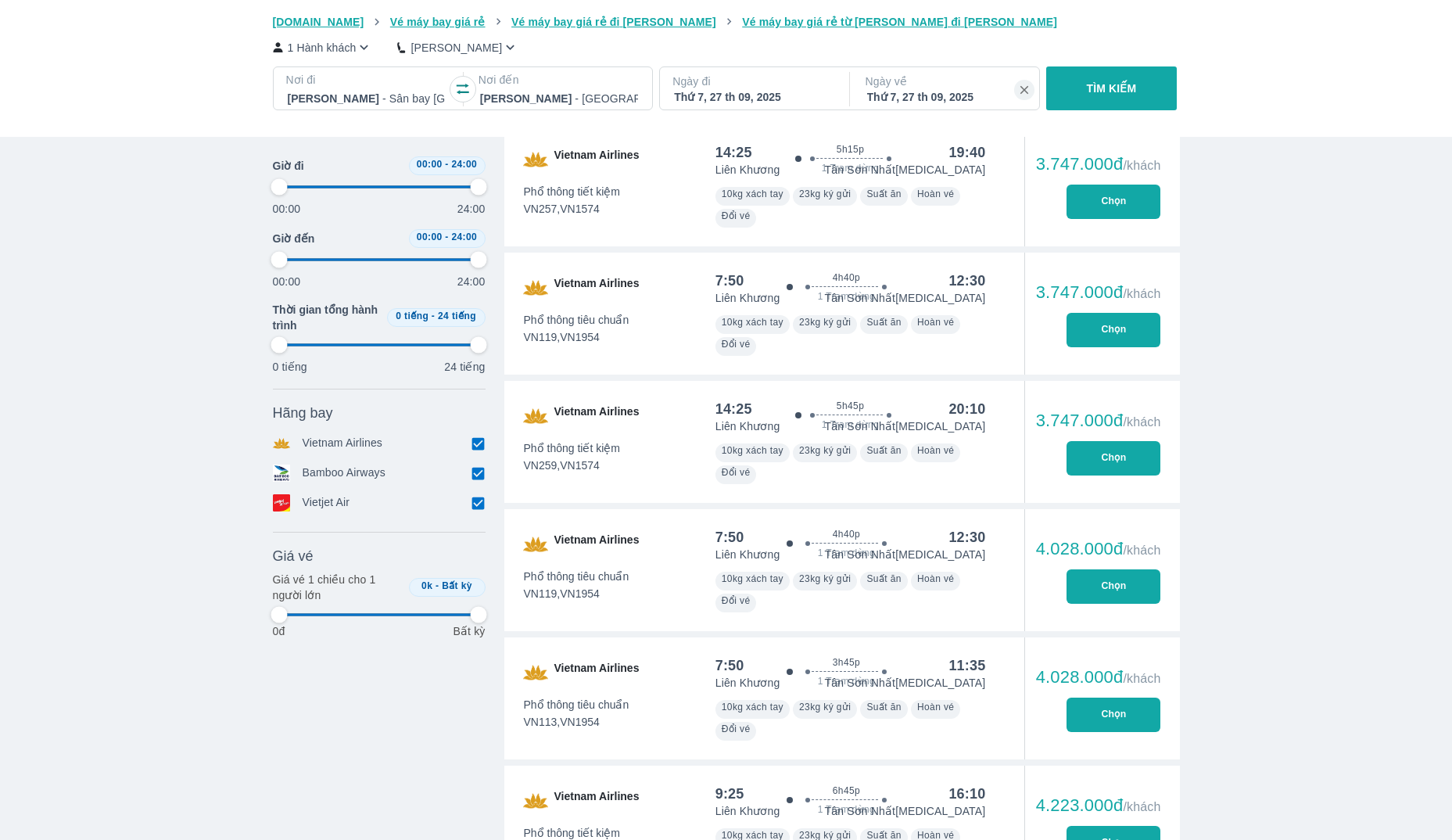
type input "97.9166666666667"
type input "87.5"
type input "97.9166666666667"
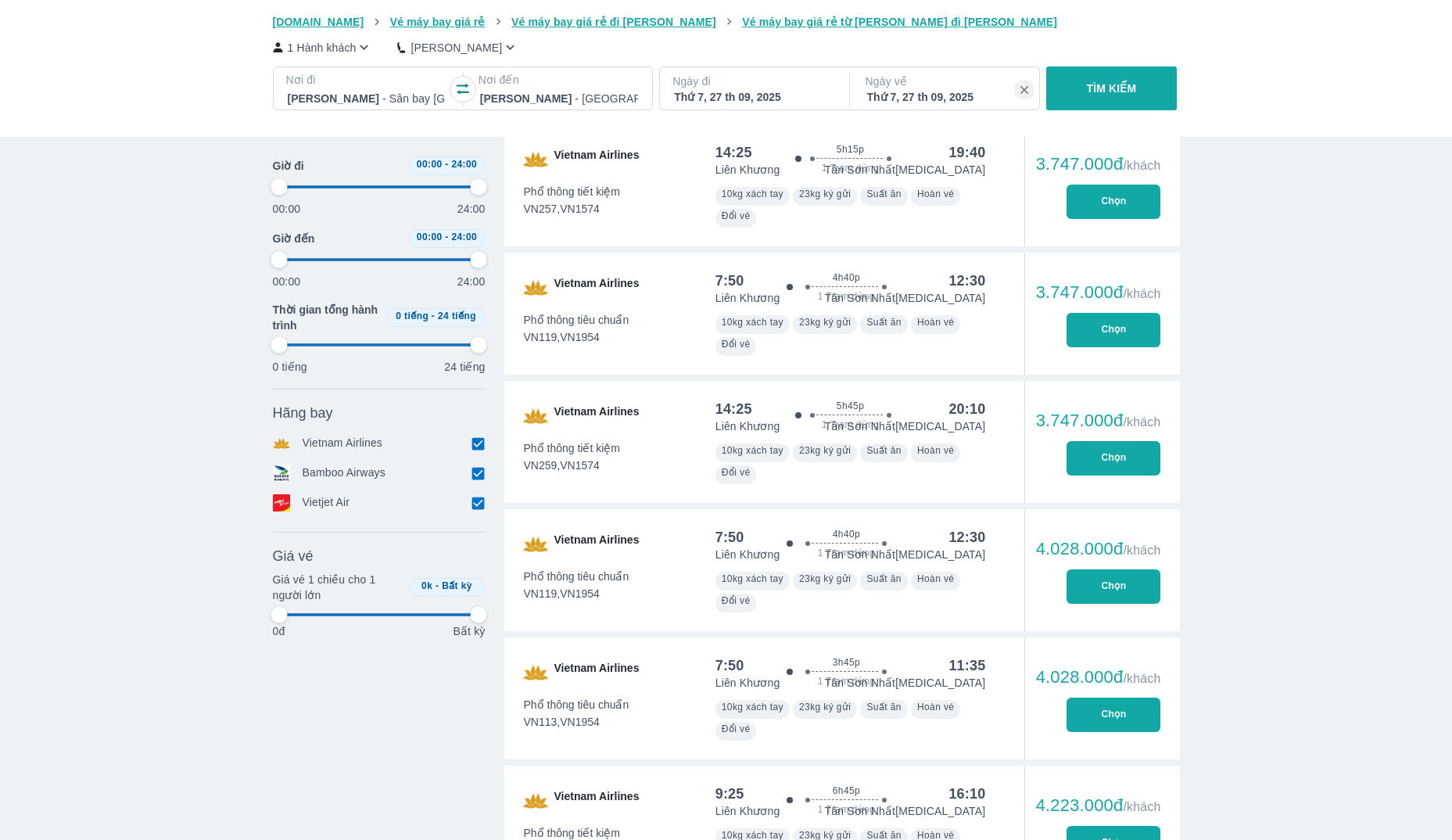
type input "81.25"
type input "97.9166666666667"
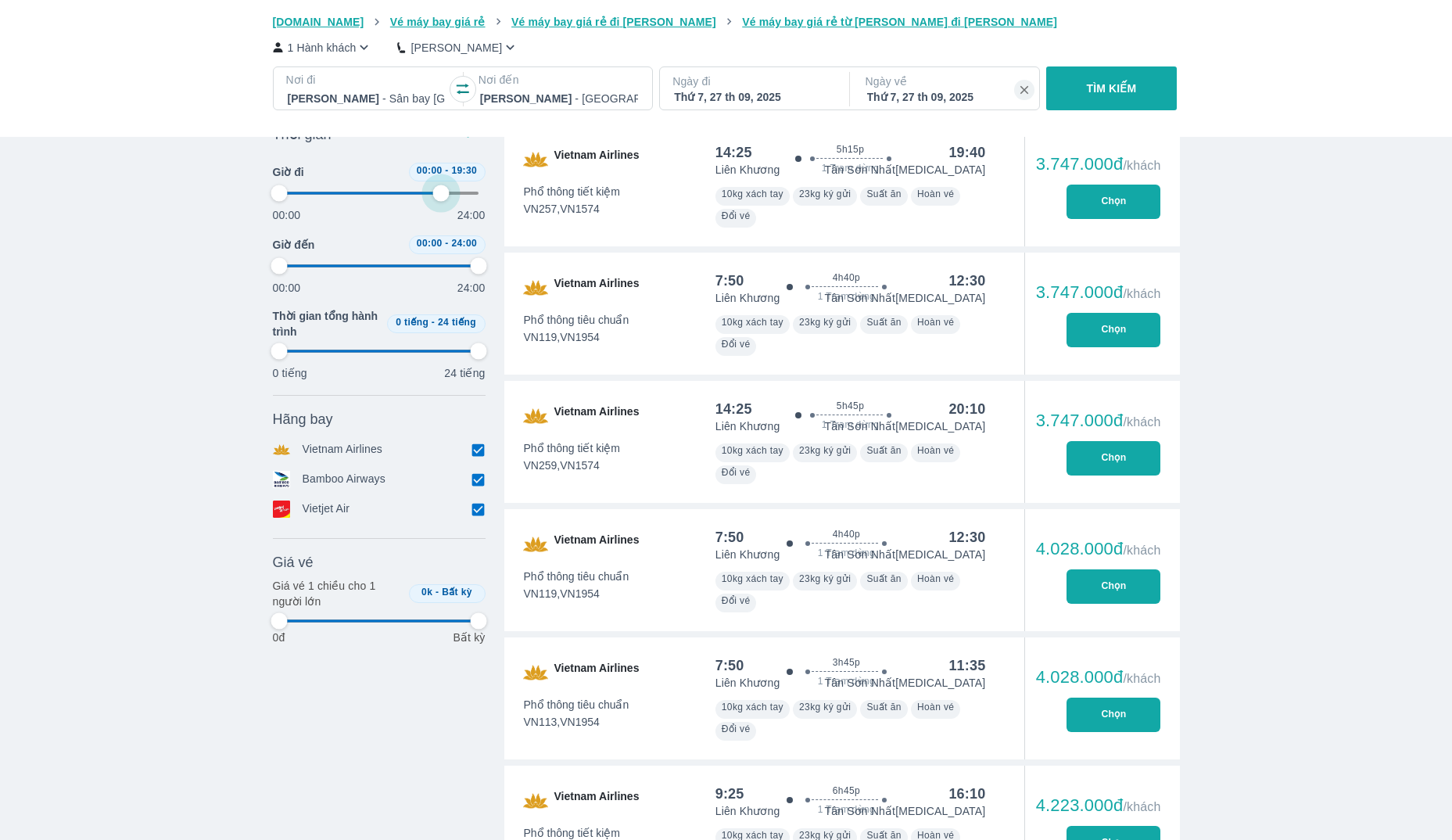
type input "77.0833333333333"
type input "97.9166666666667"
type input "75"
type input "97.9166666666667"
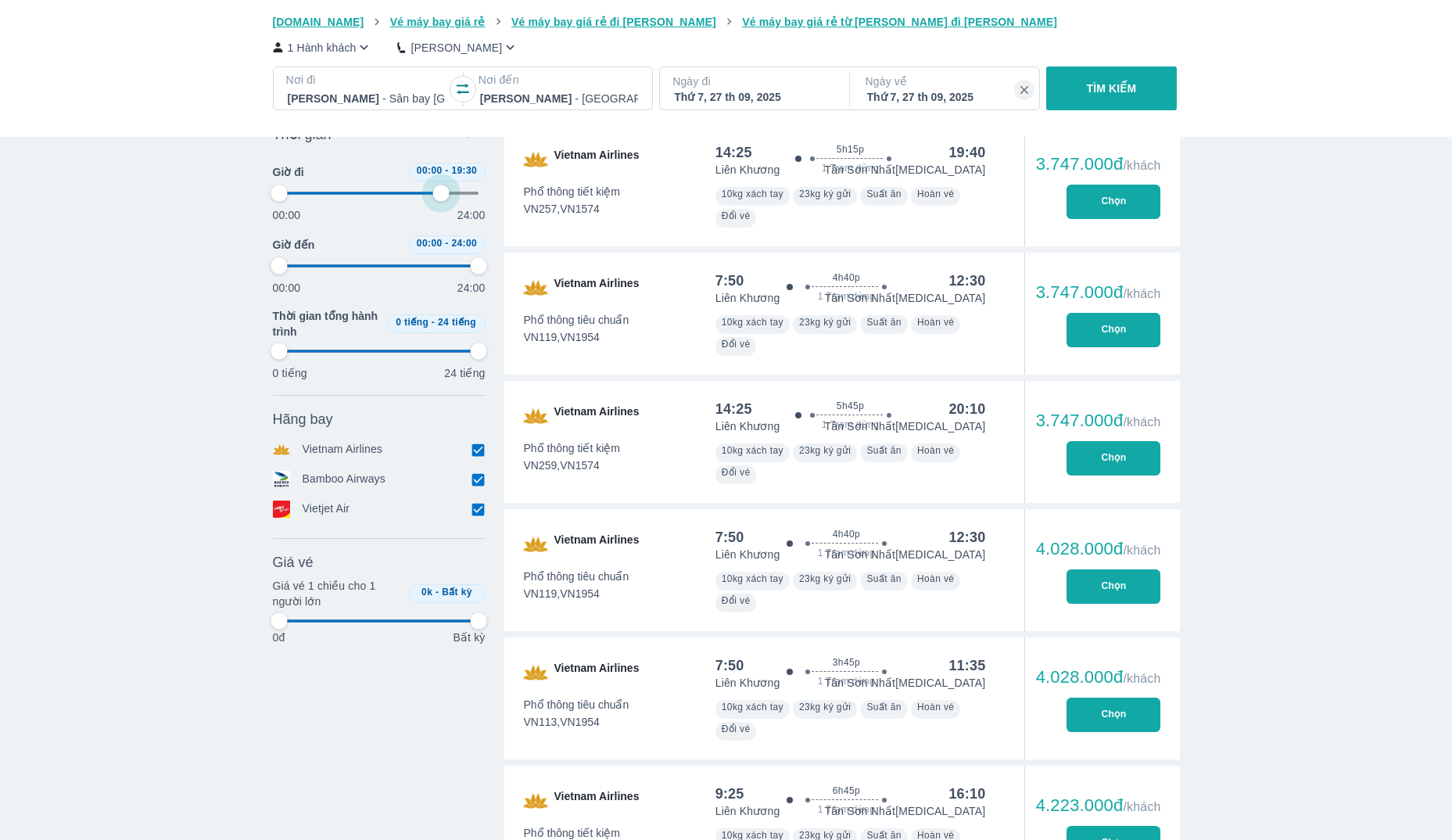
type input "97.9166666666667"
type input "72.9166666666667"
type input "97.9166666666667"
type input "70.8333333333333"
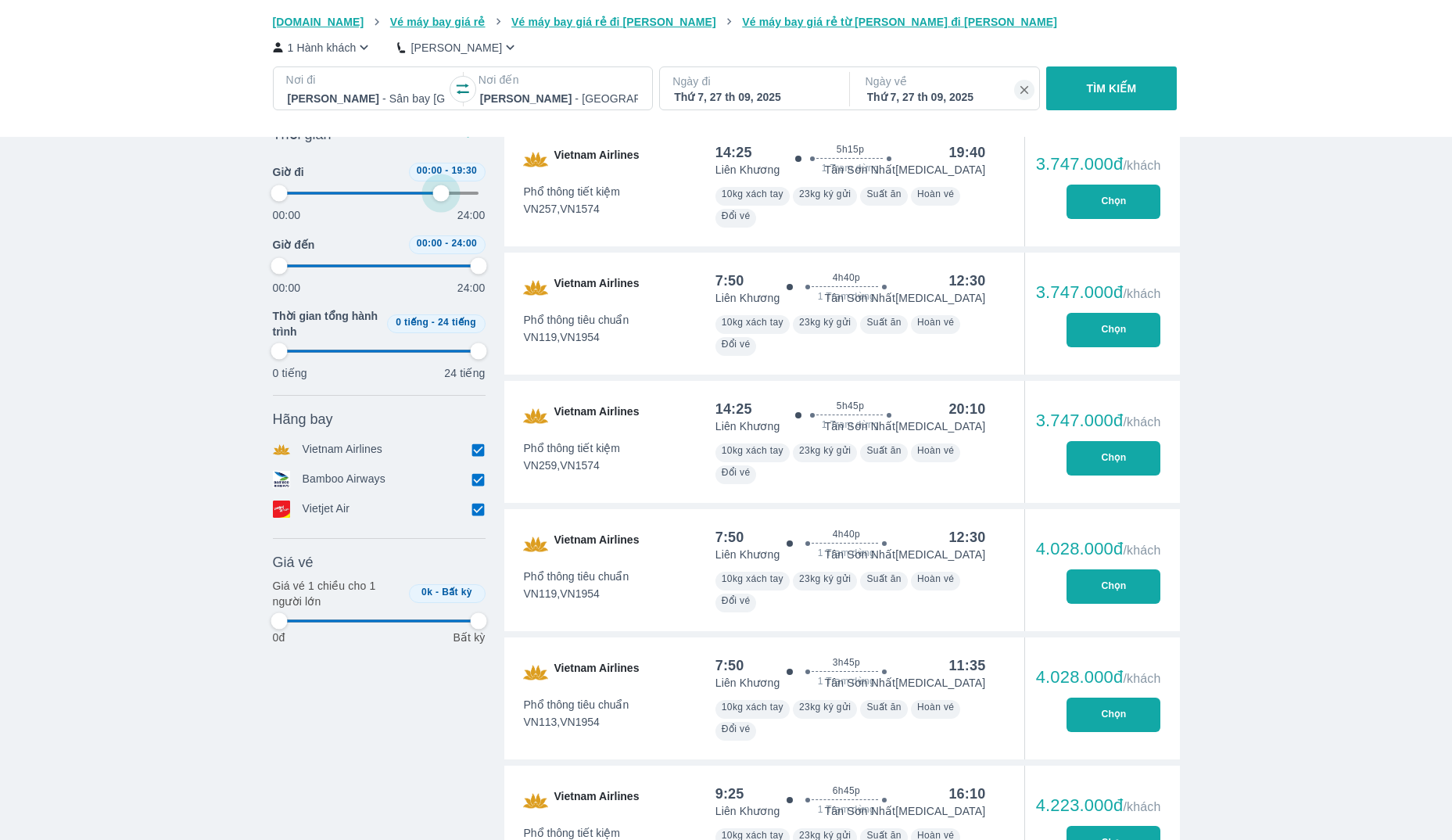
type input "97.9166666666667"
type input "68.75"
type input "97.9166666666667"
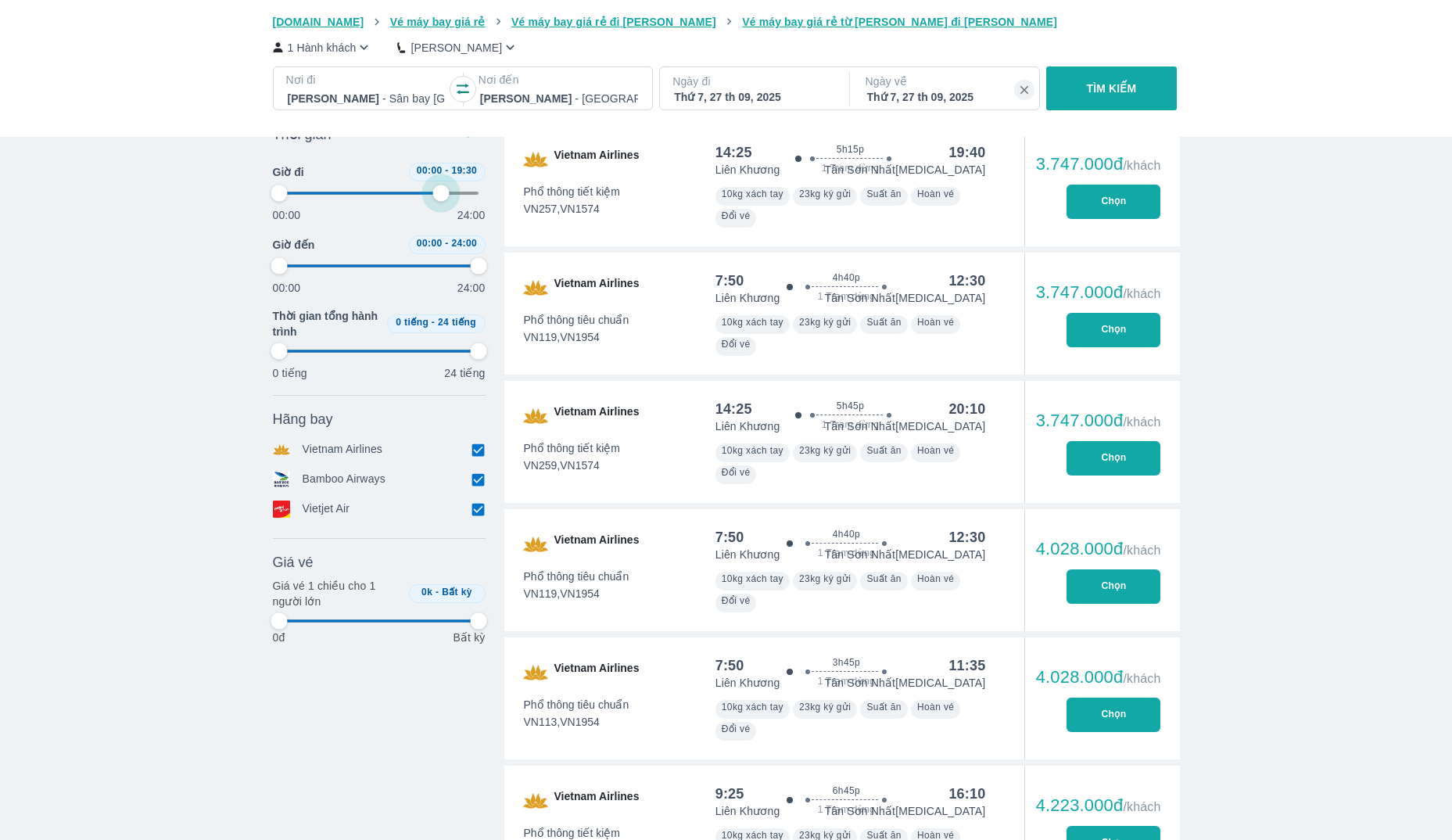
type input "97.9166666666667"
type input "66.6666666666667"
type input "97.9166666666667"
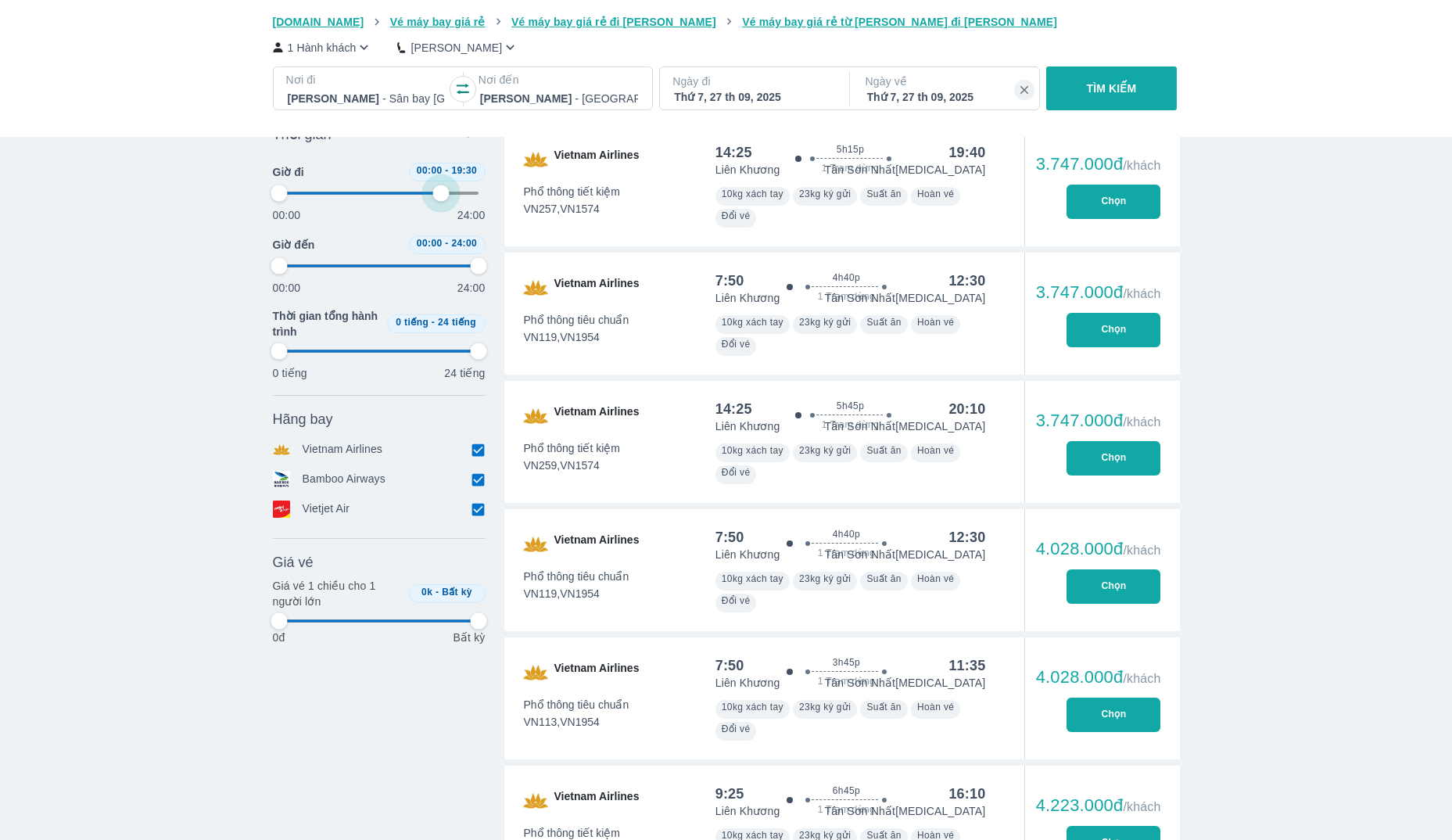
type input "66.6666666666667"
type input "97.9166666666667"
type input "66.6666666666667"
type input "97.9166666666667"
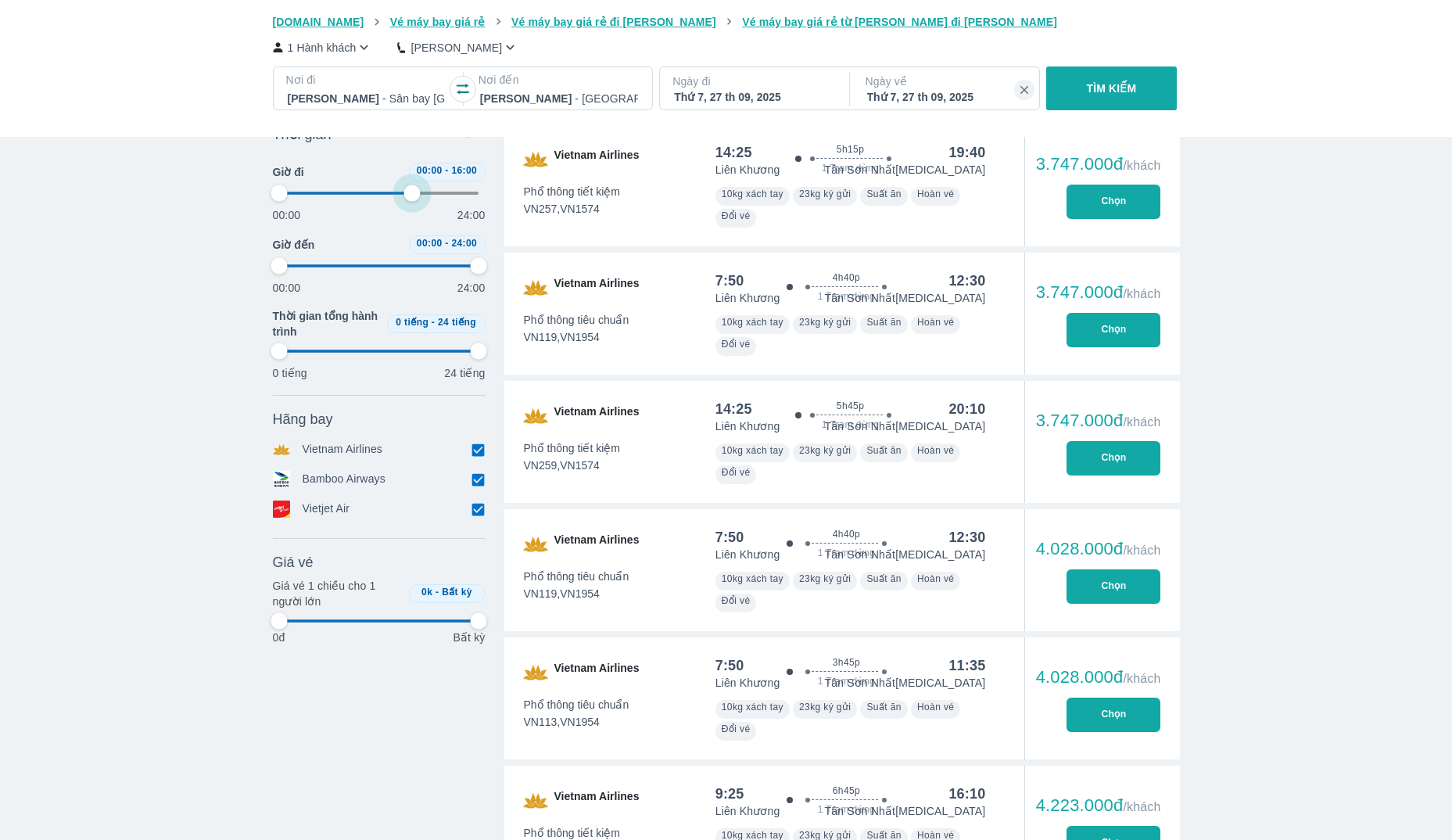
type input "97.9166666666667"
type input "68.75"
type input "97.9166666666667"
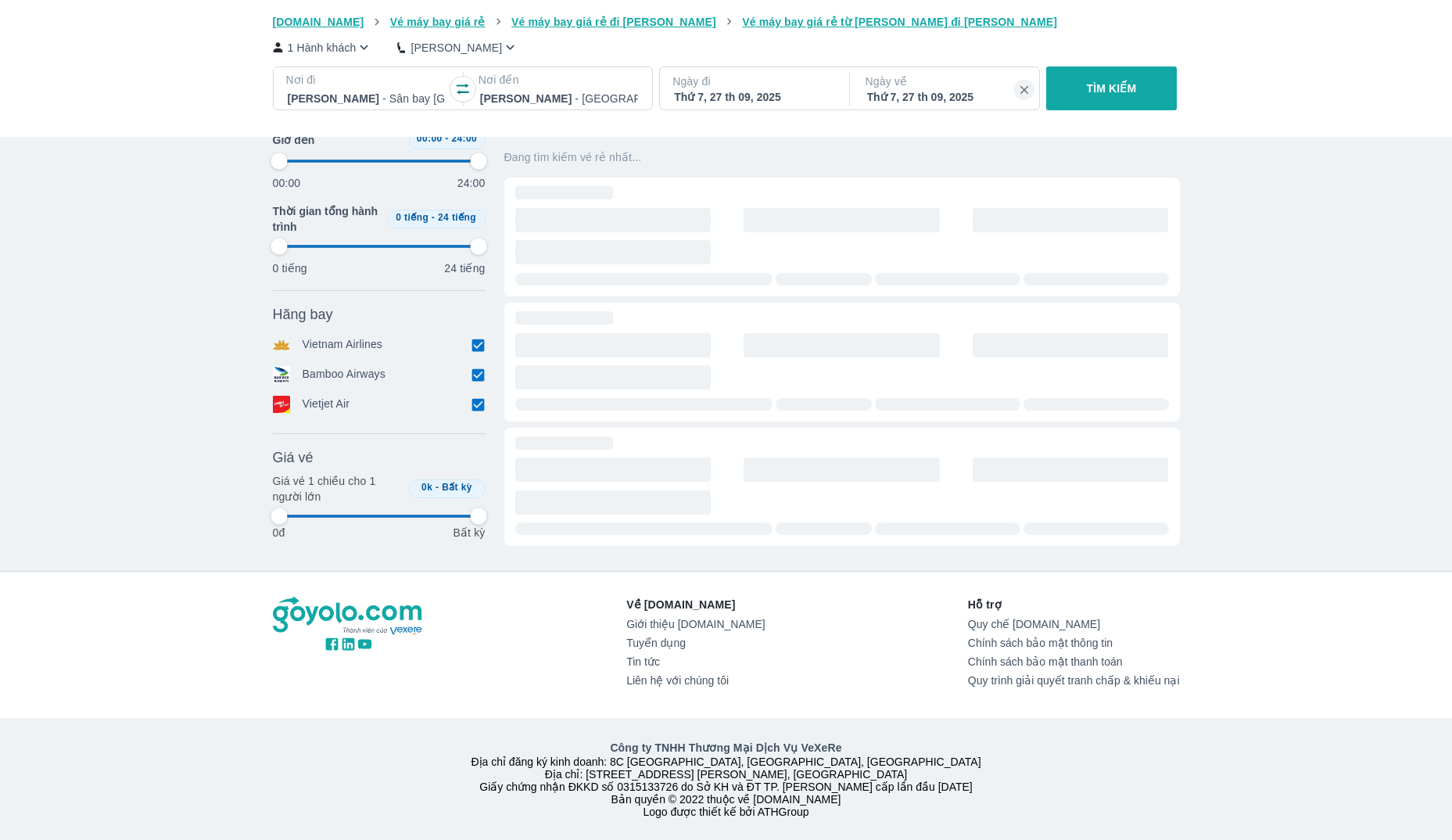
drag, startPoint x: 476, startPoint y: 185, endPoint x: 411, endPoint y: 185, distance: 65.0
click at [411, 185] on div "Thời gian Bỏ lọc Giờ đi 00:00 - 16:00 00:00 24:00 Giờ đến 00:00 - 24:00 00:00 2…" at bounding box center [379, 145] width 212 height 262
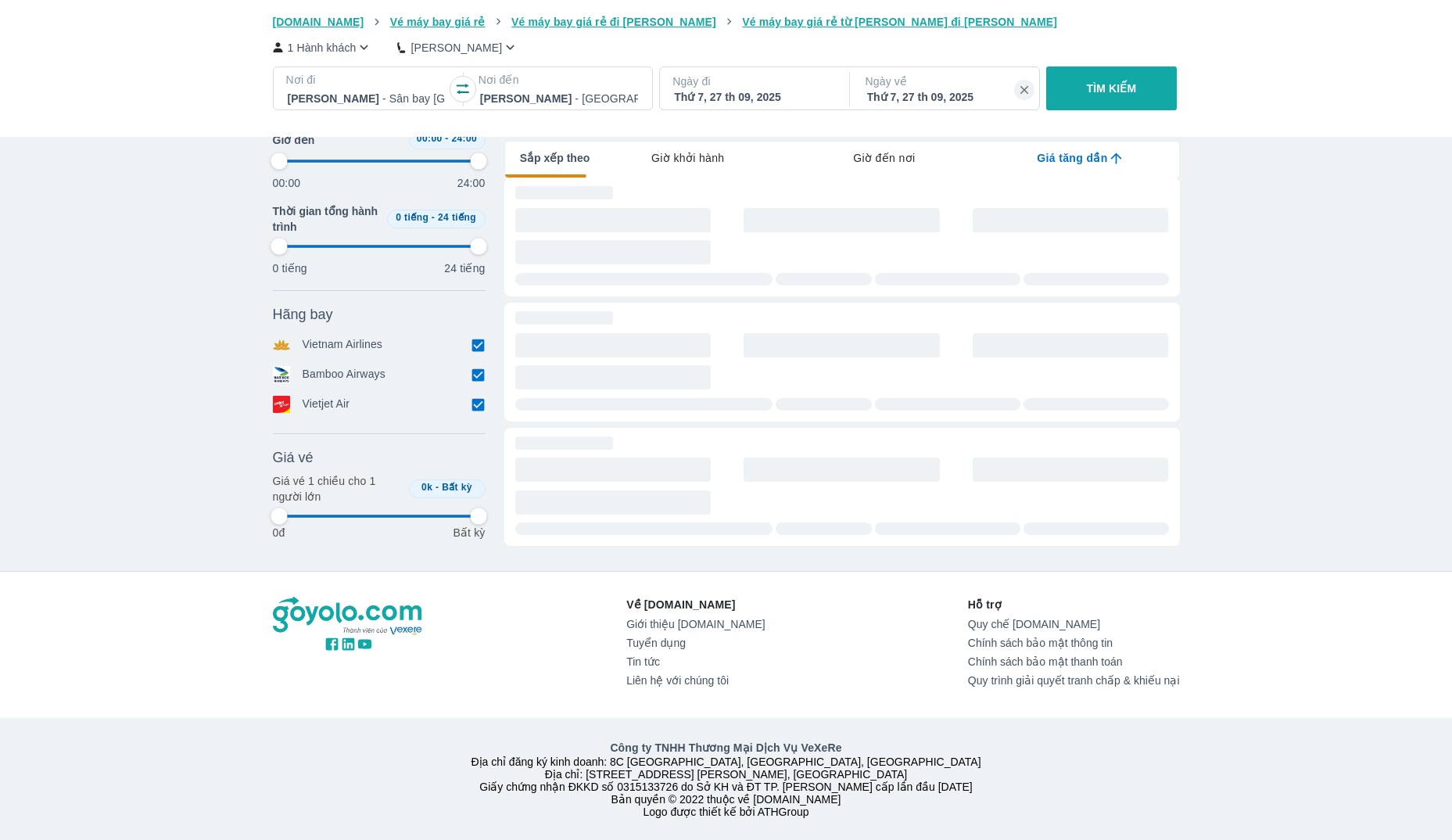
click at [411, 203] on div "Thời gian tổng hành trình 0 tiếng - 24 tiếng" at bounding box center [379, 219] width 212 height 31
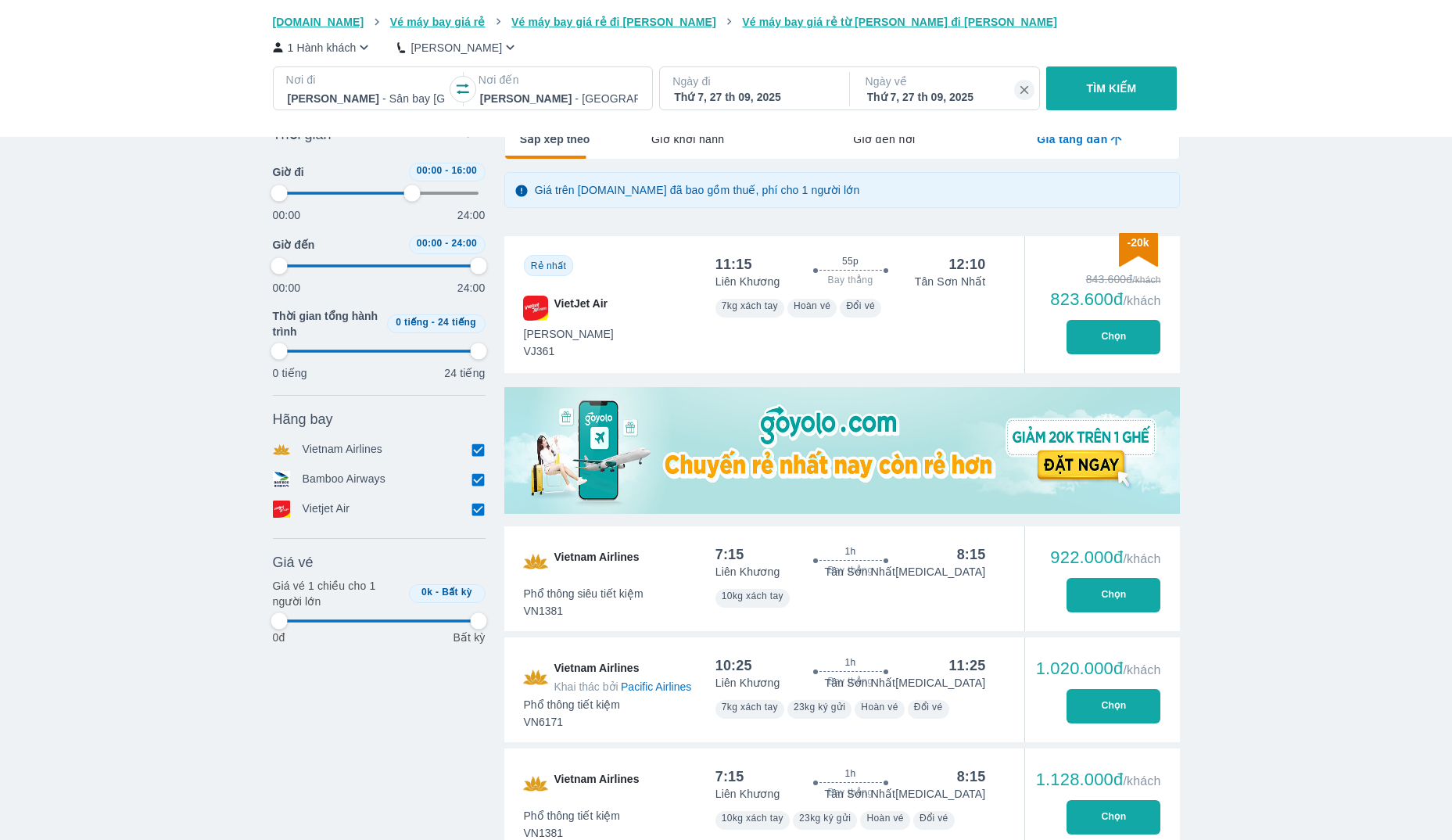
scroll to position [137, 0]
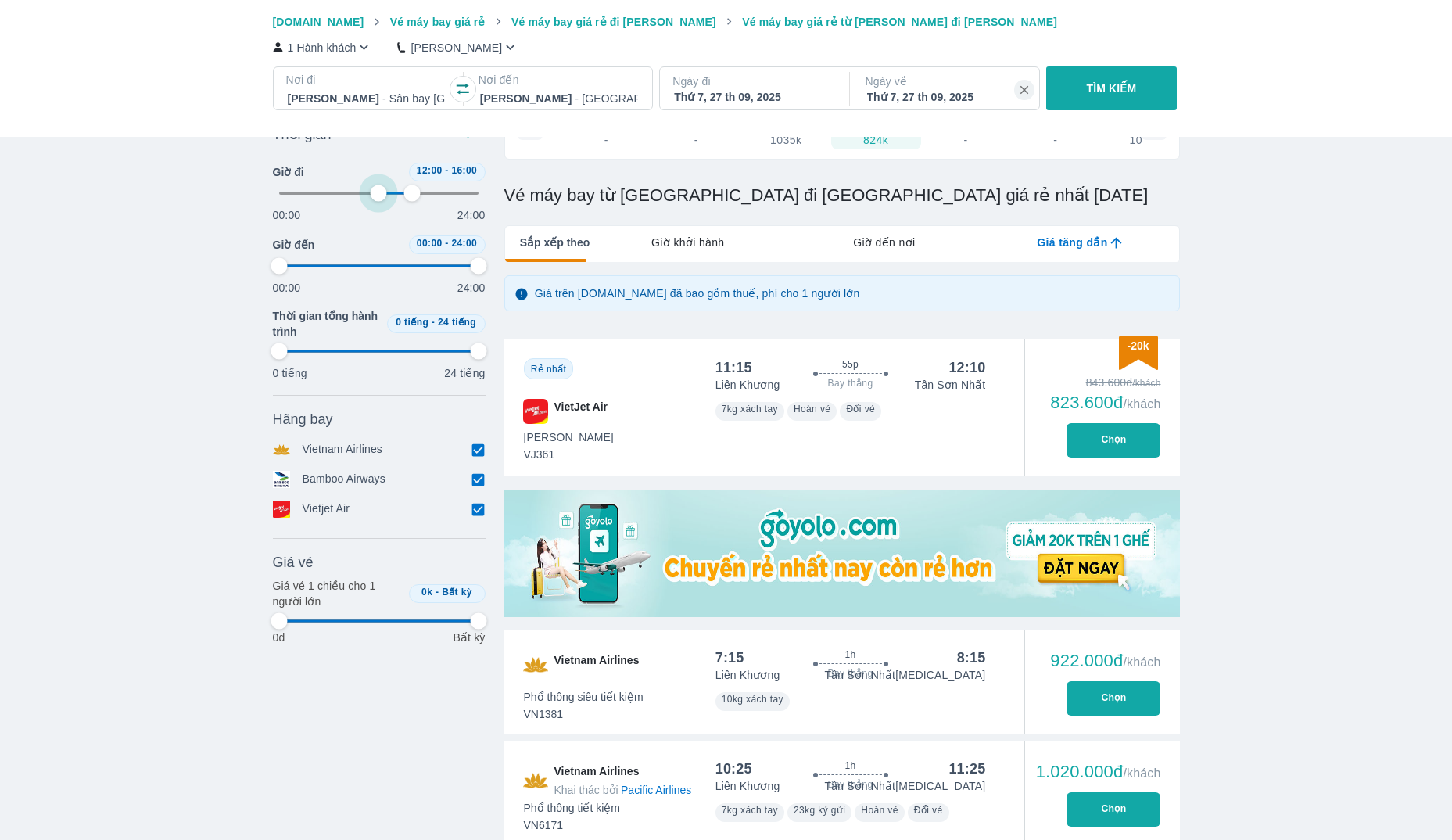
drag, startPoint x: 284, startPoint y: 195, endPoint x: 378, endPoint y: 207, distance: 94.8
click at [378, 207] on div "Thời gian Bỏ lọc Giờ đi 12:00 - 16:00 00:00 24:00 Giờ đến 00:00 - 24:00 00:00 2…" at bounding box center [379, 250] width 212 height 262
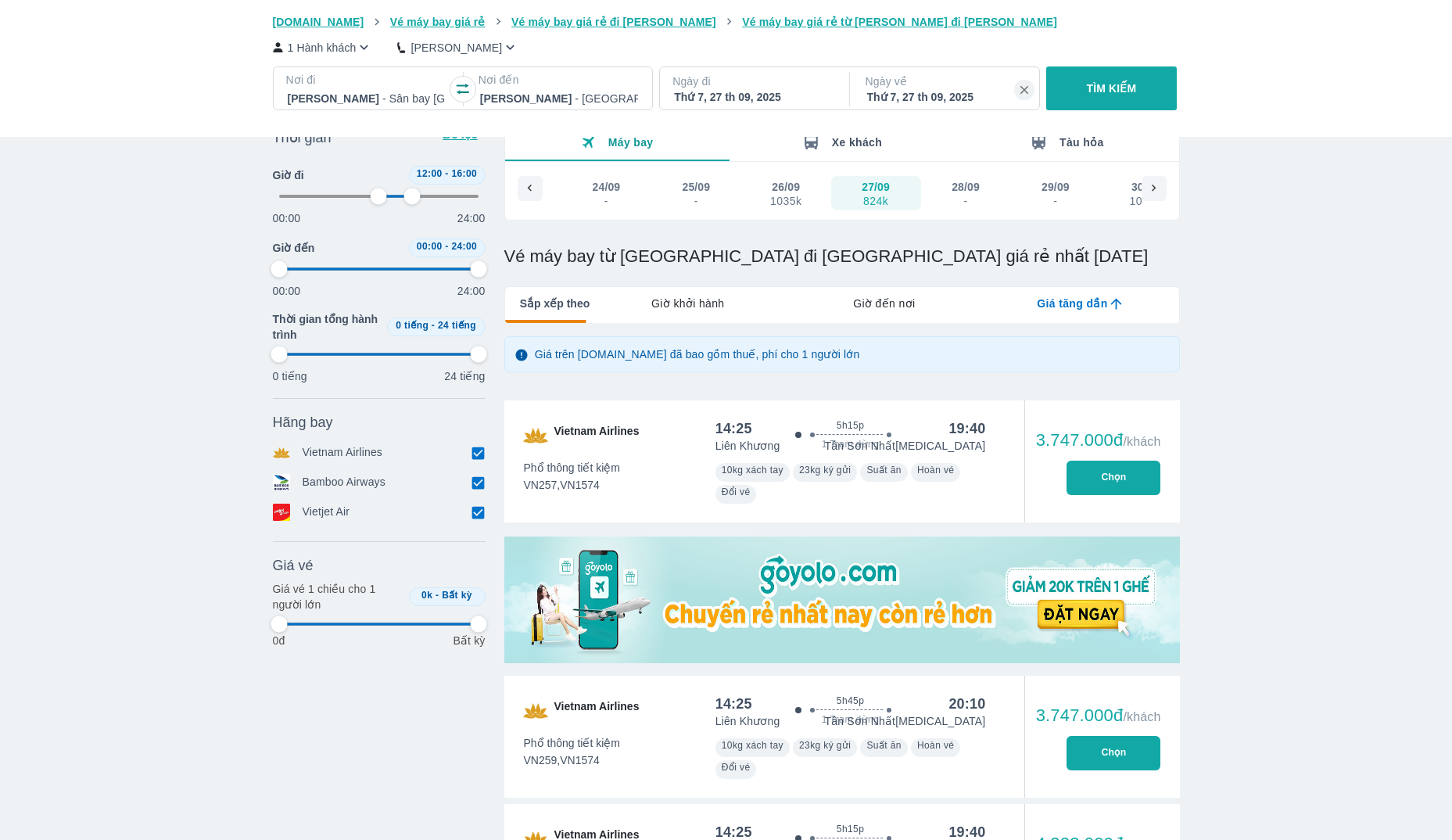
scroll to position [0, 0]
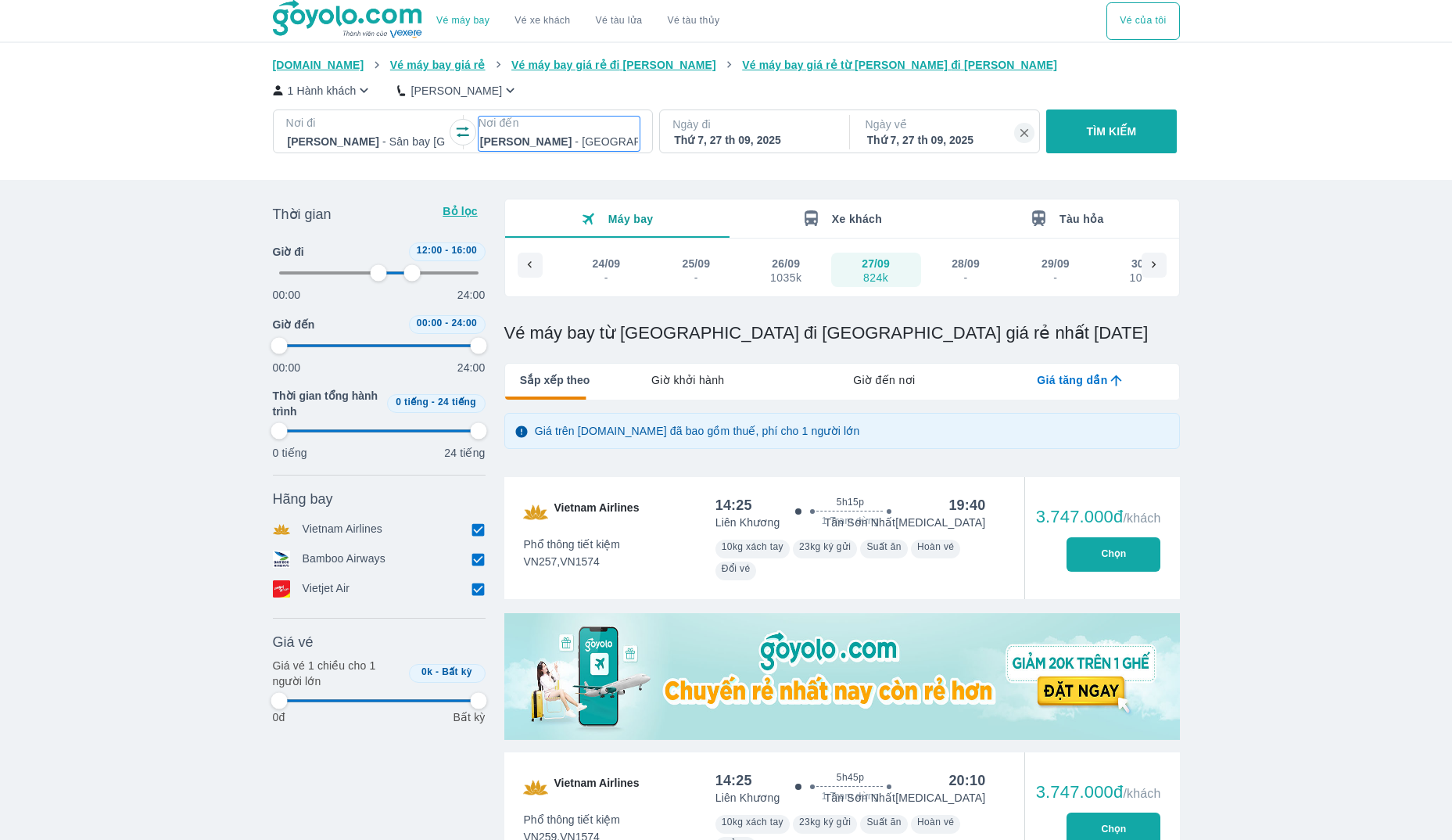
click at [564, 124] on p "Nơi đến" at bounding box center [559, 123] width 161 height 16
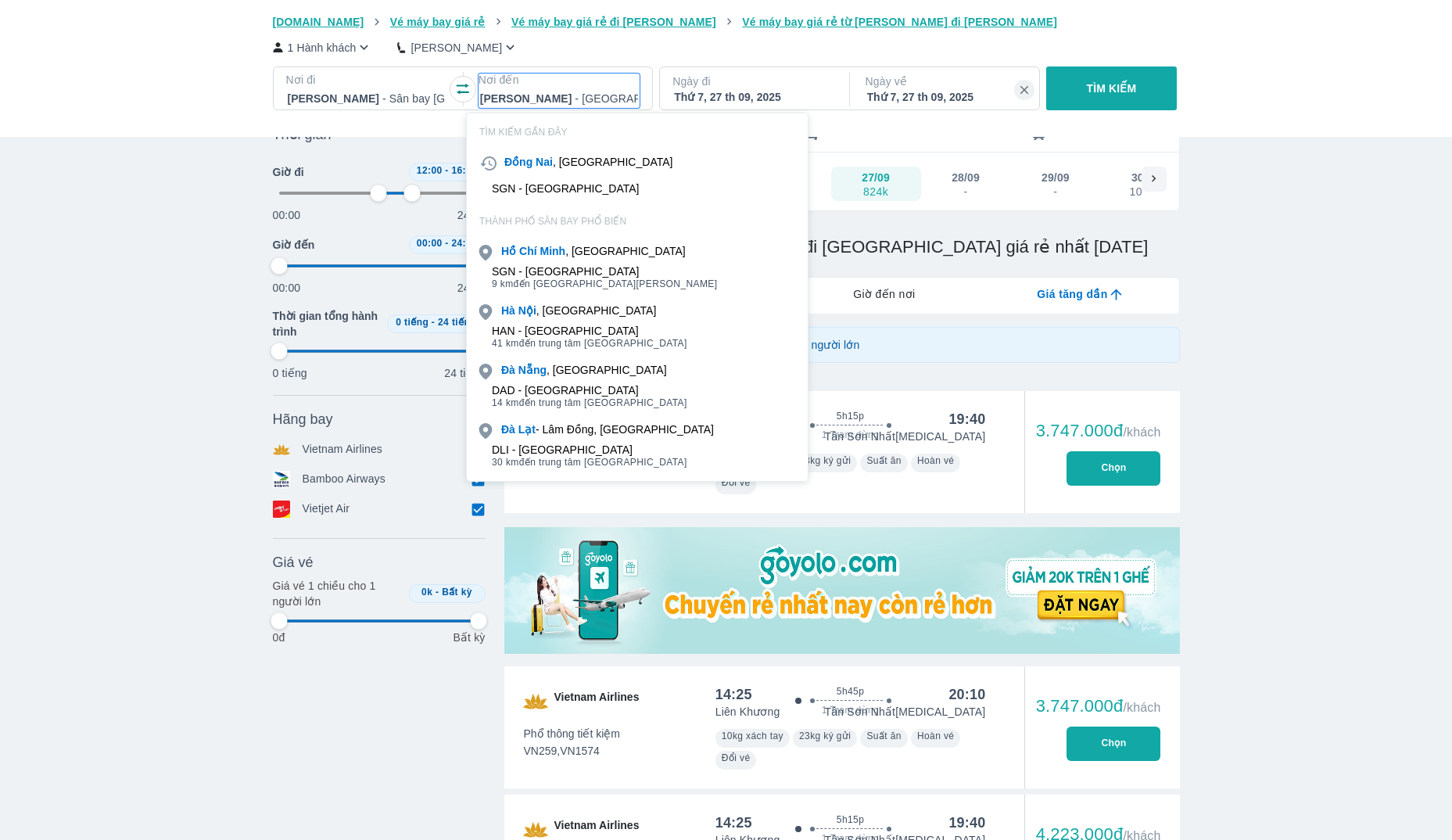
scroll to position [90, 0]
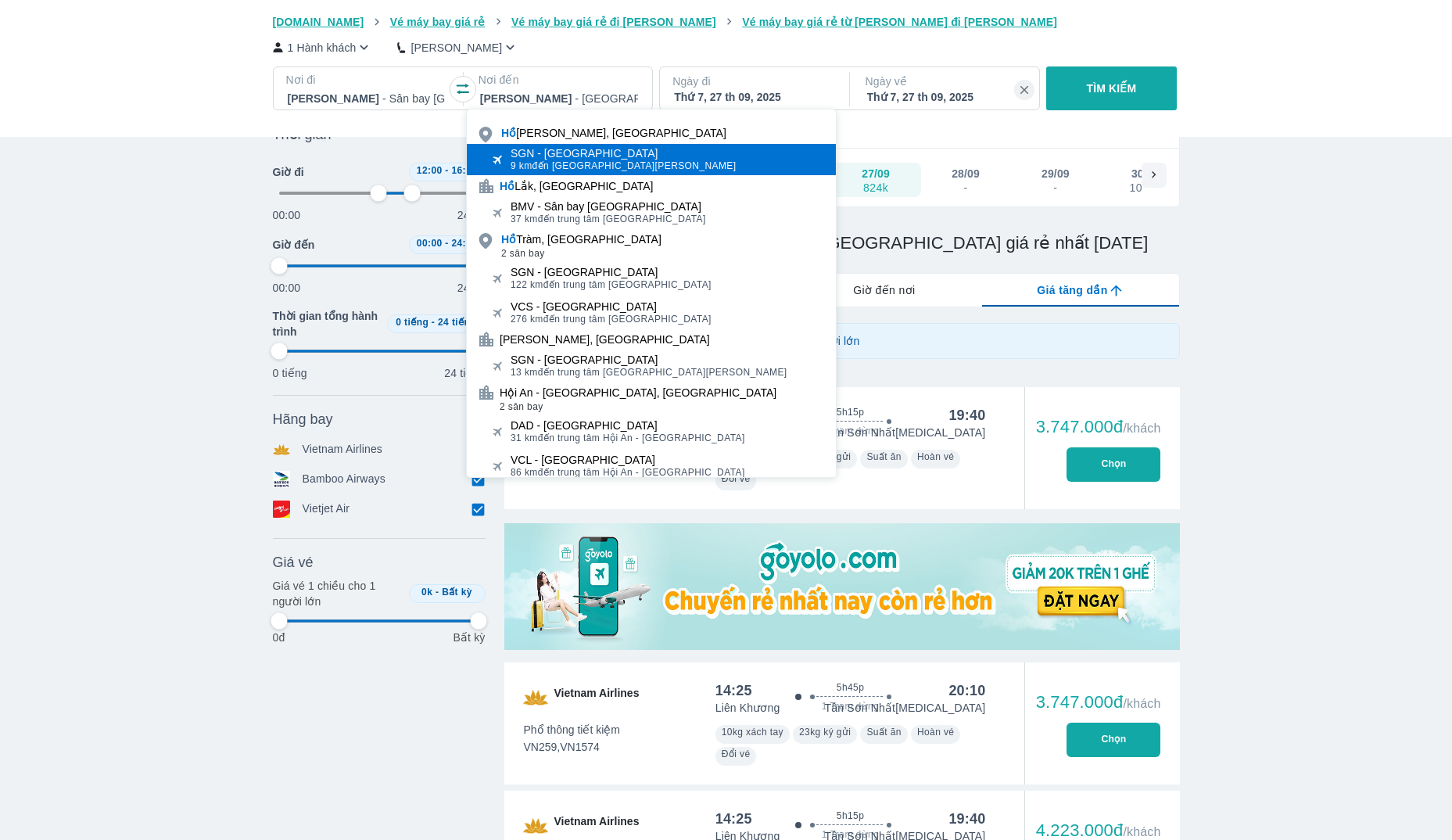
click at [580, 158] on div "SGN - [GEOGRAPHIC_DATA]" at bounding box center [623, 154] width 226 height 13
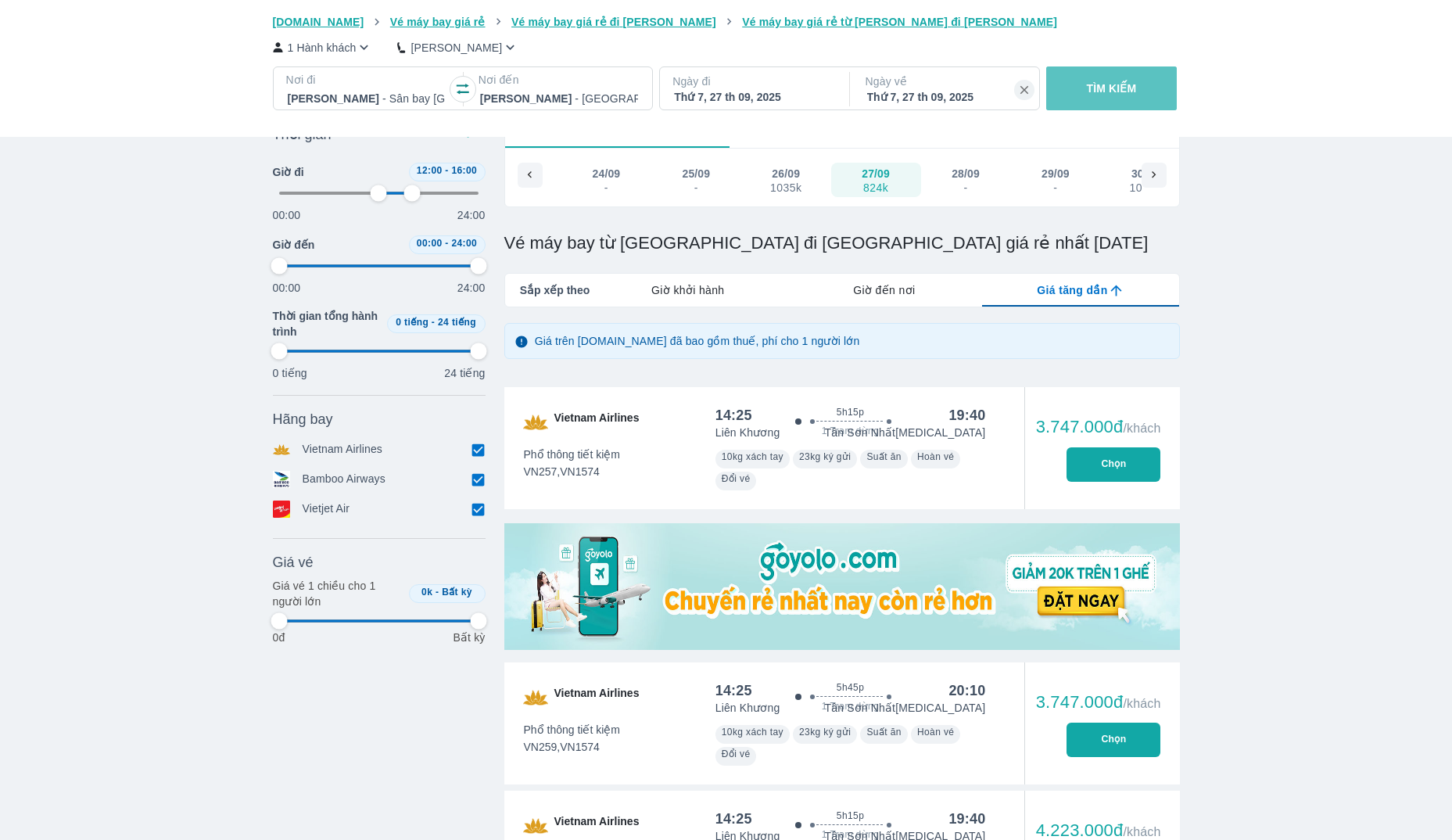
click at [1133, 91] on p "TÌM KIẾM" at bounding box center [1111, 88] width 50 height 16
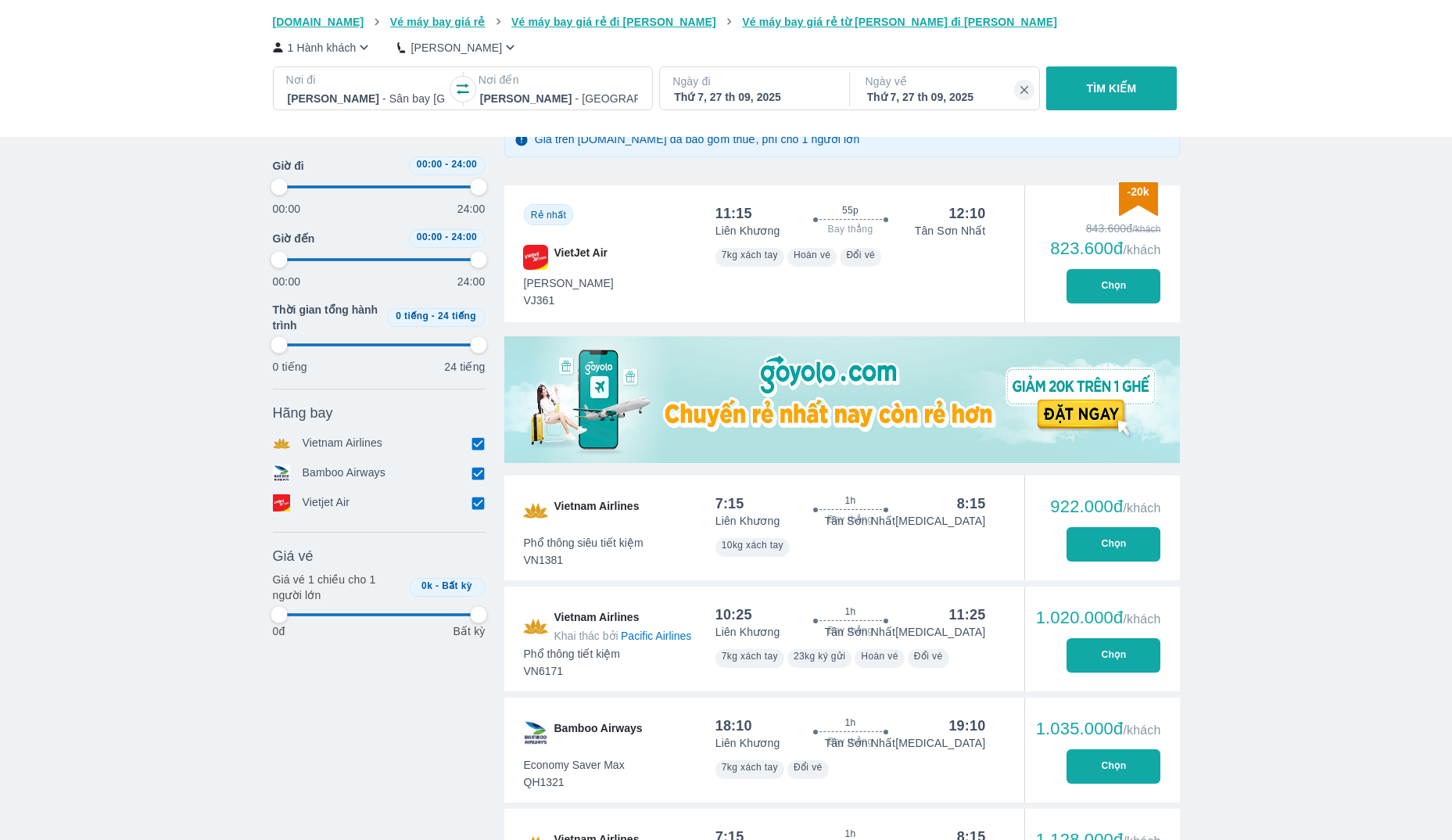
scroll to position [327, 0]
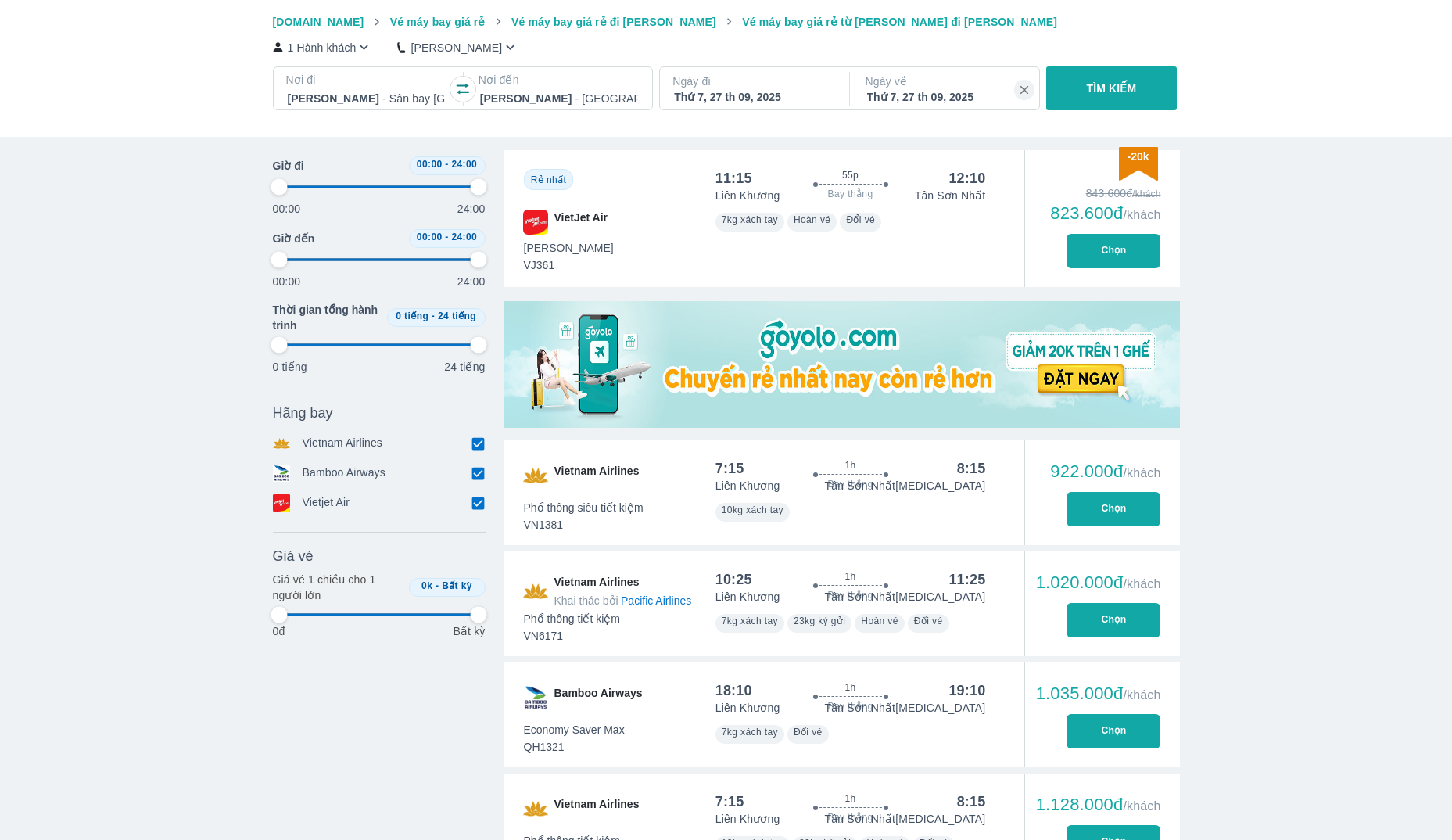
drag, startPoint x: 479, startPoint y: 189, endPoint x: 408, endPoint y: 190, distance: 71.0
click at [408, 190] on div "00:00 24:00" at bounding box center [379, 195] width 212 height 41
drag, startPoint x: 408, startPoint y: 190, endPoint x: 422, endPoint y: 188, distance: 14.1
click at [422, 188] on div "00:00 24:00" at bounding box center [379, 195] width 212 height 41
drag, startPoint x: 422, startPoint y: 188, endPoint x: 434, endPoint y: 186, distance: 12.2
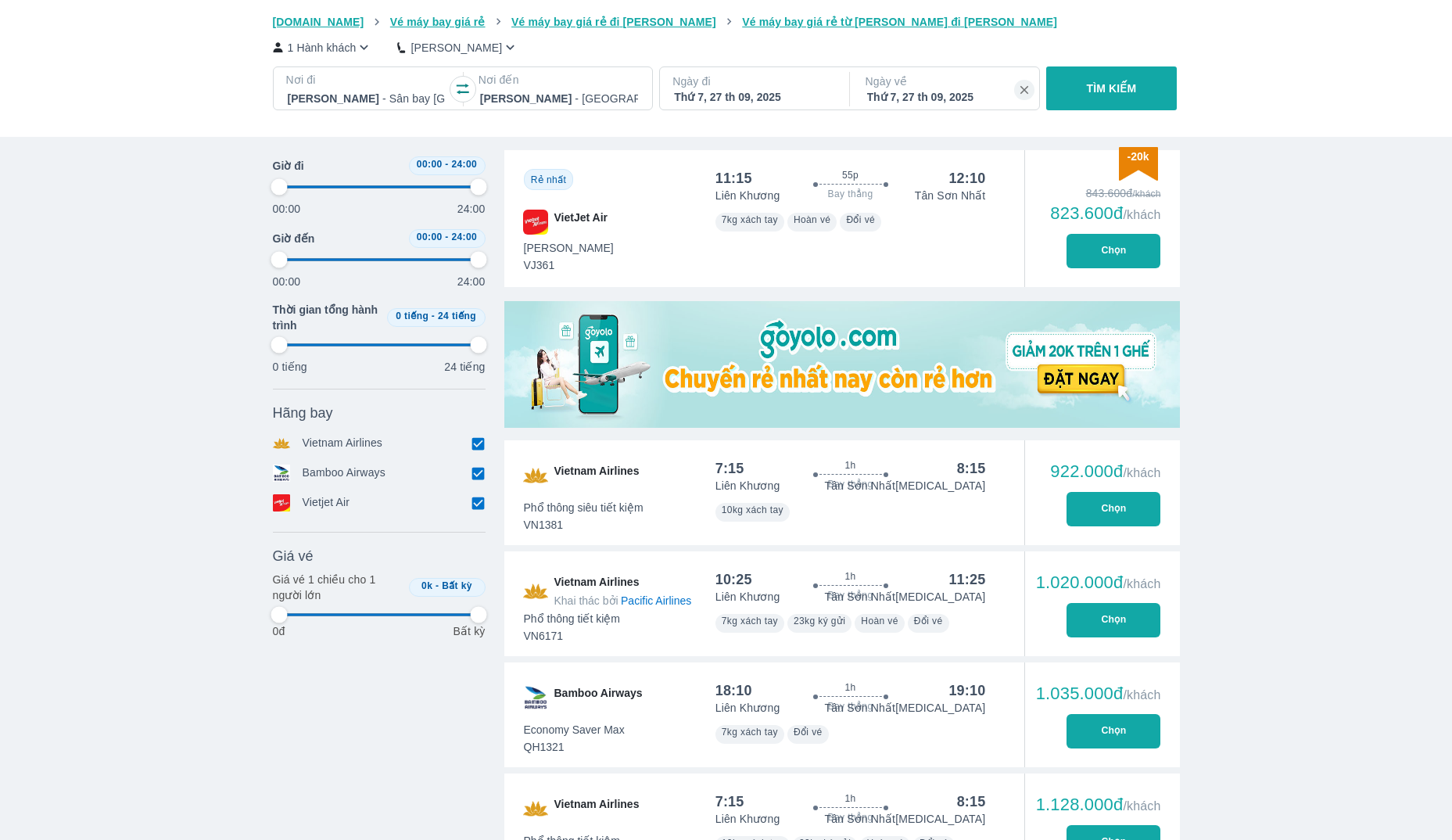
click at [434, 186] on div "00:00 24:00" at bounding box center [379, 195] width 212 height 41
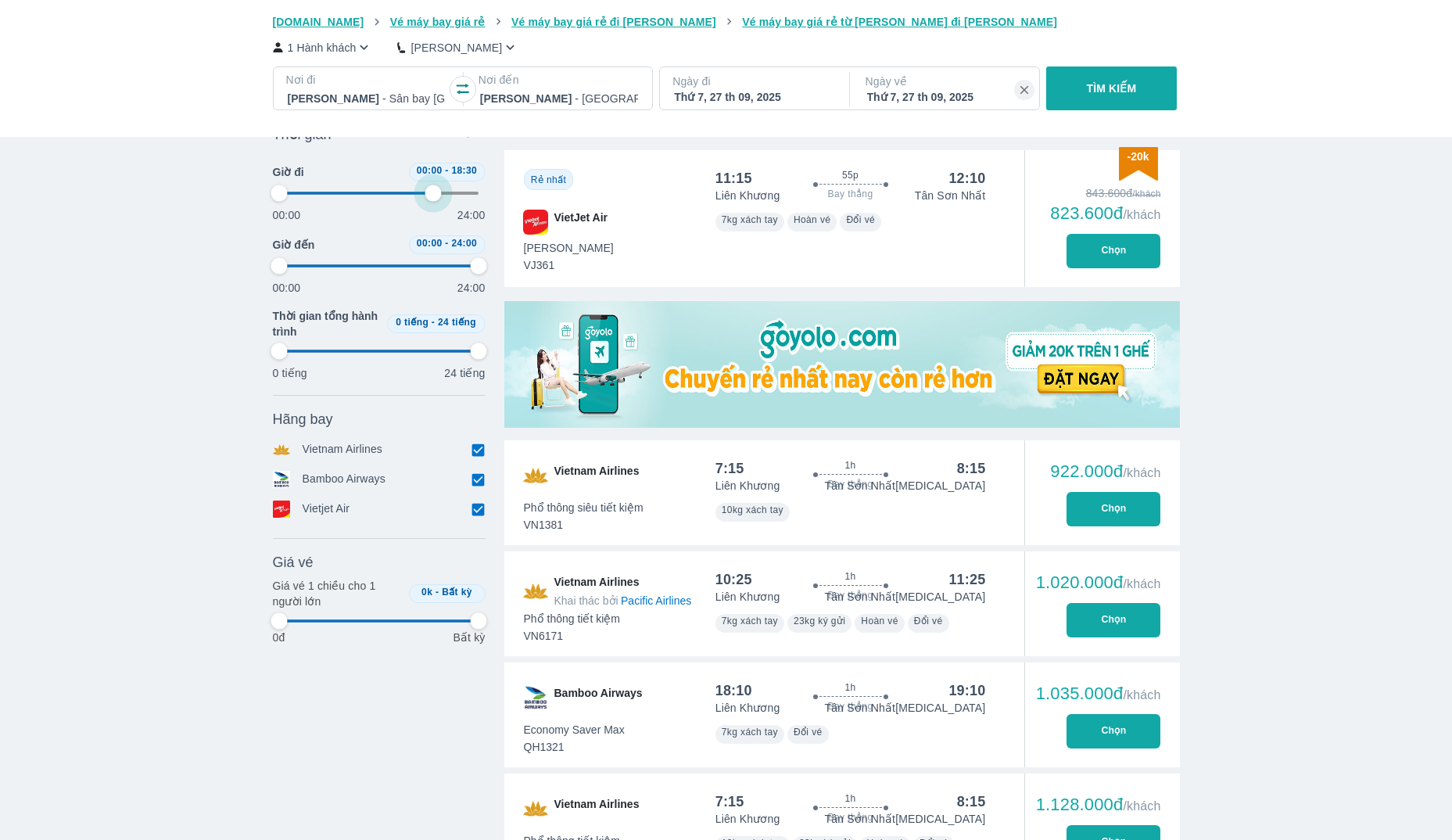
click at [434, 186] on span at bounding box center [379, 193] width 200 height 24
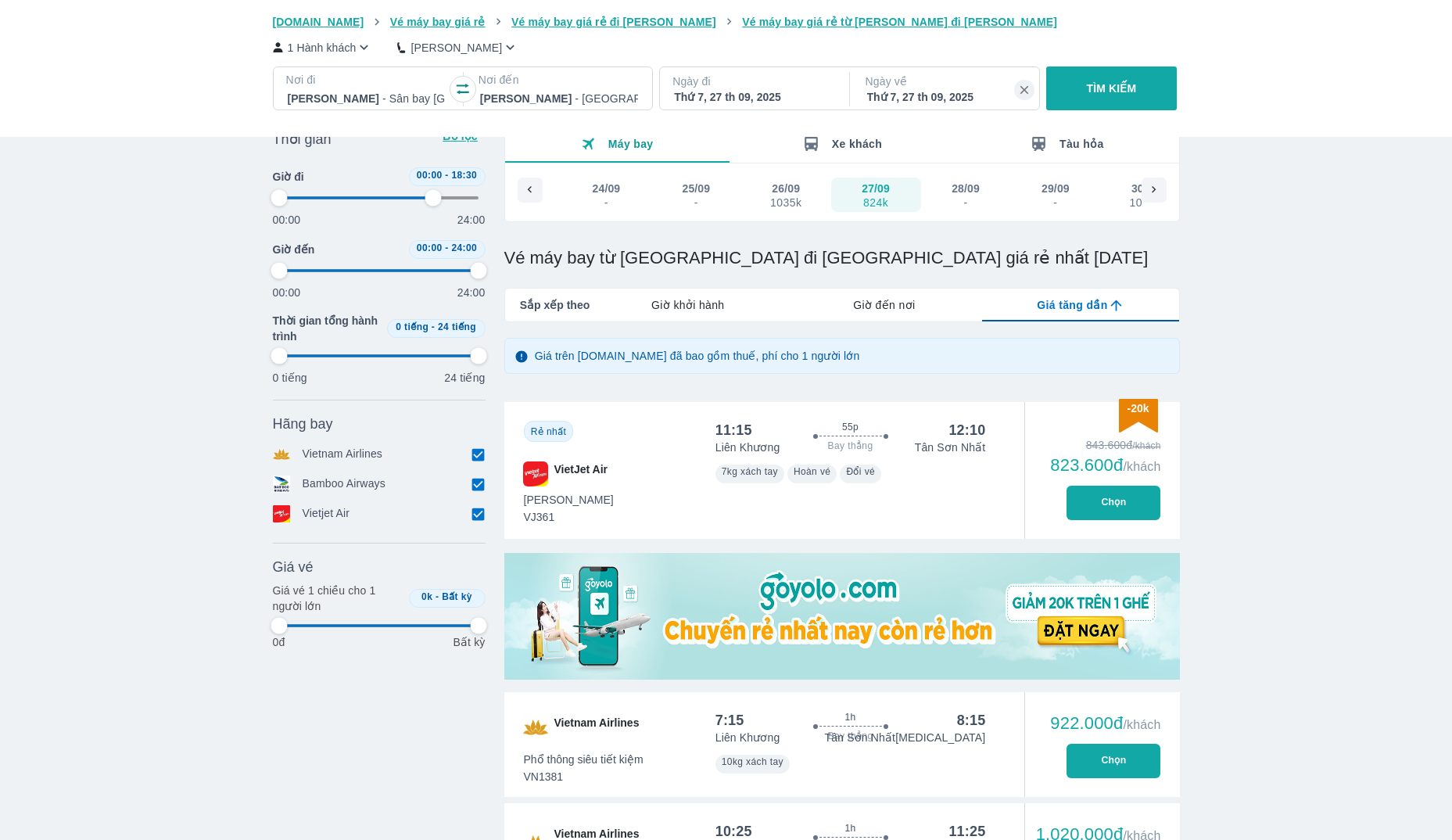
scroll to position [70, 0]
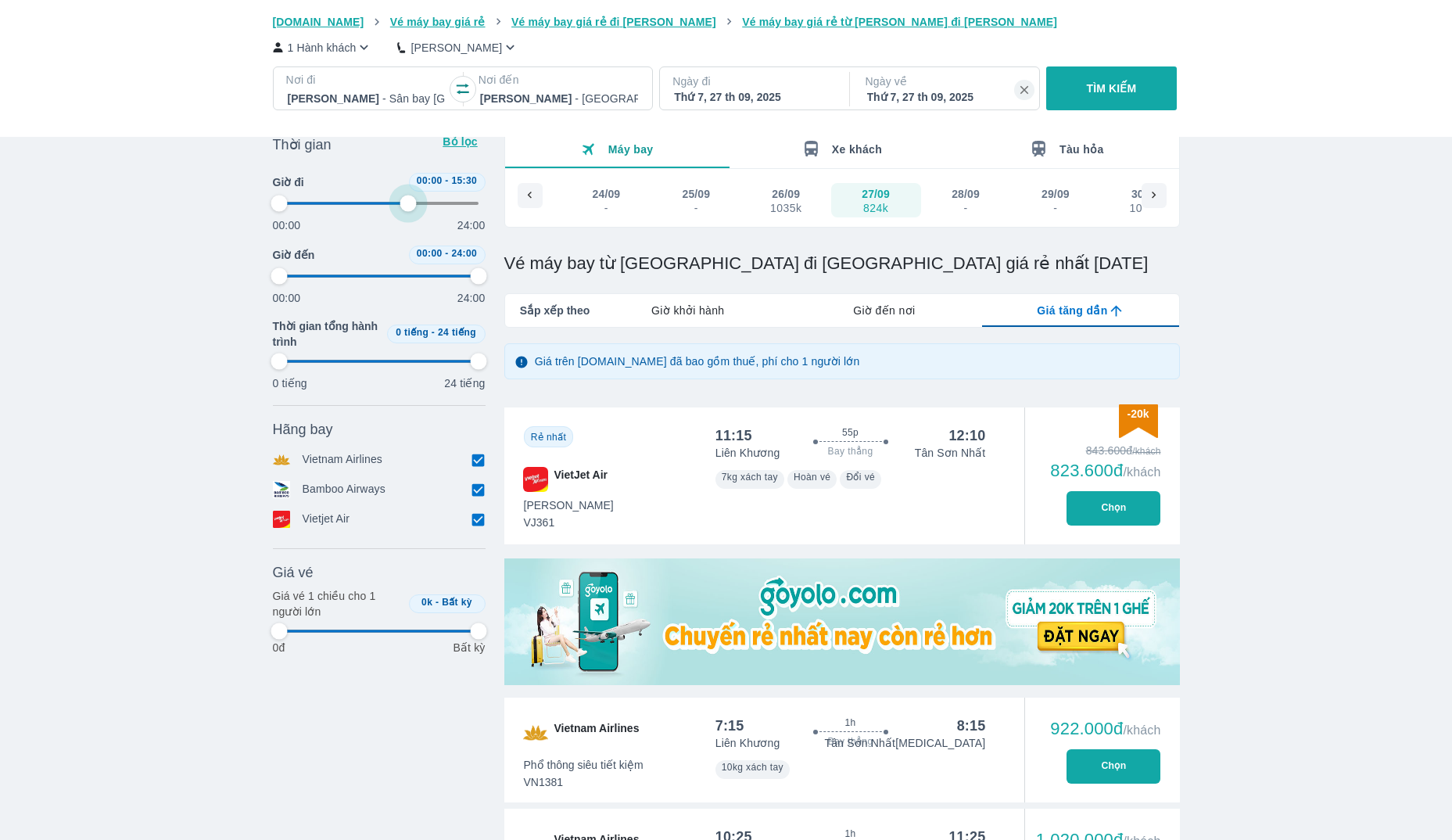
click at [407, 203] on span at bounding box center [379, 203] width 200 height 24
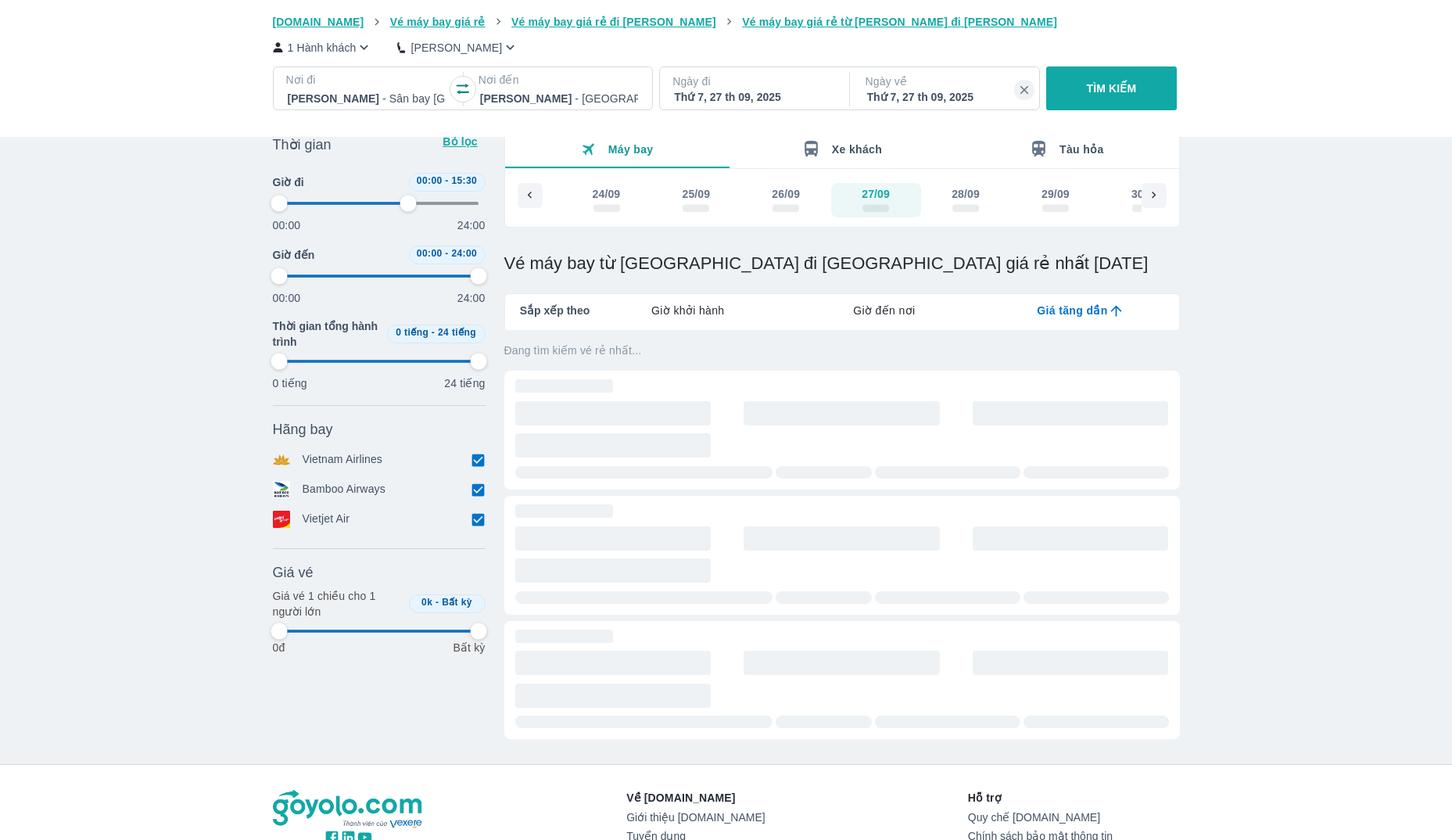
click at [328, 201] on span at bounding box center [379, 203] width 200 height 24
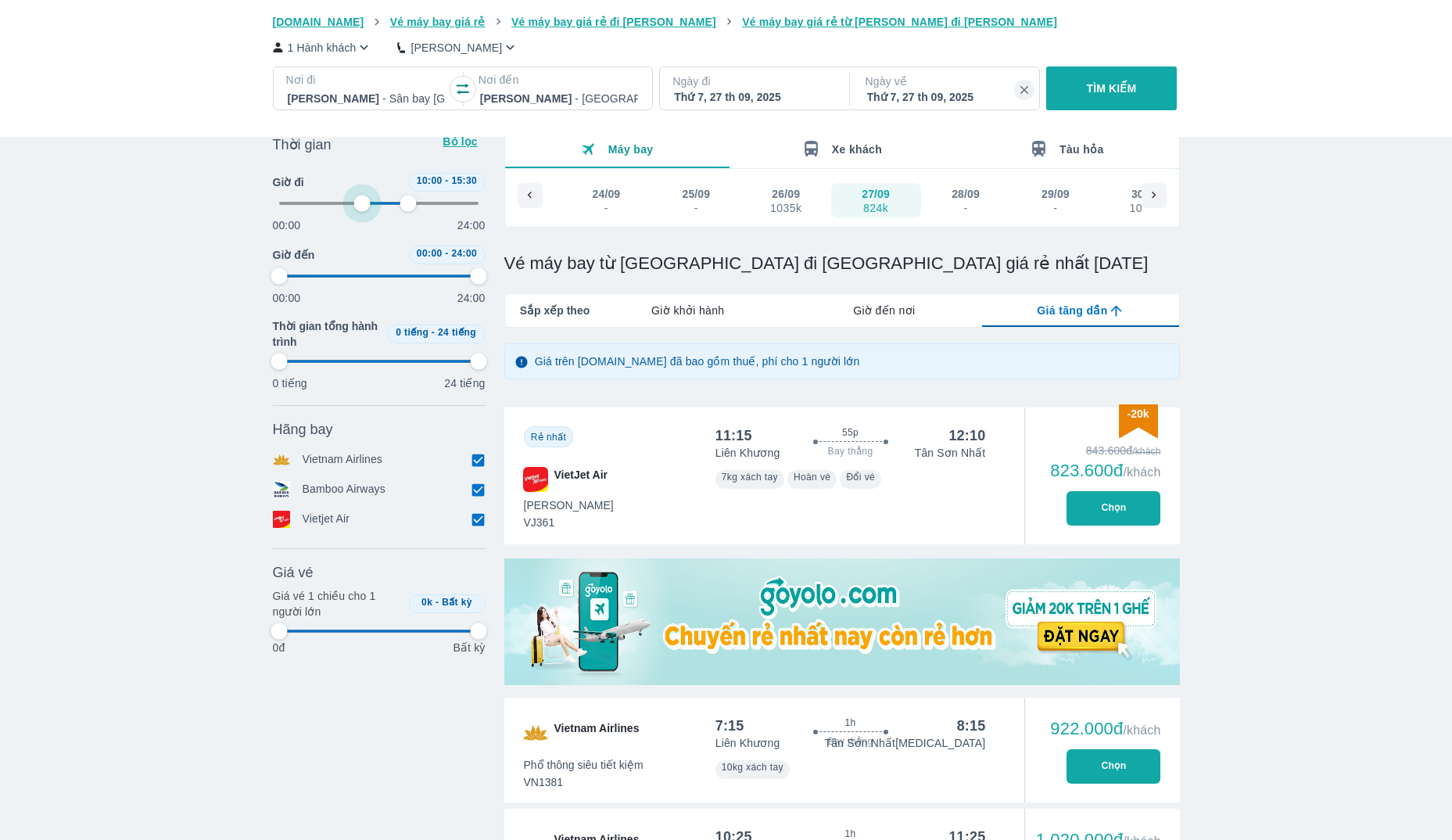
click at [363, 204] on span at bounding box center [379, 203] width 200 height 24
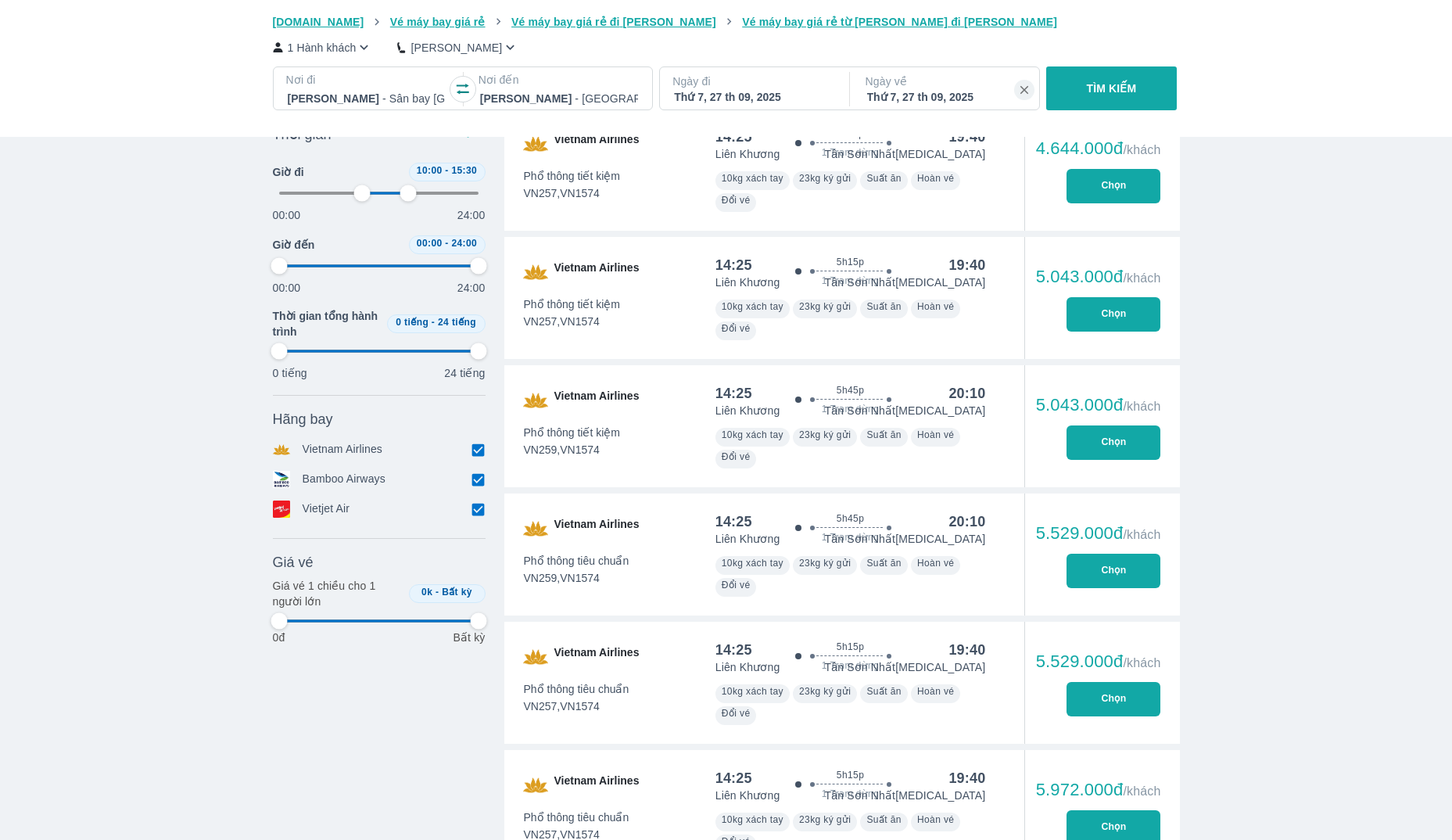
scroll to position [3520, 0]
